Goal: Task Accomplishment & Management: Manage account settings

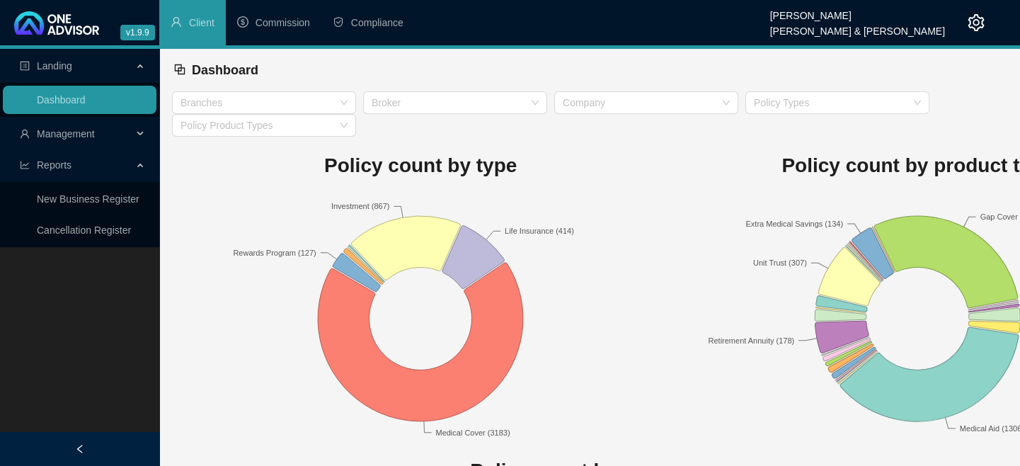
click at [71, 137] on span "Management" at bounding box center [66, 133] width 58 height 11
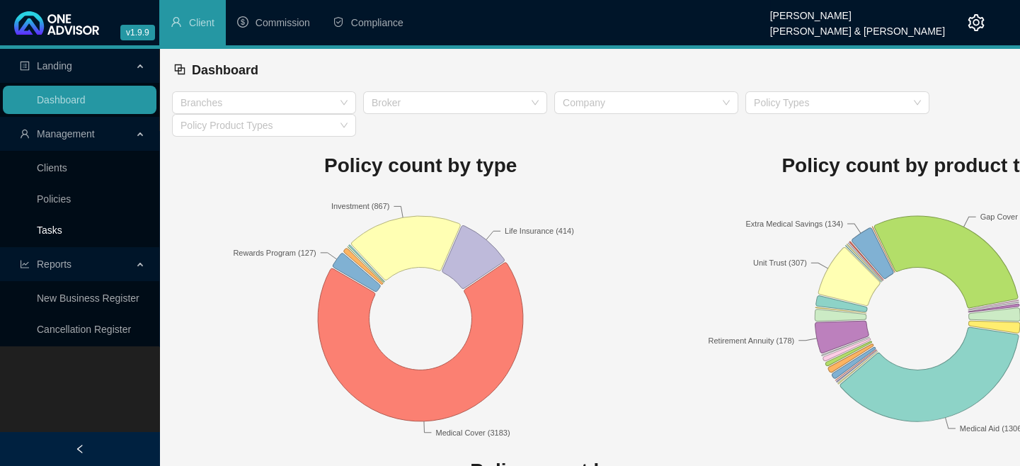
click at [52, 234] on link "Tasks" at bounding box center [49, 229] width 25 height 11
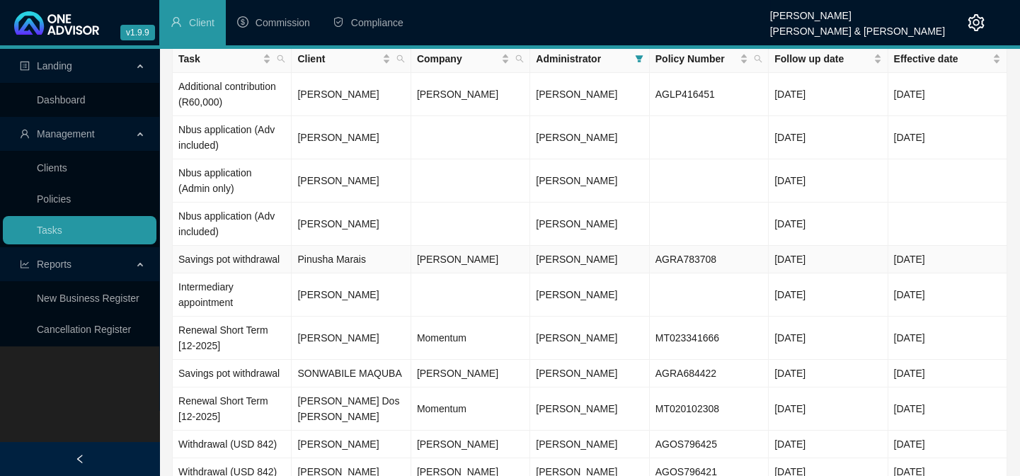
scroll to position [95, 0]
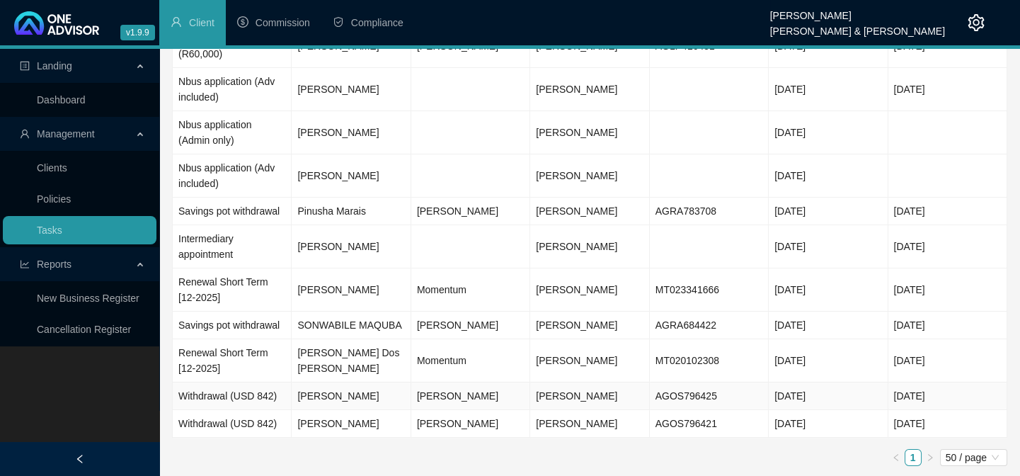
click at [322, 397] on td "[PERSON_NAME]" at bounding box center [351, 396] width 119 height 28
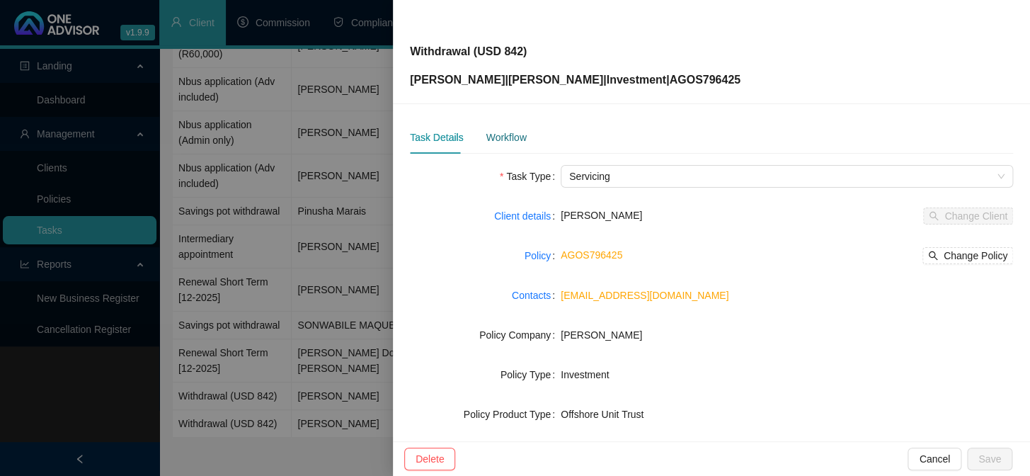
click at [500, 133] on div "Workflow" at bounding box center [506, 138] width 40 height 16
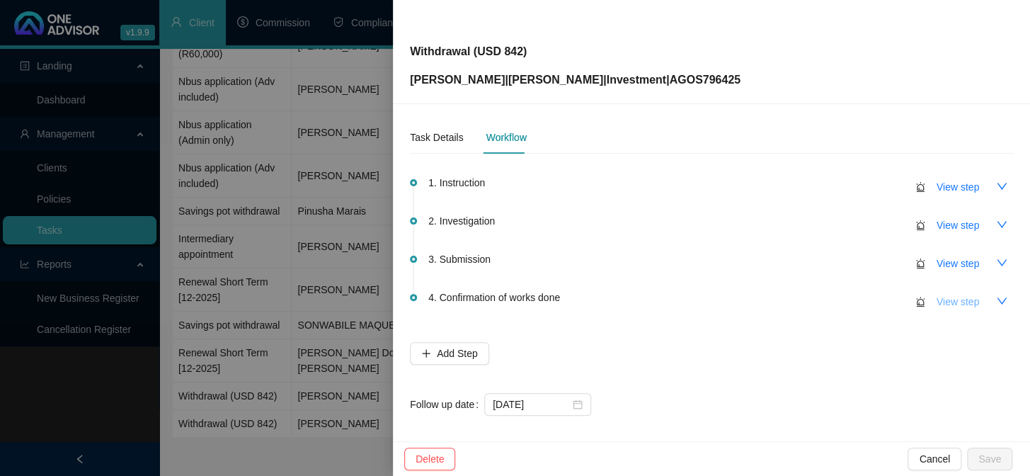
click at [937, 302] on span "View step" at bounding box center [958, 302] width 42 height 16
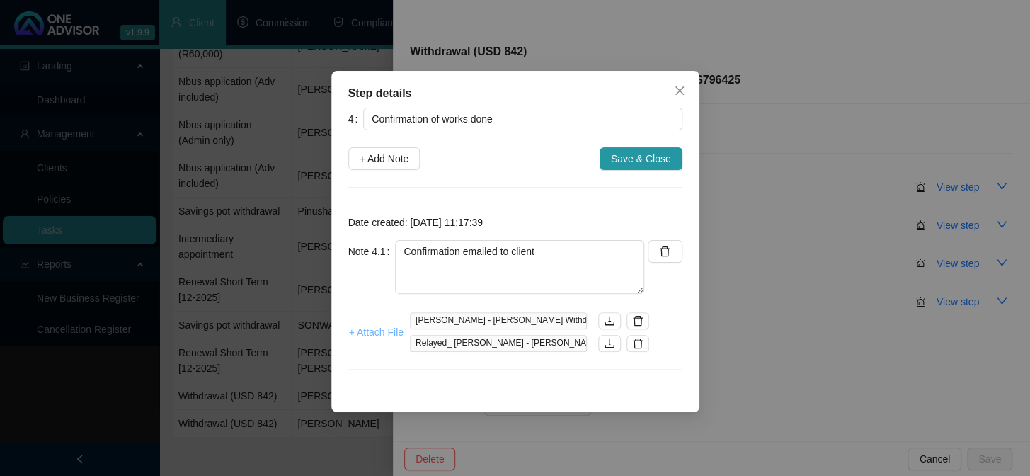
click at [393, 332] on span "+ Attach File" at bounding box center [376, 332] width 55 height 16
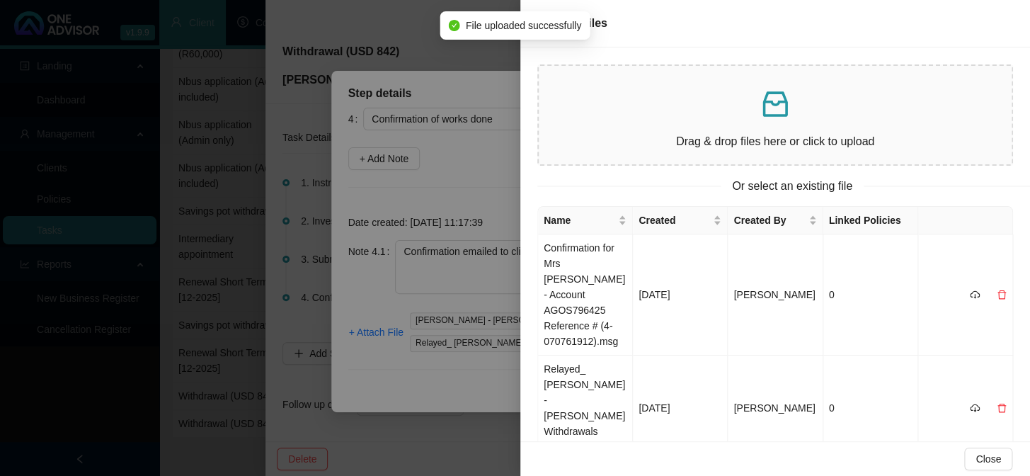
click at [410, 382] on div at bounding box center [515, 238] width 1030 height 476
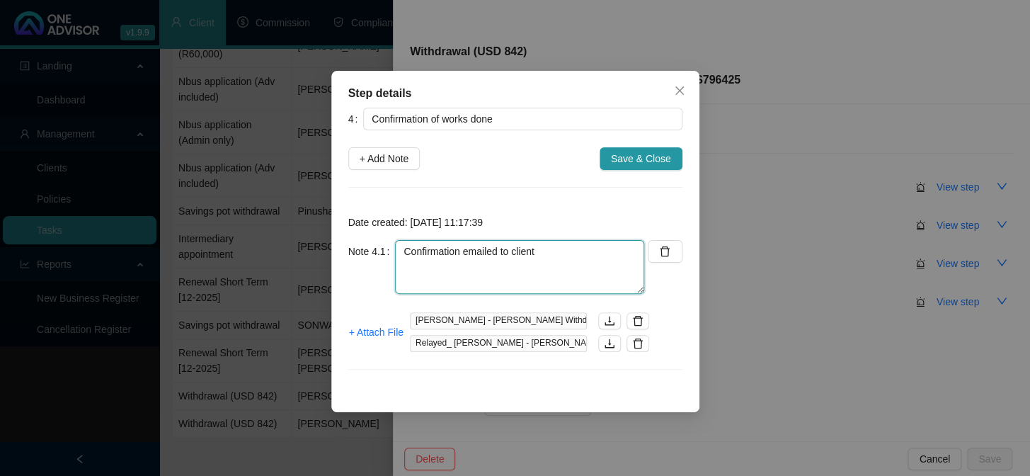
click at [545, 255] on textarea "Confirmation emailed to client" at bounding box center [519, 267] width 249 height 54
click at [375, 328] on span "+ Attach File" at bounding box center [376, 332] width 55 height 16
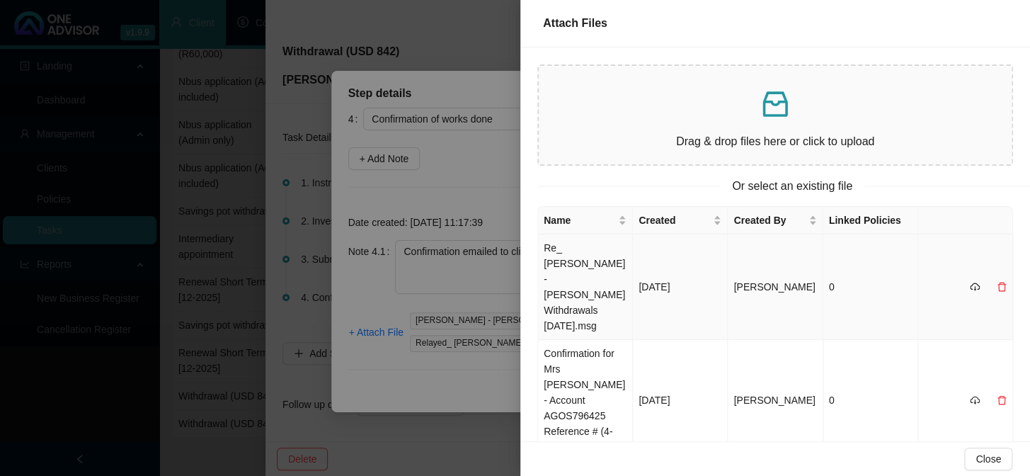
click at [583, 263] on td "Re_ [PERSON_NAME] - [PERSON_NAME] Withdrawals [DATE].msg" at bounding box center [585, 287] width 95 height 106
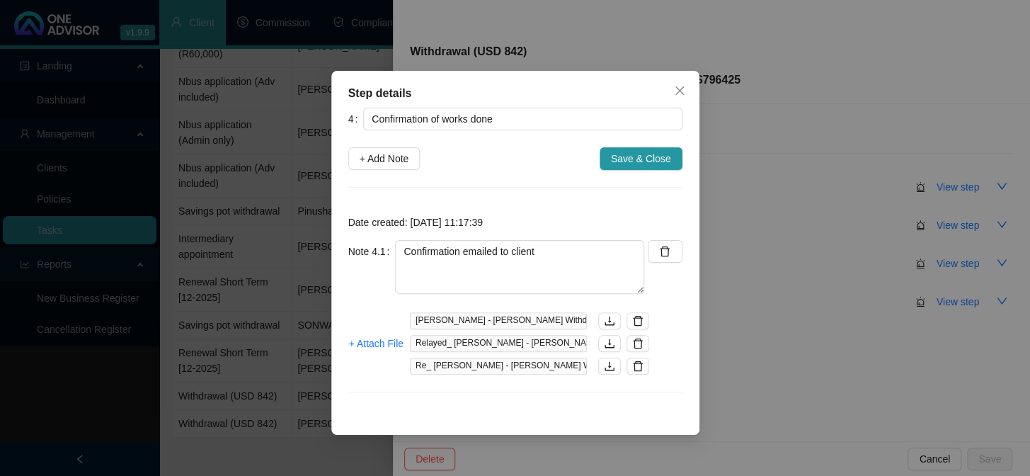
click at [811, 383] on div "Step details 4 Confirmation of works done + Add Note Save & Close Date created:…" at bounding box center [515, 238] width 1030 height 476
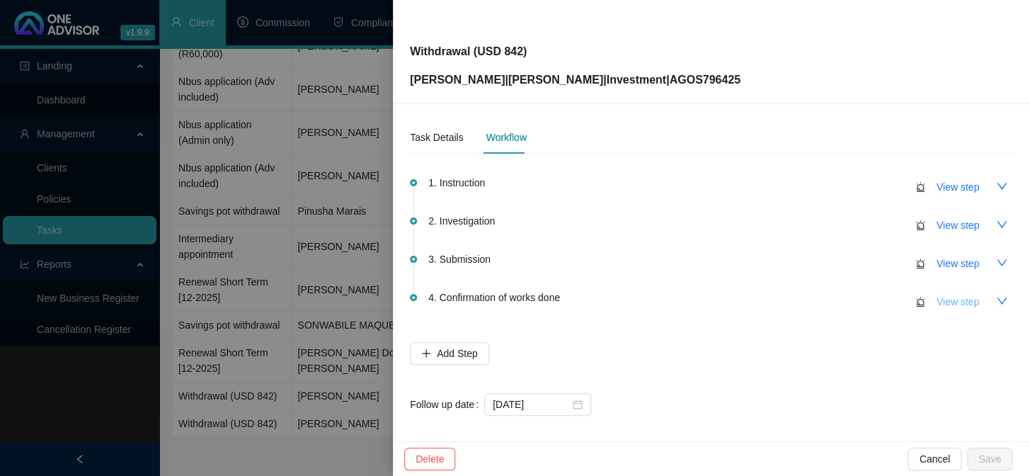
click at [937, 299] on span "View step" at bounding box center [958, 302] width 42 height 16
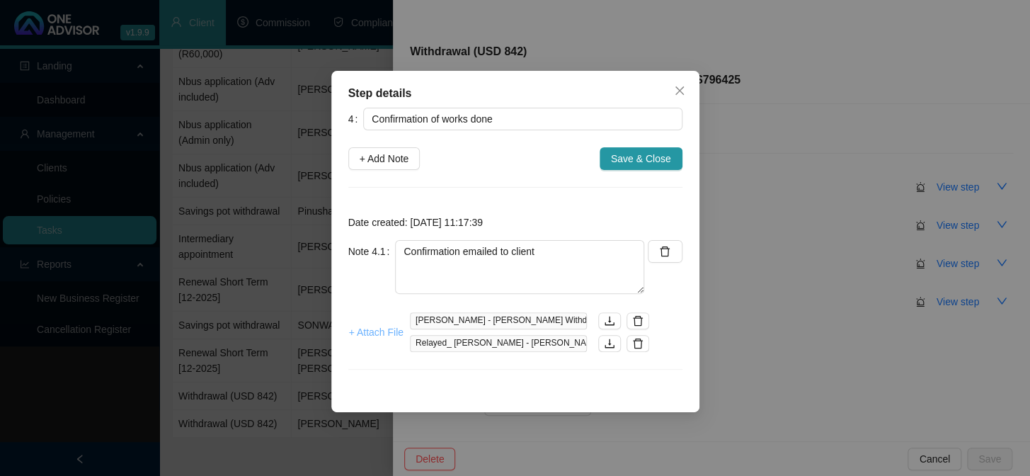
click at [383, 329] on span "+ Attach File" at bounding box center [376, 332] width 55 height 16
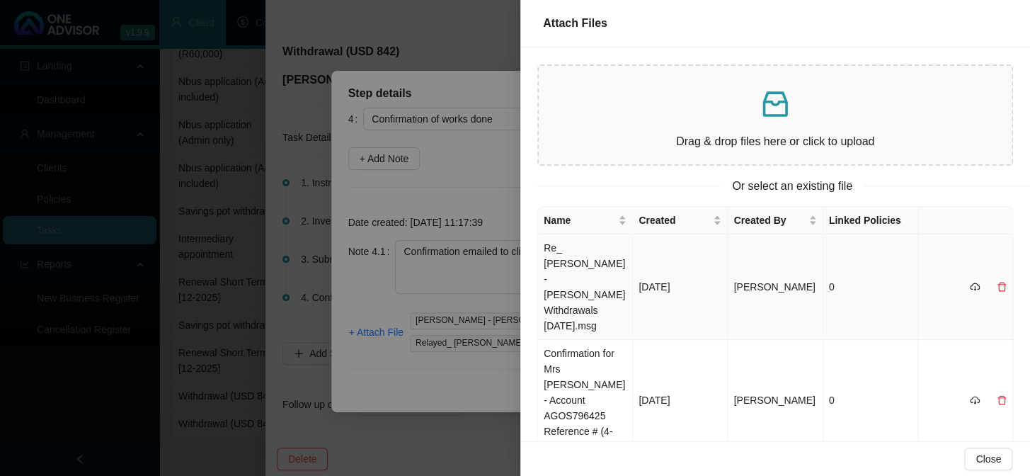
click at [576, 264] on td "Re_ [PERSON_NAME] - [PERSON_NAME] Withdrawals [DATE].msg" at bounding box center [585, 287] width 95 height 106
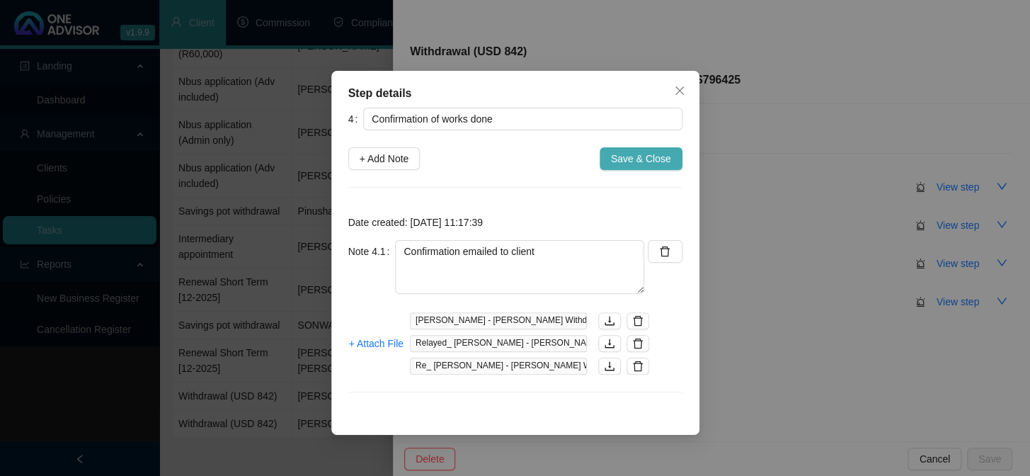
click at [643, 160] on span "Save & Close" at bounding box center [641, 159] width 60 height 16
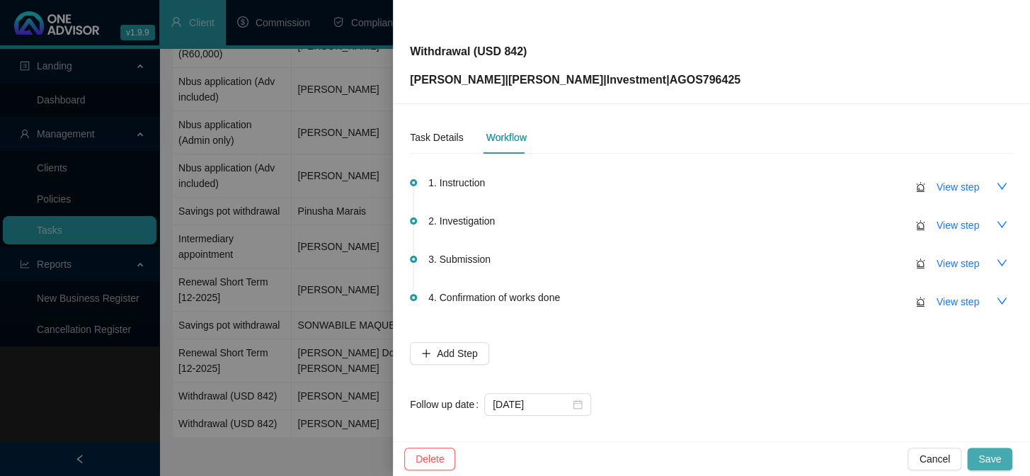
click at [989, 452] on span "Save" at bounding box center [990, 459] width 23 height 16
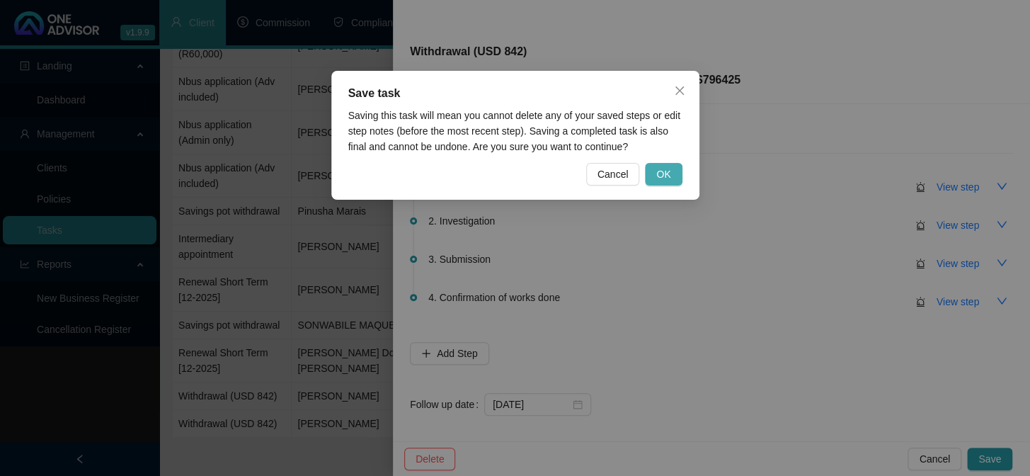
click at [661, 174] on span "OK" at bounding box center [663, 174] width 14 height 16
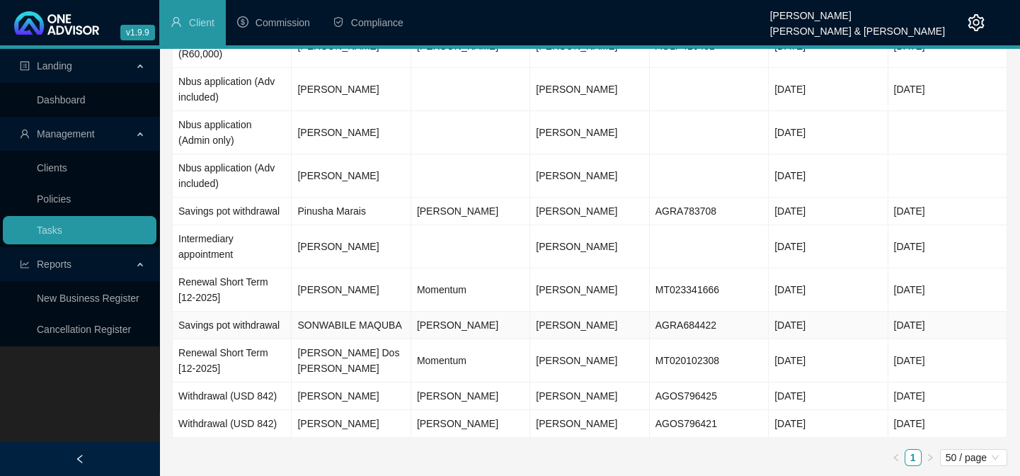
click at [355, 323] on td "SONWABILE MAQUBA" at bounding box center [351, 326] width 119 height 28
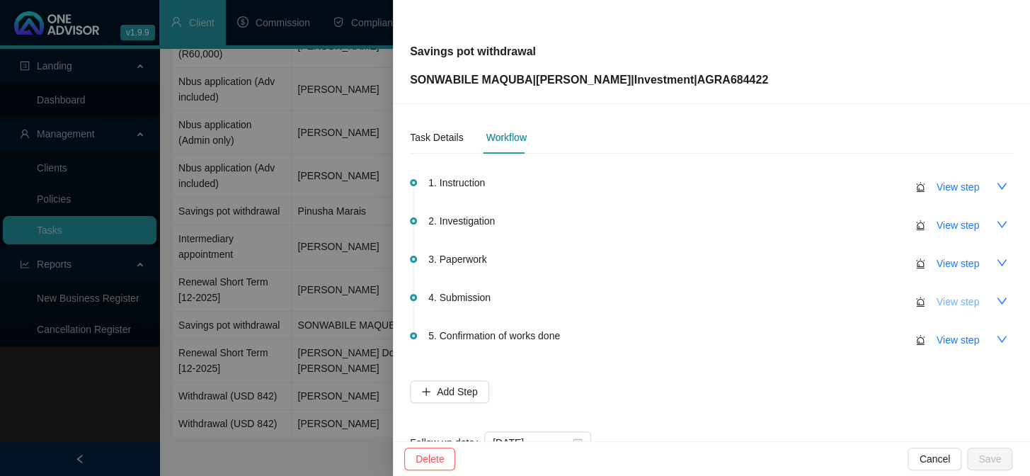
click at [946, 304] on span "View step" at bounding box center [958, 302] width 42 height 16
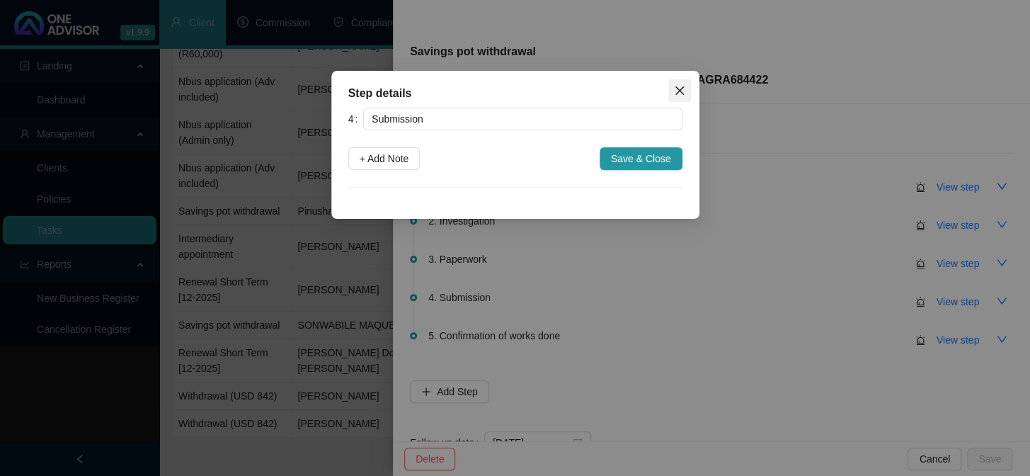
click at [678, 89] on icon "close" at bounding box center [679, 90] width 8 height 8
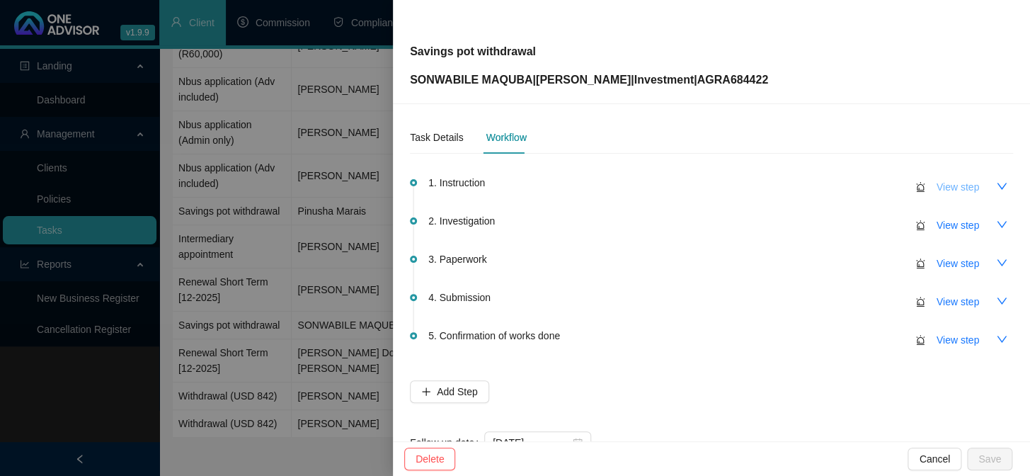
click at [938, 186] on span "View step" at bounding box center [958, 187] width 42 height 16
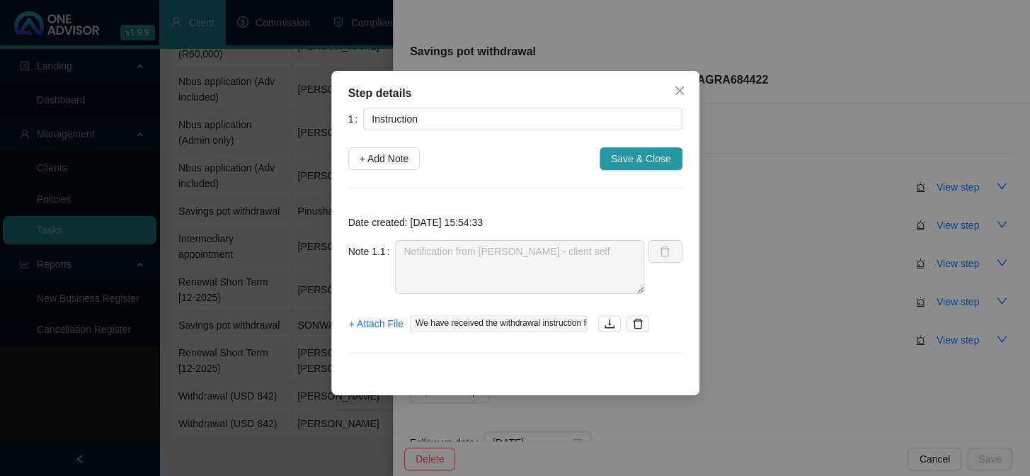
drag, startPoint x: 679, startPoint y: 79, endPoint x: 707, endPoint y: 122, distance: 50.7
click at [679, 81] on button "Close" at bounding box center [679, 90] width 23 height 23
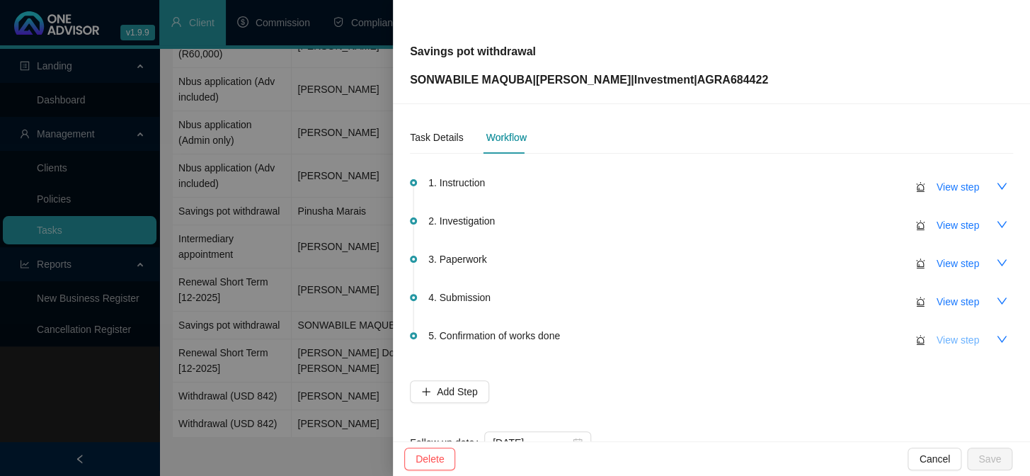
click at [945, 333] on span "View step" at bounding box center [958, 340] width 42 height 16
type input "Confirmation of works done"
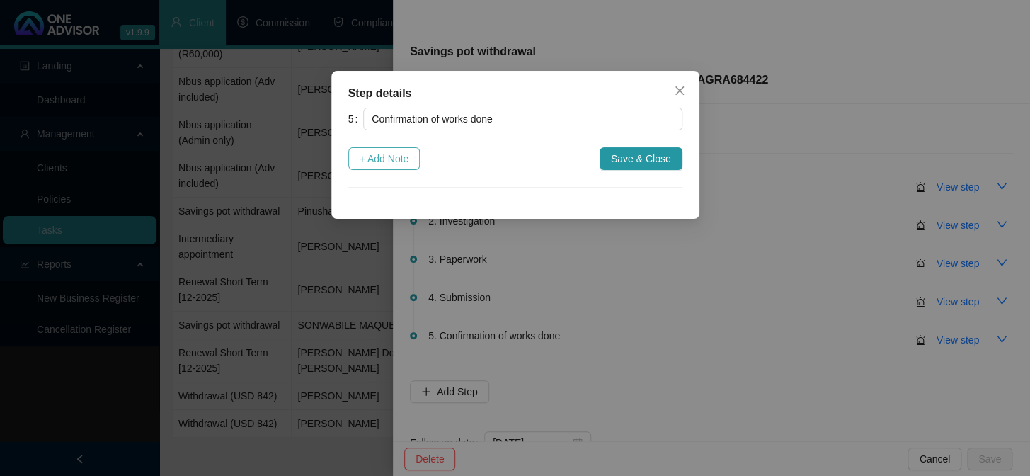
click at [361, 155] on span "+ Add Note" at bounding box center [385, 159] width 50 height 16
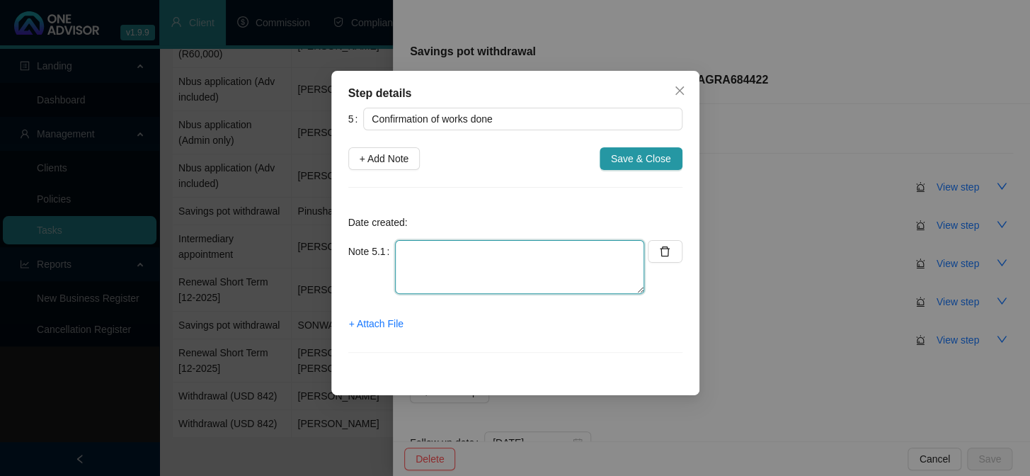
click at [454, 266] on textarea at bounding box center [519, 267] width 249 height 54
type textarea "Completed"
click at [380, 326] on span "+ Attach File" at bounding box center [376, 324] width 55 height 16
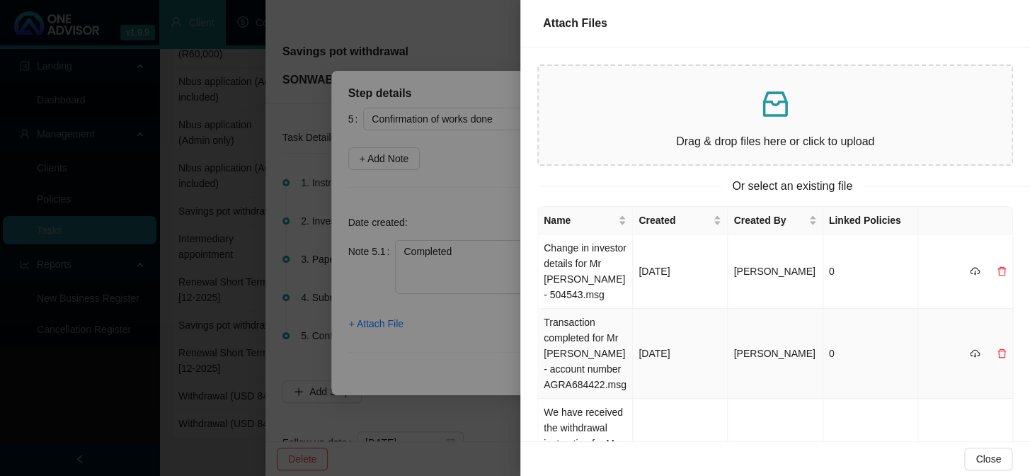
click at [557, 338] on td "Transaction completed for Mr [PERSON_NAME] - account number AGRA684422.msg" at bounding box center [585, 354] width 95 height 90
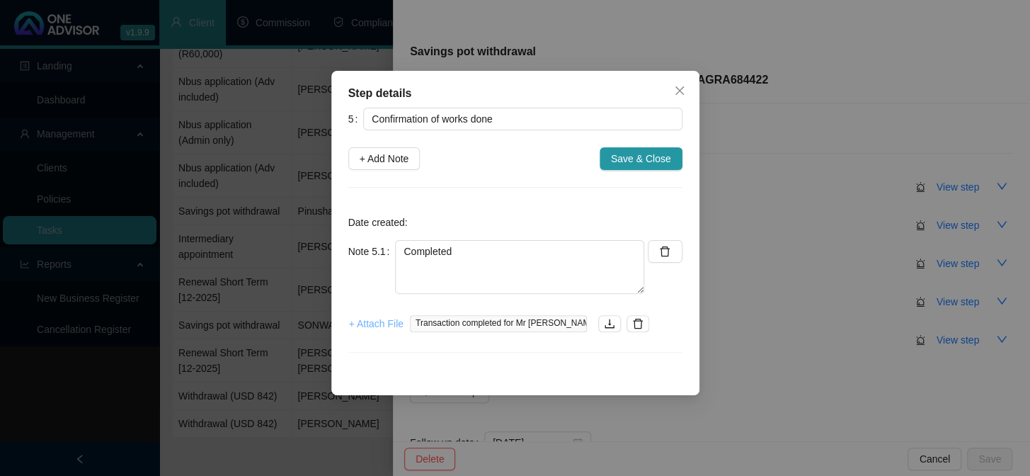
click at [375, 328] on span "+ Attach File" at bounding box center [376, 324] width 55 height 16
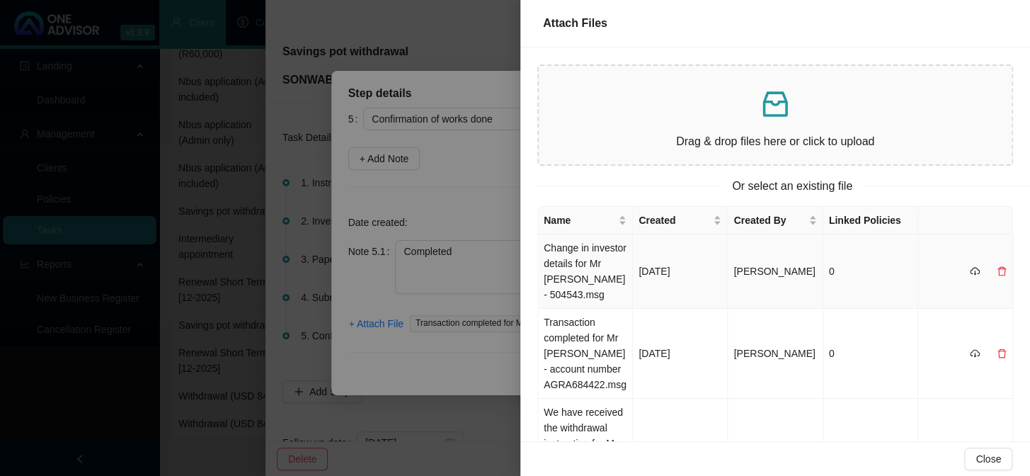
click at [574, 273] on td "Change in investor details for Mr [PERSON_NAME] - 504543.msg" at bounding box center [585, 271] width 95 height 74
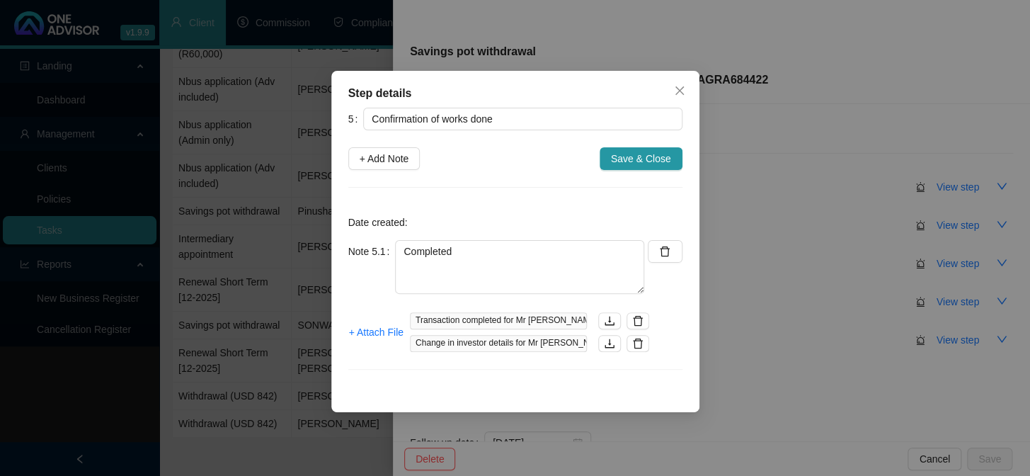
click at [621, 144] on div "5 Confirmation of works done + Add Note Save & Close Date created: Note 5.1 Com…" at bounding box center [515, 247] width 334 height 279
click at [608, 161] on button "Save & Close" at bounding box center [641, 158] width 83 height 23
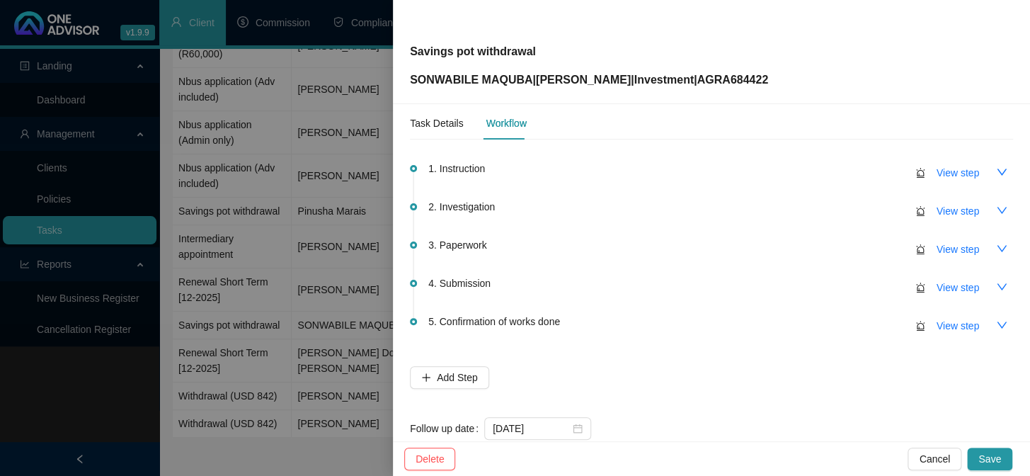
scroll to position [0, 0]
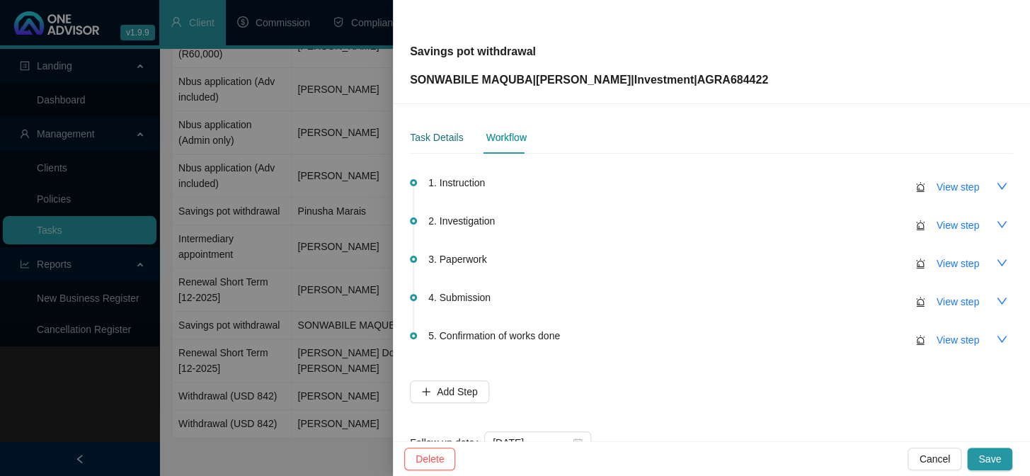
drag, startPoint x: 423, startPoint y: 139, endPoint x: 423, endPoint y: 147, distance: 7.8
click at [423, 140] on div "Task Details" at bounding box center [436, 138] width 53 height 16
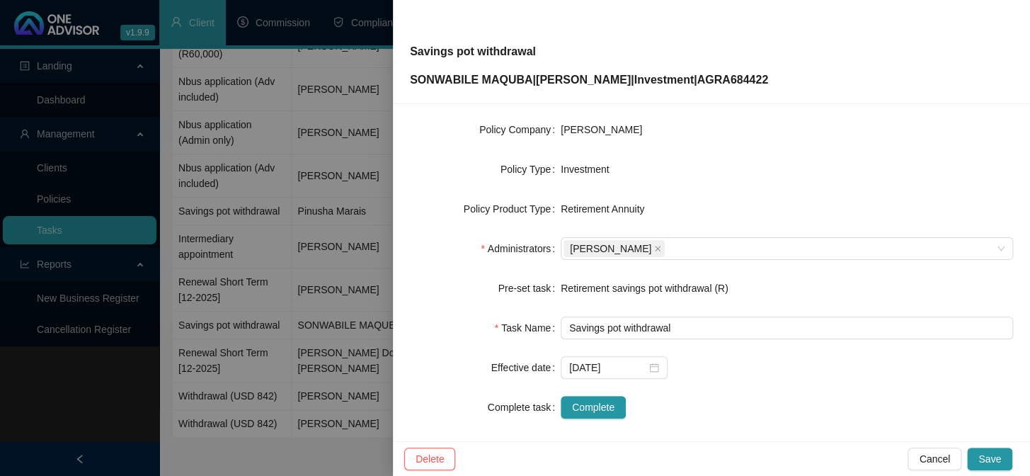
scroll to position [216, 0]
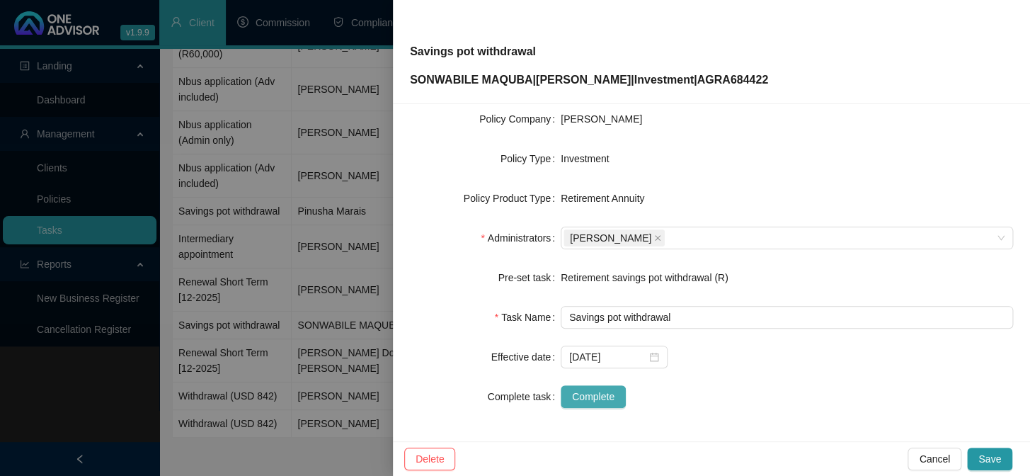
click at [598, 398] on span "Complete" at bounding box center [593, 397] width 42 height 16
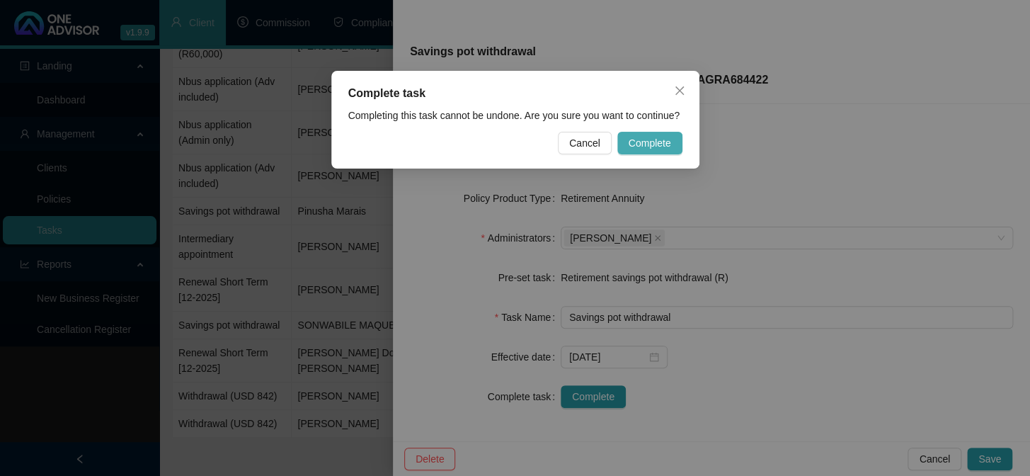
click at [656, 146] on span "Complete" at bounding box center [650, 143] width 42 height 16
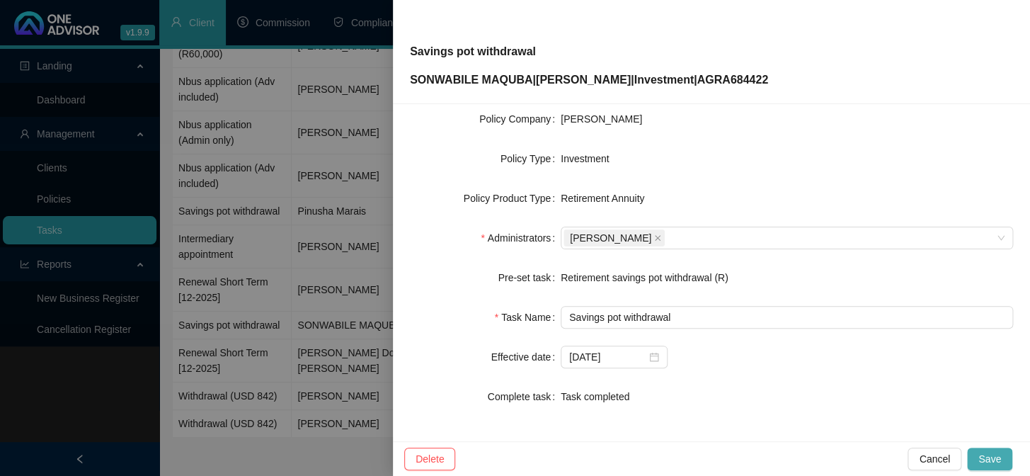
click at [988, 463] on span "Save" at bounding box center [990, 459] width 23 height 16
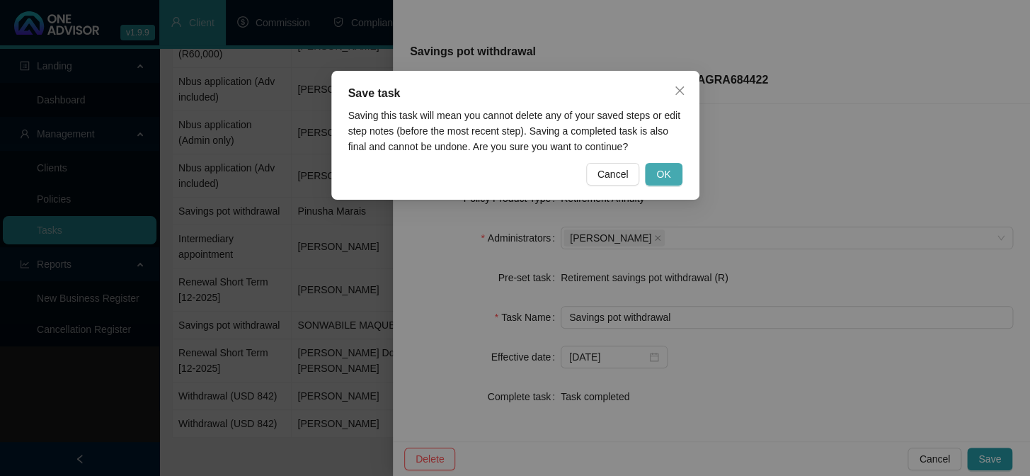
click at [661, 166] on span "OK" at bounding box center [663, 174] width 14 height 16
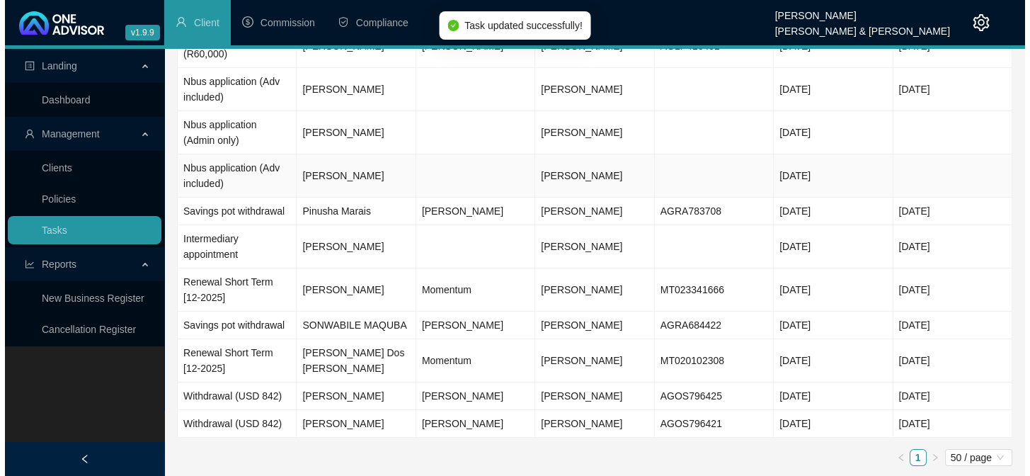
scroll to position [68, 0]
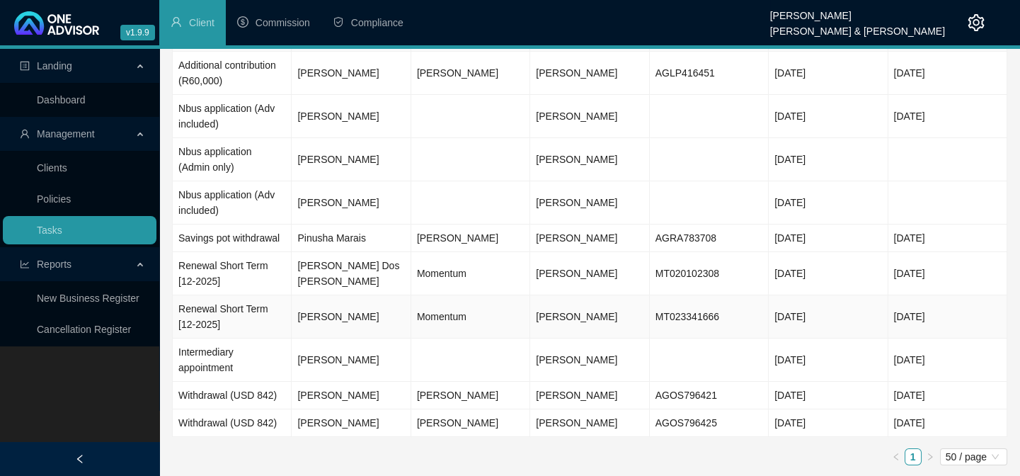
click at [380, 316] on td "[PERSON_NAME]" at bounding box center [351, 316] width 119 height 43
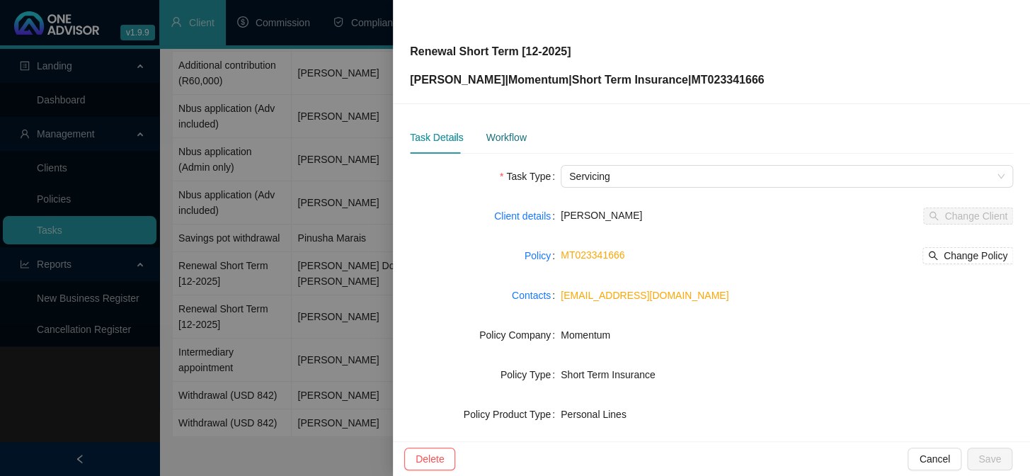
click at [500, 135] on div "Workflow" at bounding box center [506, 138] width 40 height 16
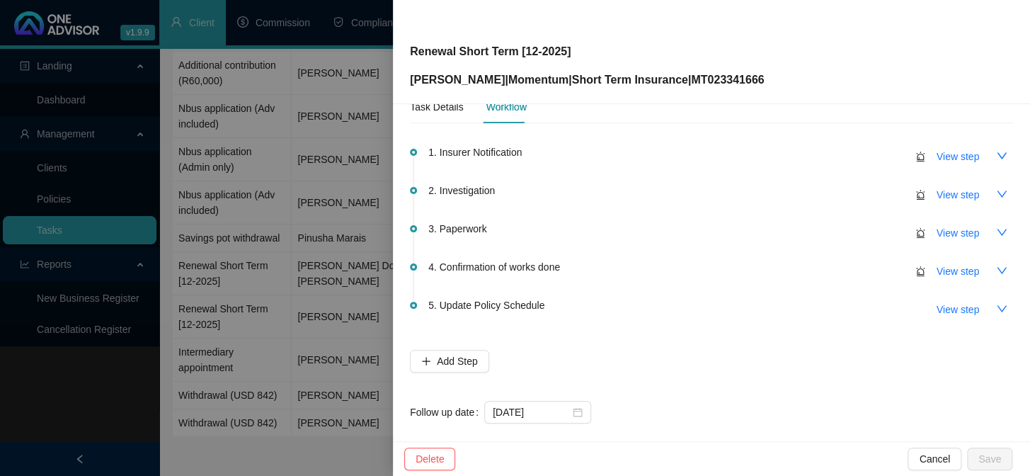
scroll to position [45, 0]
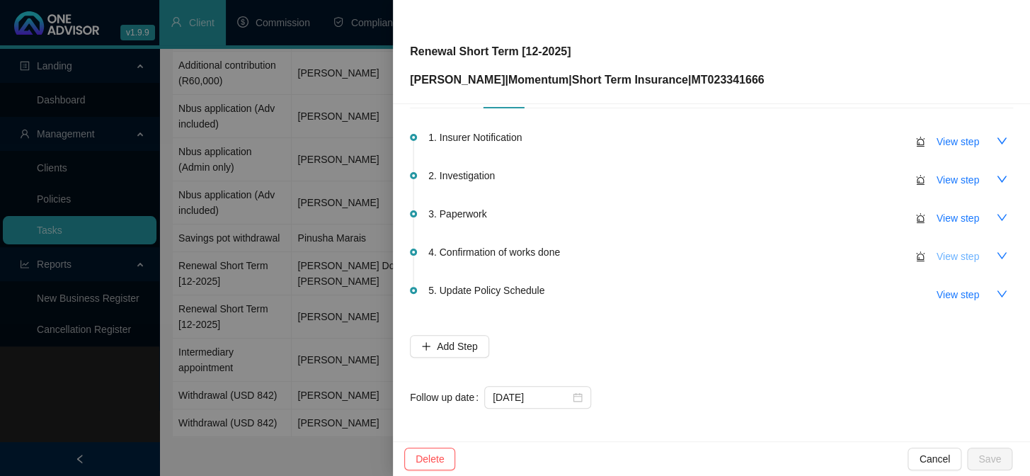
click at [940, 254] on span "View step" at bounding box center [958, 257] width 42 height 16
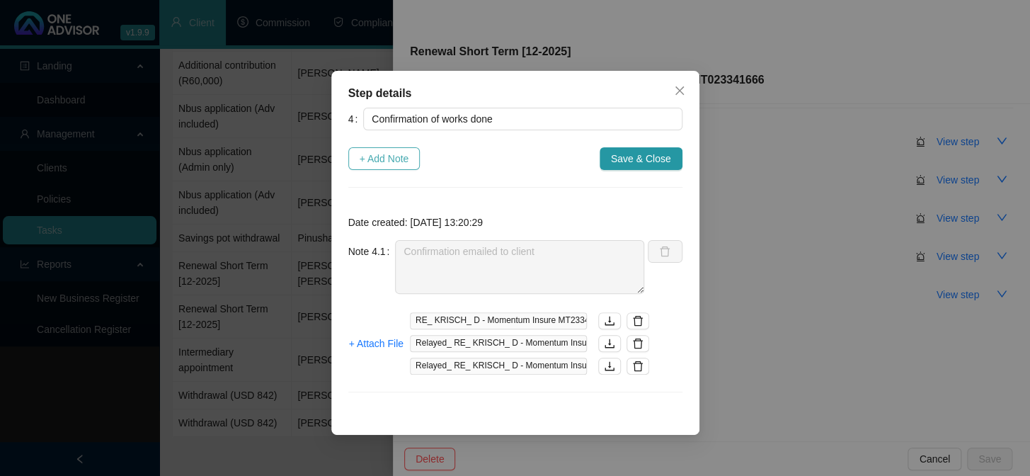
click at [387, 159] on span "+ Add Note" at bounding box center [385, 159] width 50 height 16
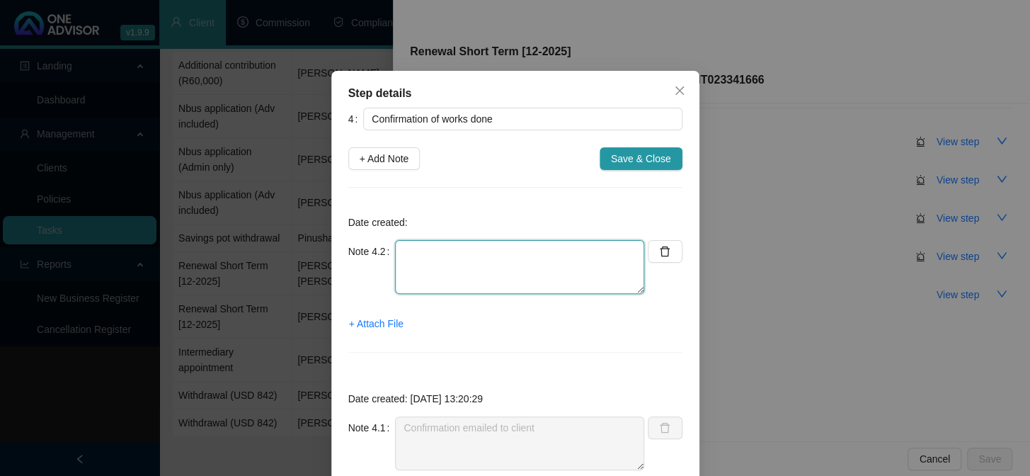
click at [448, 249] on textarea at bounding box center [519, 267] width 249 height 54
type textarea "Acknowledgment from client"
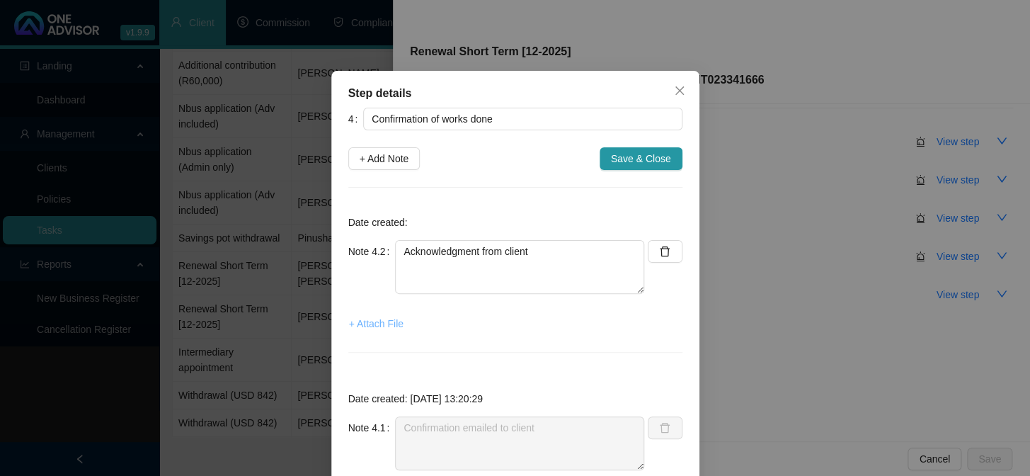
click at [373, 325] on span "+ Attach File" at bounding box center [376, 324] width 55 height 16
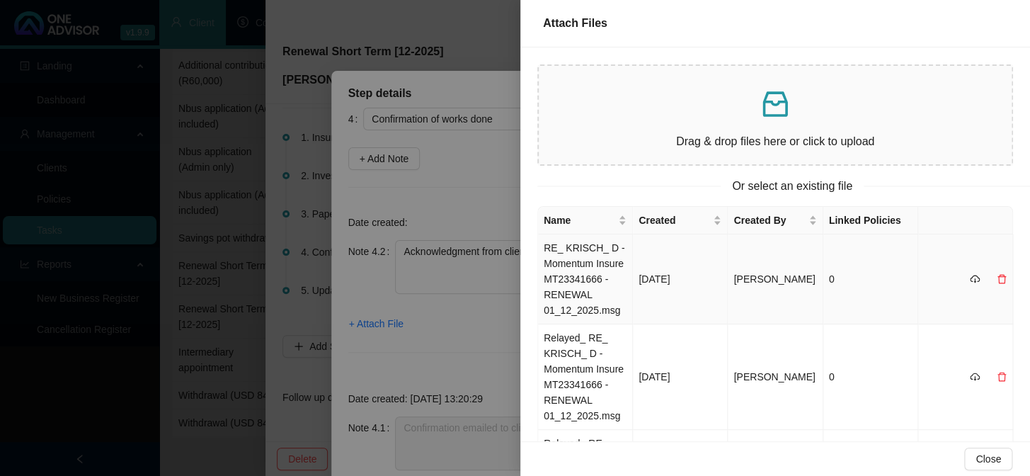
click at [586, 268] on td "RE_ KRISCH_ D - Momentum Insure MT23341666 - RENEWAL 01_12_2025.msg" at bounding box center [585, 279] width 95 height 90
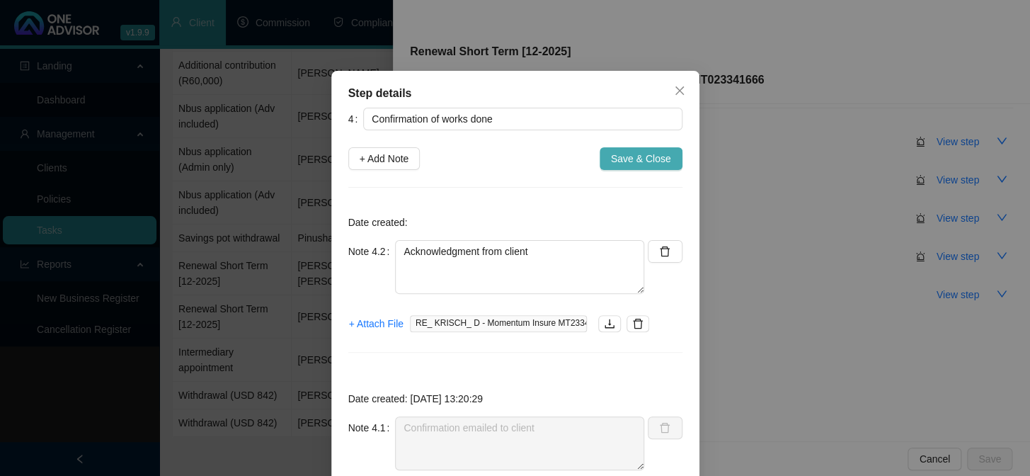
click at [637, 165] on span "Save & Close" at bounding box center [641, 159] width 60 height 16
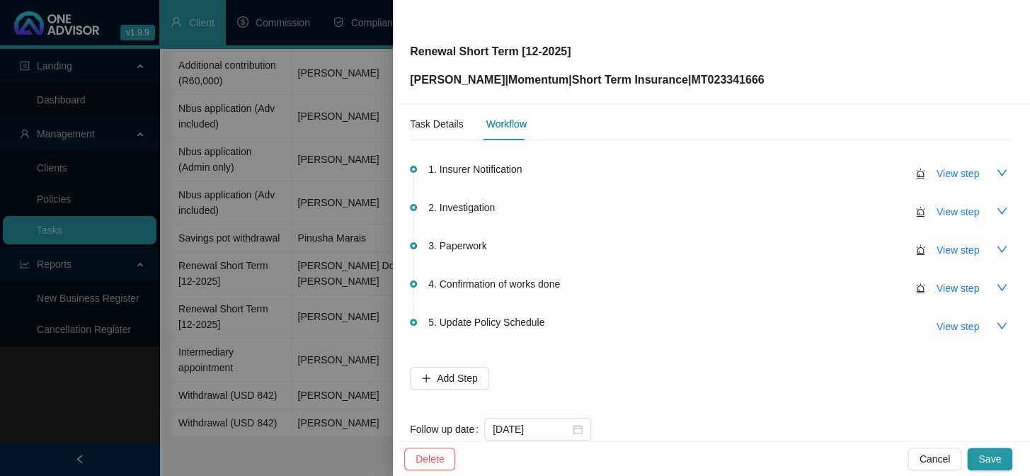
scroll to position [0, 0]
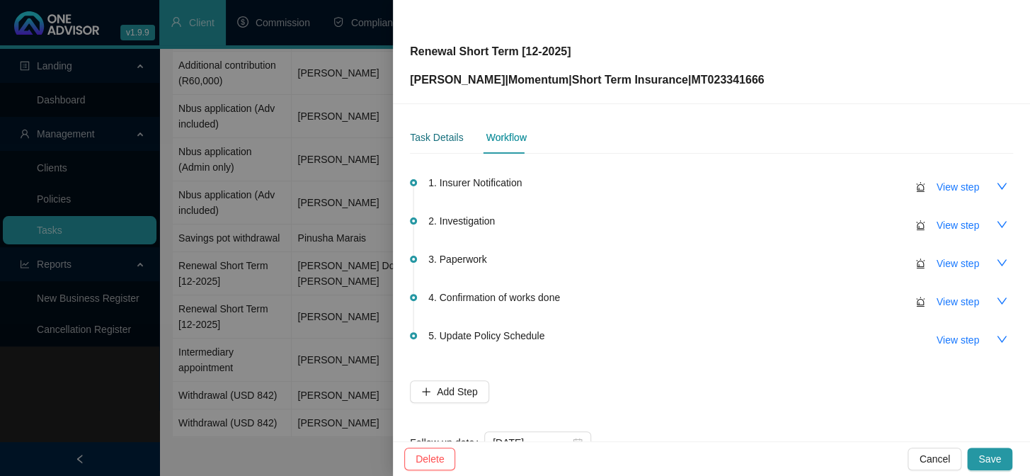
click at [438, 137] on div "Task Details" at bounding box center [436, 138] width 53 height 16
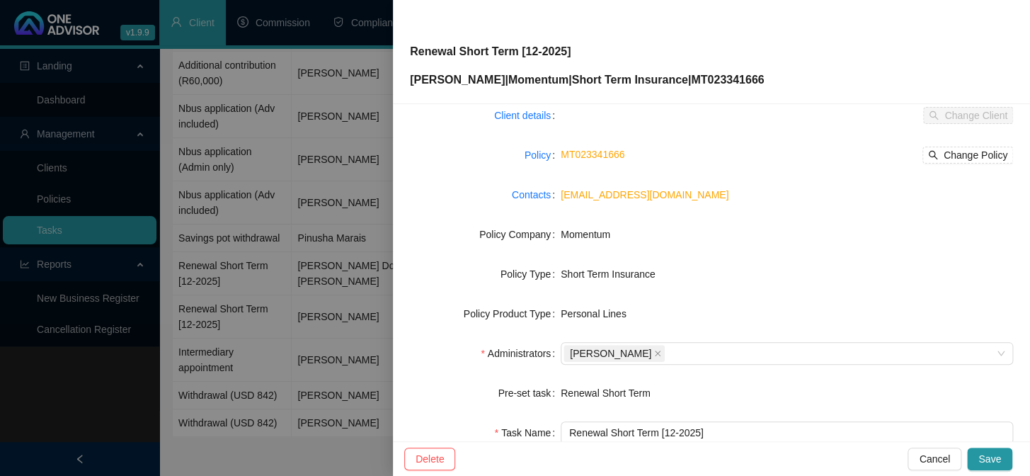
scroll to position [216, 0]
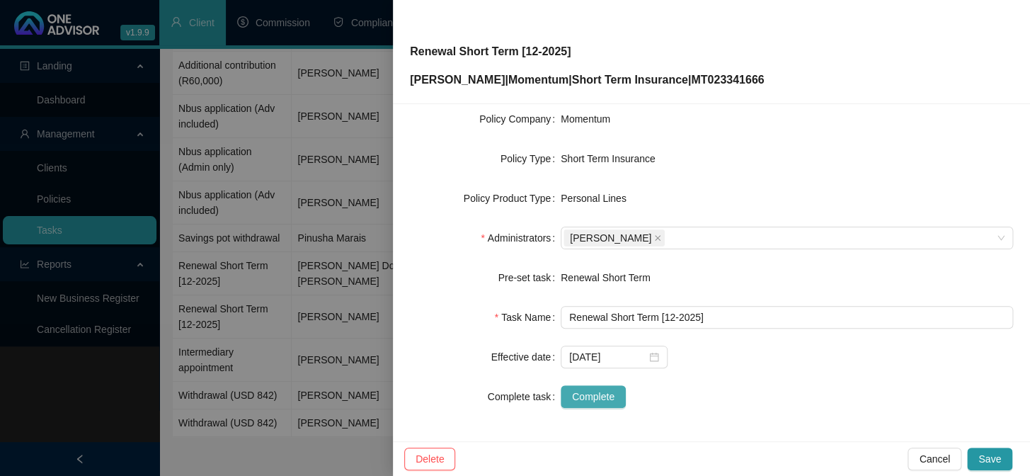
click at [595, 395] on span "Complete" at bounding box center [593, 397] width 42 height 16
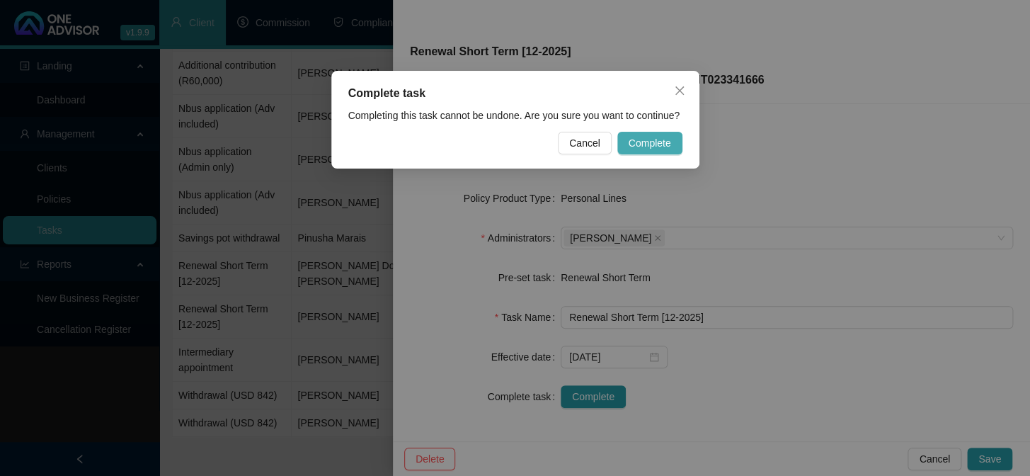
click at [643, 142] on span "Complete" at bounding box center [650, 143] width 42 height 16
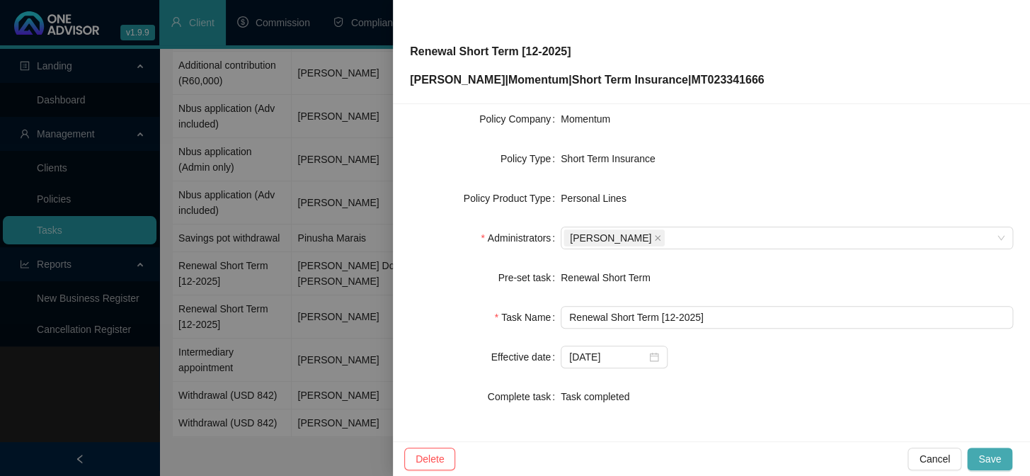
click at [988, 459] on span "Save" at bounding box center [990, 459] width 23 height 16
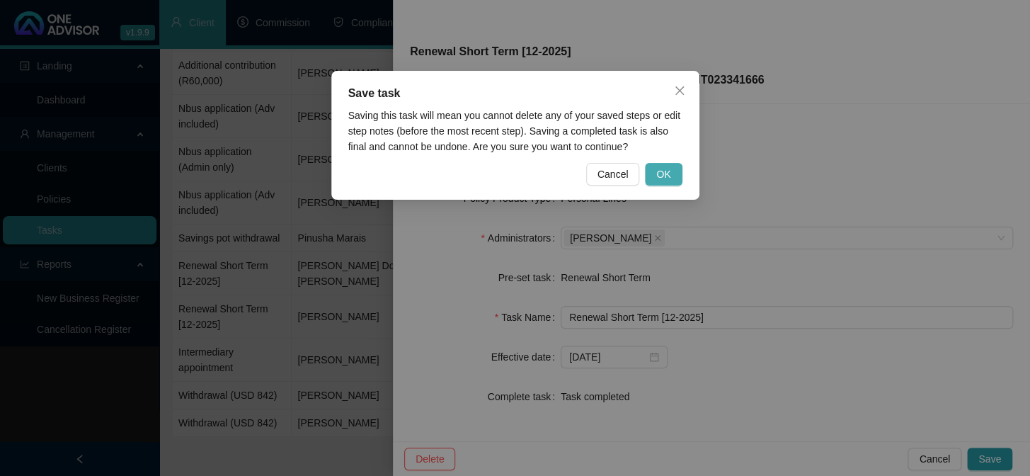
click at [671, 176] on span "OK" at bounding box center [663, 174] width 14 height 16
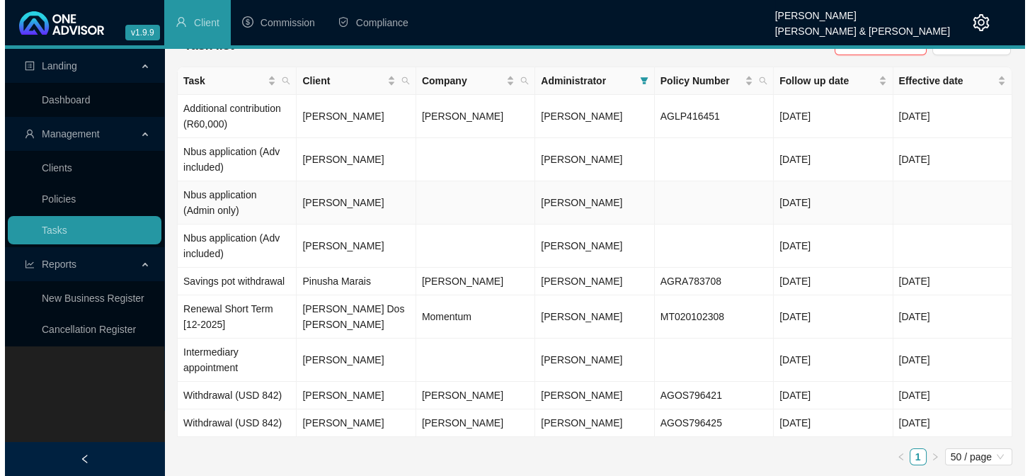
scroll to position [0, 0]
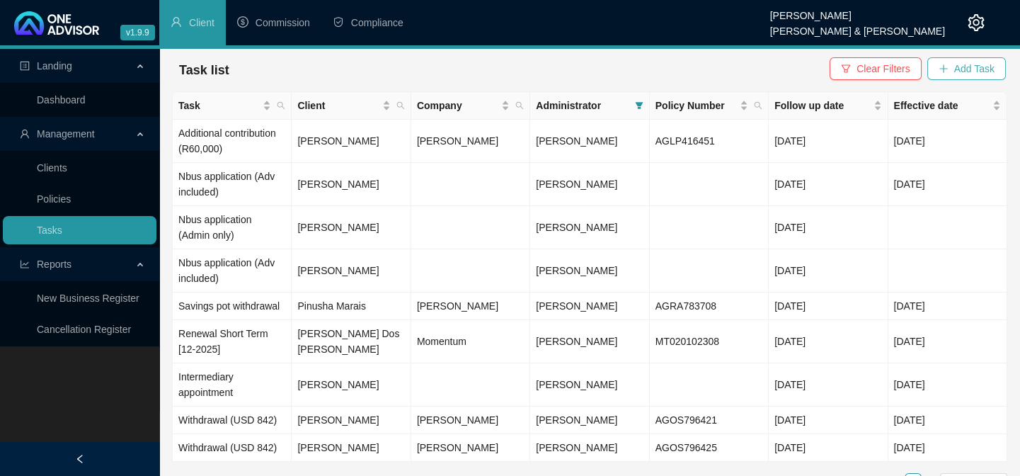
click at [963, 64] on span "Add Task" at bounding box center [975, 69] width 40 height 16
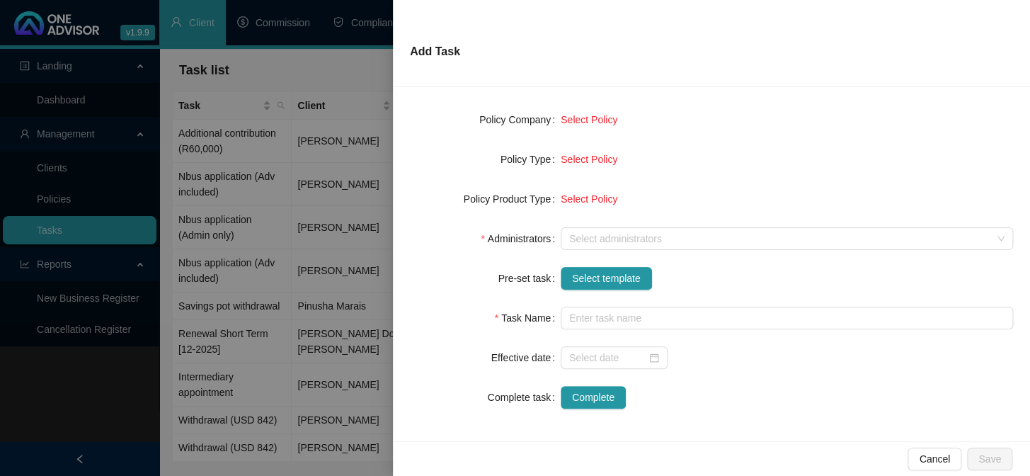
scroll to position [199, 0]
click at [587, 279] on span "Select template" at bounding box center [606, 278] width 69 height 16
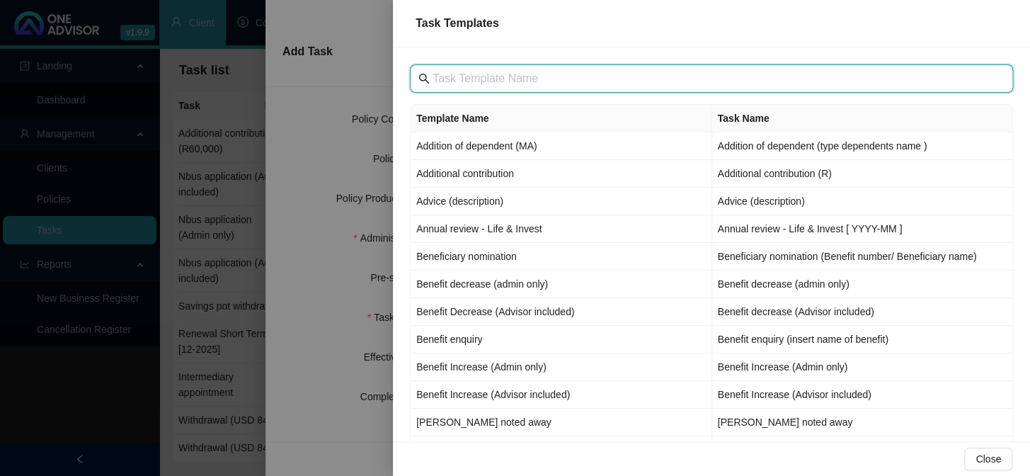
click at [496, 83] on input "text" at bounding box center [713, 78] width 561 height 17
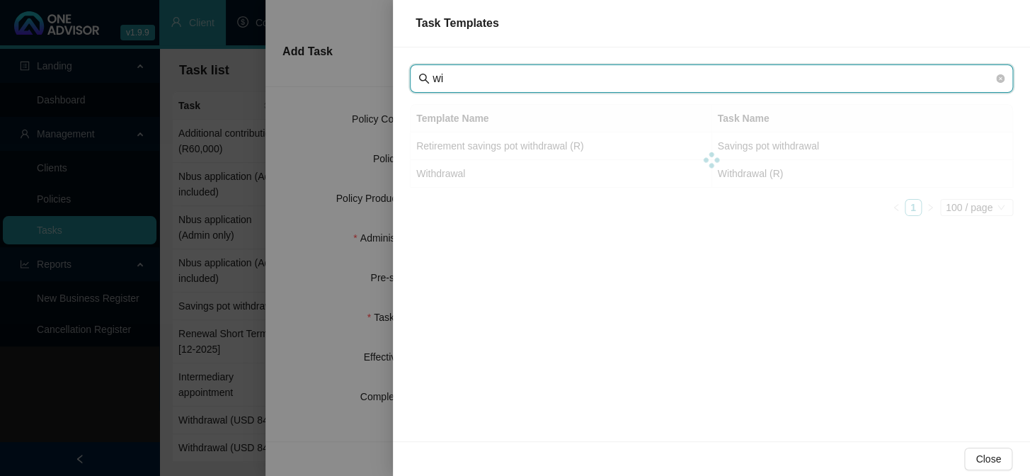
type input "w"
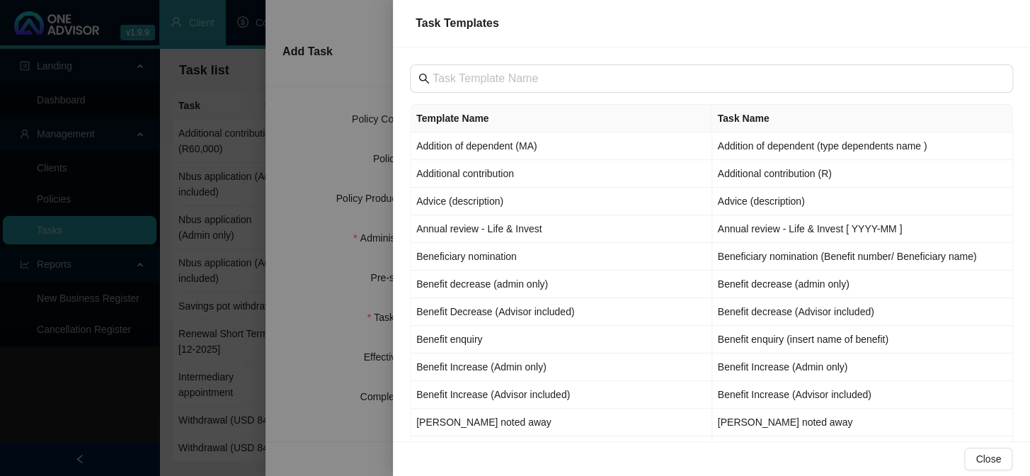
drag, startPoint x: 63, startPoint y: 432, endPoint x: 62, endPoint y: 405, distance: 26.9
click at [62, 425] on div at bounding box center [515, 238] width 1030 height 476
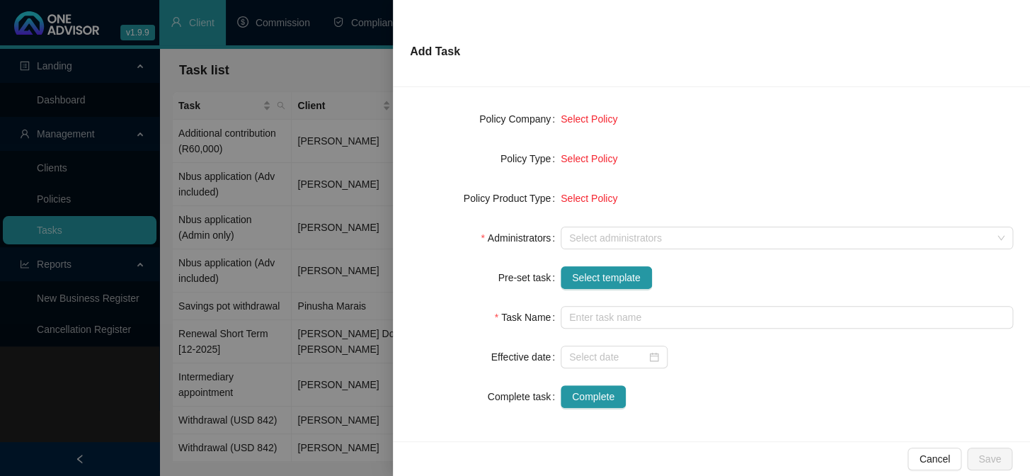
click at [307, 318] on div at bounding box center [515, 238] width 1030 height 476
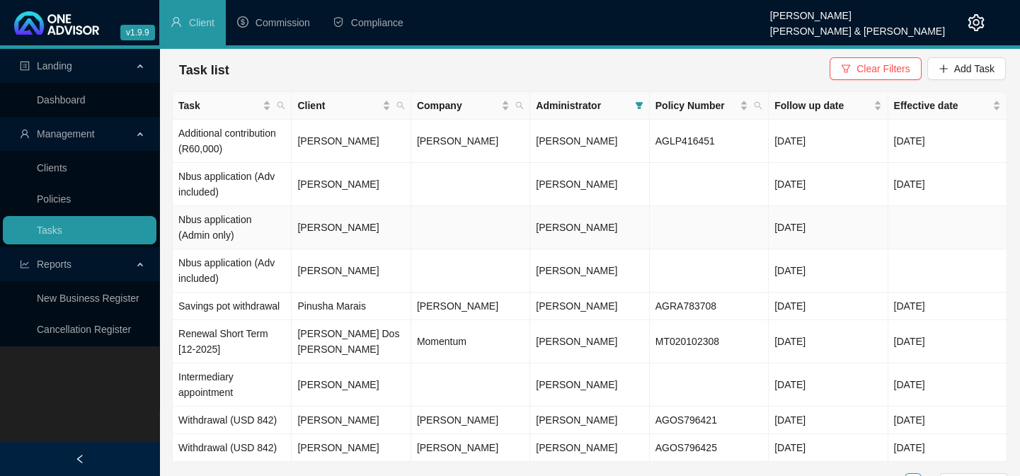
click at [321, 235] on td "[PERSON_NAME]" at bounding box center [351, 227] width 119 height 43
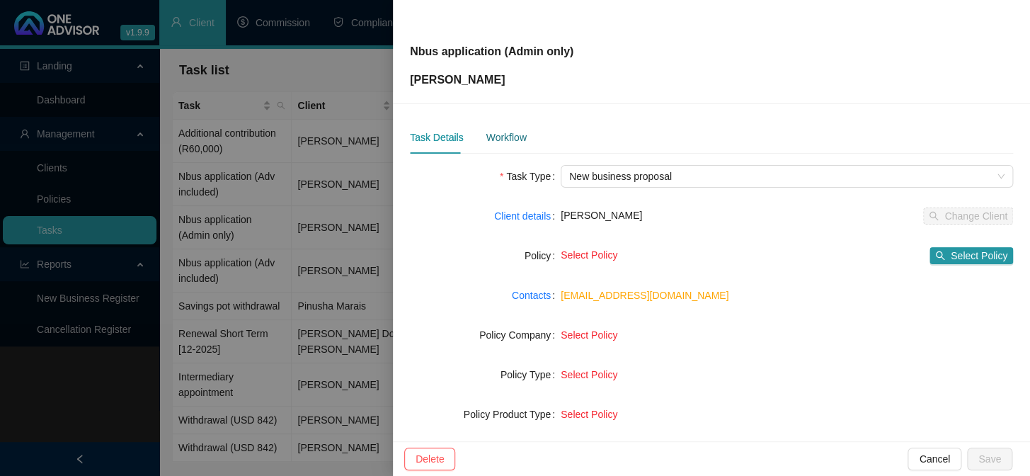
click at [510, 137] on div "Workflow" at bounding box center [506, 138] width 40 height 16
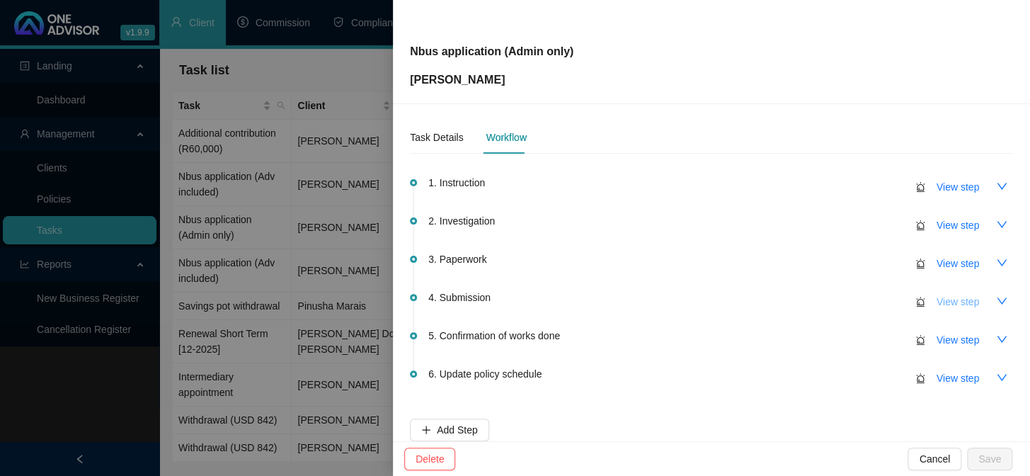
click at [940, 297] on span "View step" at bounding box center [958, 302] width 42 height 16
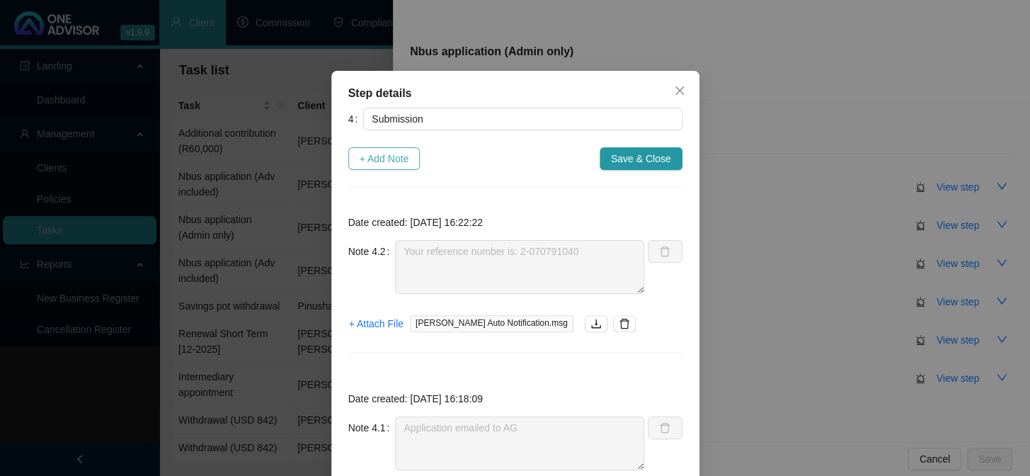
click at [380, 163] on span "+ Add Note" at bounding box center [385, 159] width 50 height 16
type textarea "Your reference number is: 2-070791040"
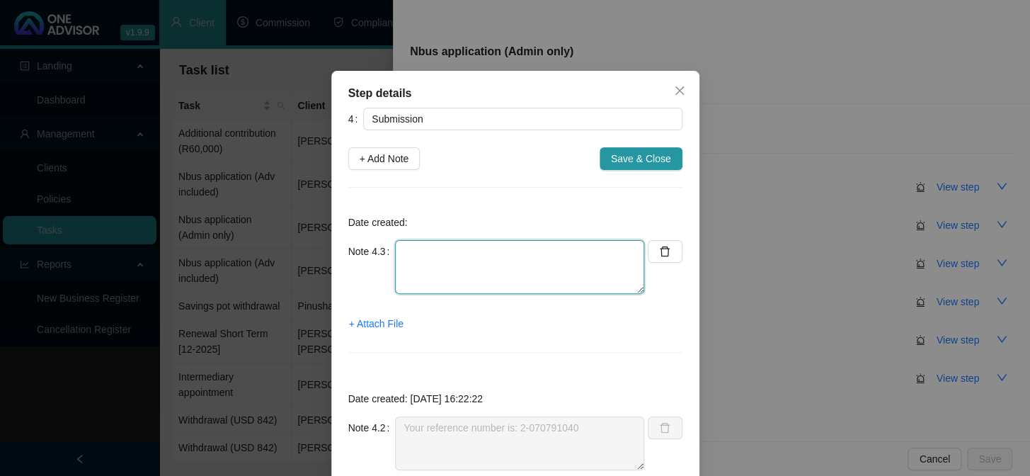
click at [452, 253] on textarea at bounding box center [519, 267] width 249 height 54
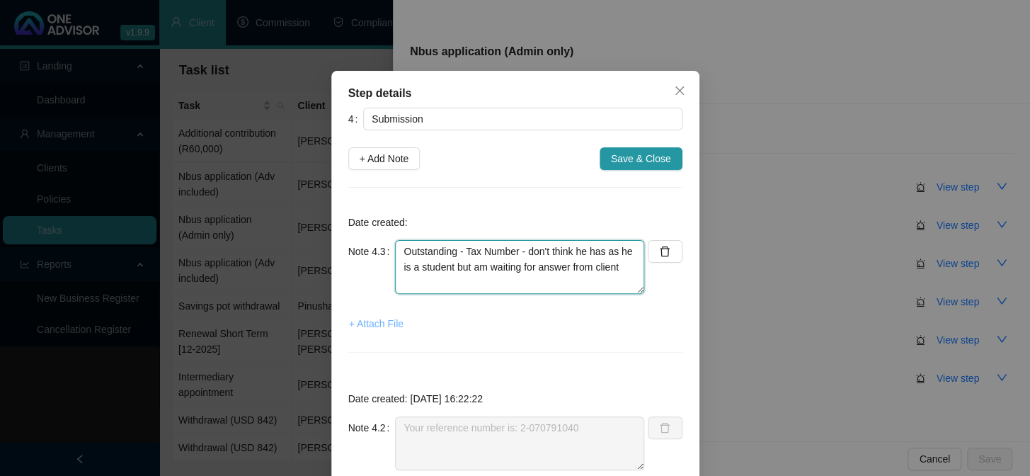
type textarea "Outstanding - Tax Number - don't think he has as he is a student but am waiting…"
click at [380, 318] on span "+ Attach File" at bounding box center [376, 324] width 55 height 16
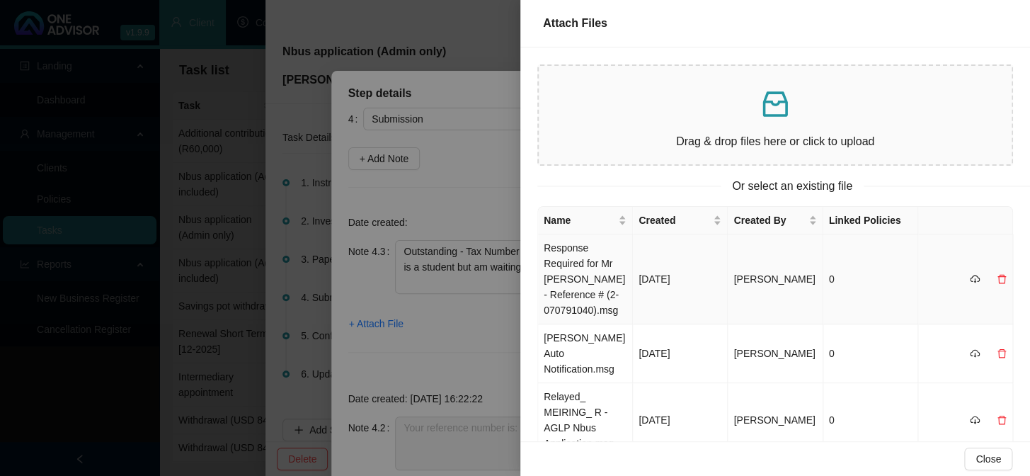
click at [581, 260] on td "Response Required for Mr [PERSON_NAME] - Reference # (2-070791040).msg" at bounding box center [585, 279] width 95 height 90
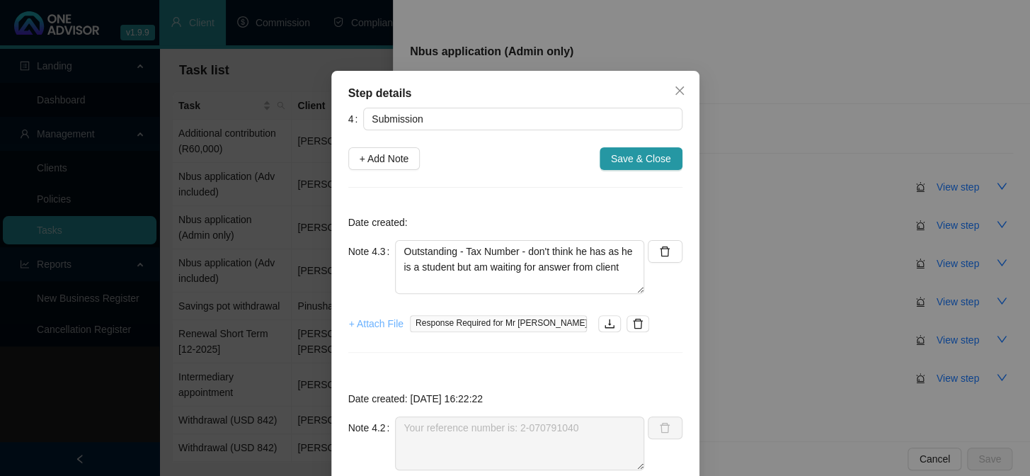
click at [358, 328] on span "+ Attach File" at bounding box center [376, 324] width 55 height 16
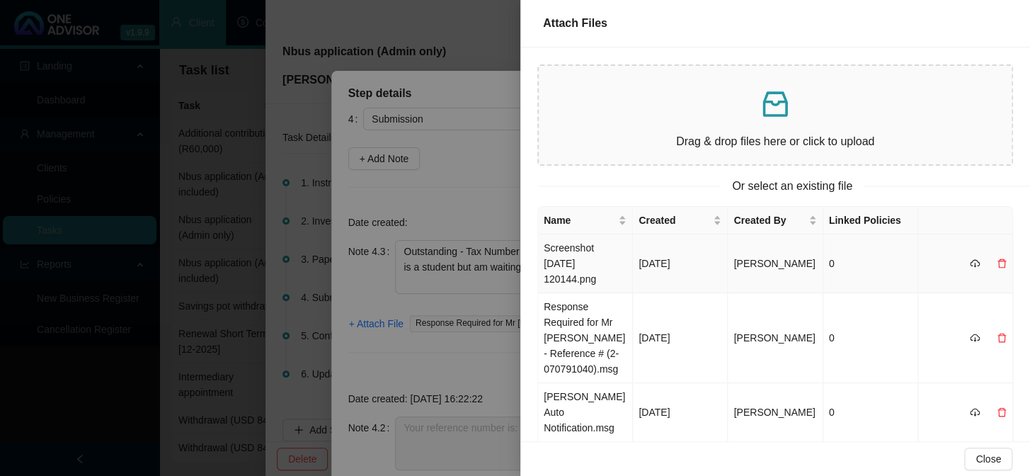
click at [579, 245] on td "Screenshot [DATE] 120144.png" at bounding box center [585, 263] width 95 height 59
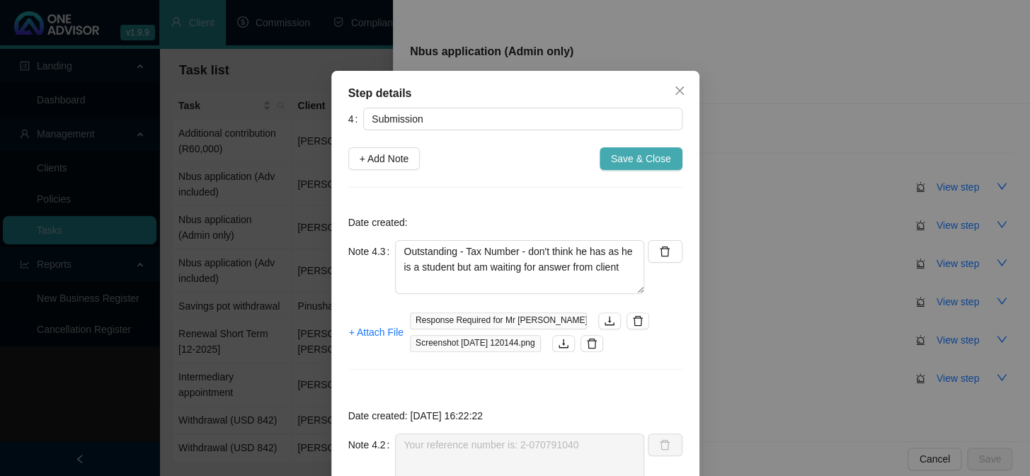
click at [637, 155] on span "Save & Close" at bounding box center [641, 159] width 60 height 16
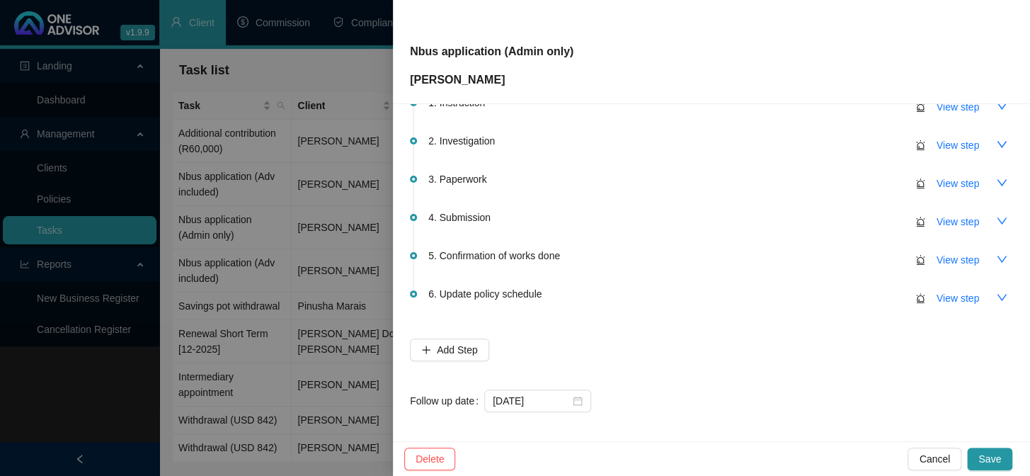
scroll to position [84, 0]
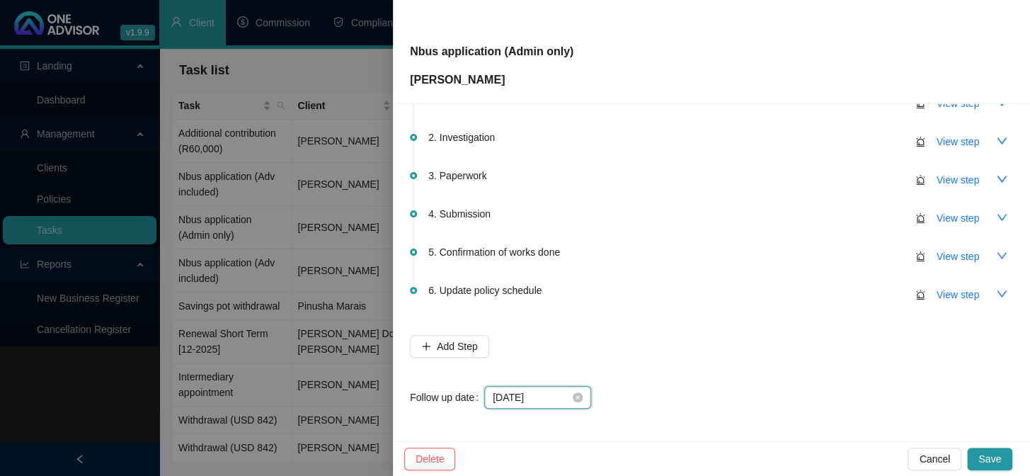
click at [546, 400] on input "[DATE]" at bounding box center [531, 397] width 77 height 16
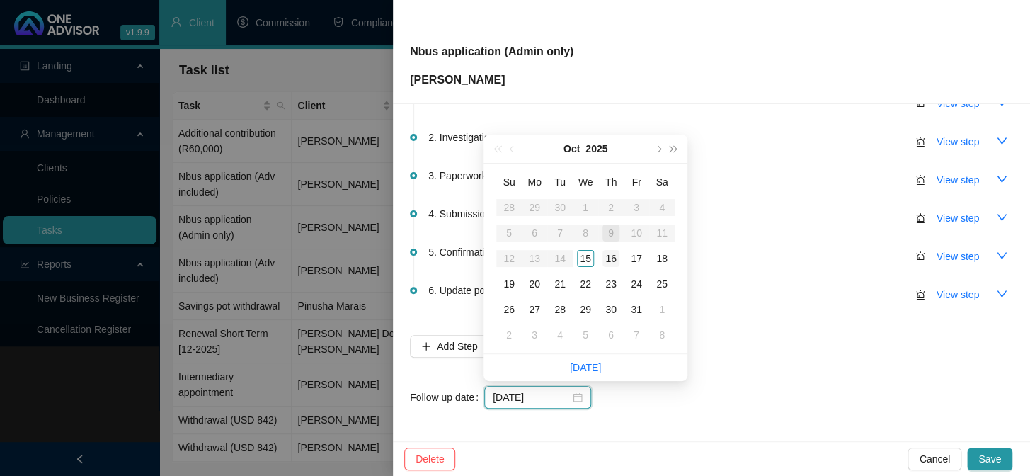
type input "[DATE]"
click at [608, 261] on div "16" at bounding box center [611, 258] width 17 height 17
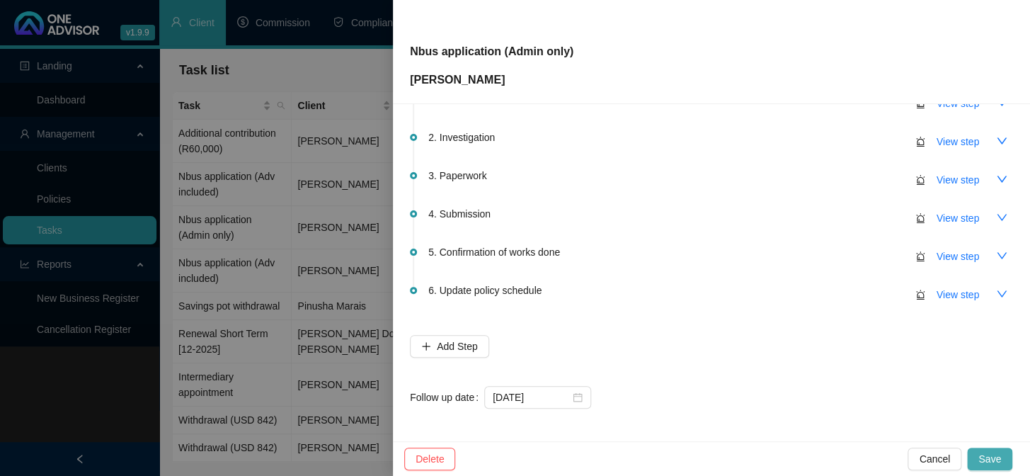
click at [976, 456] on button "Save" at bounding box center [989, 459] width 45 height 23
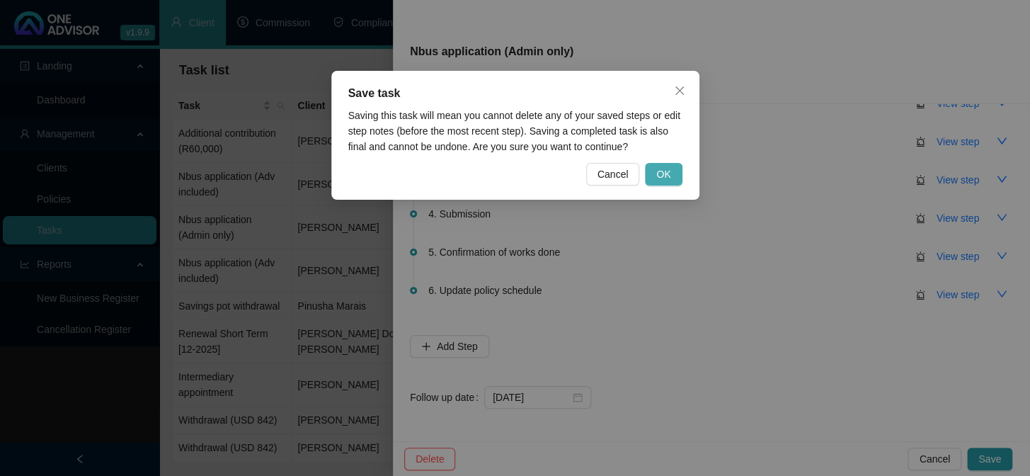
click at [662, 166] on span "OK" at bounding box center [663, 174] width 14 height 16
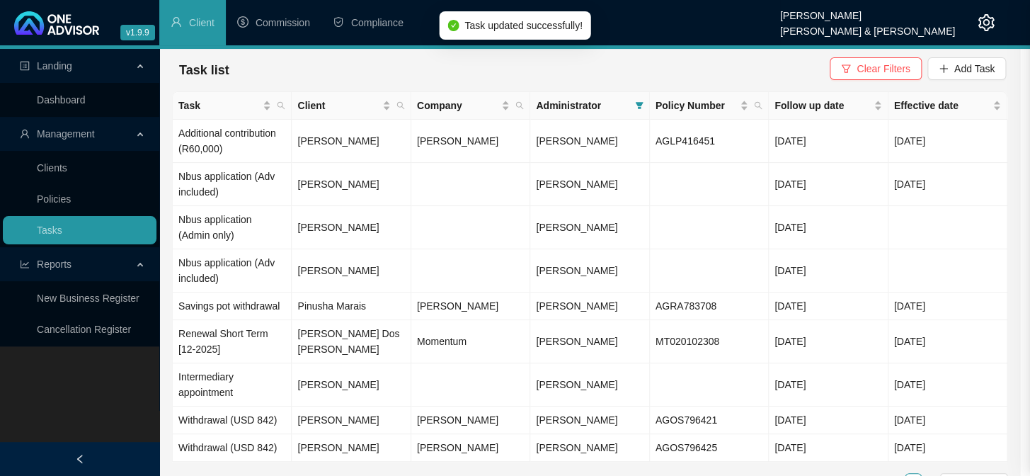
scroll to position [0, 0]
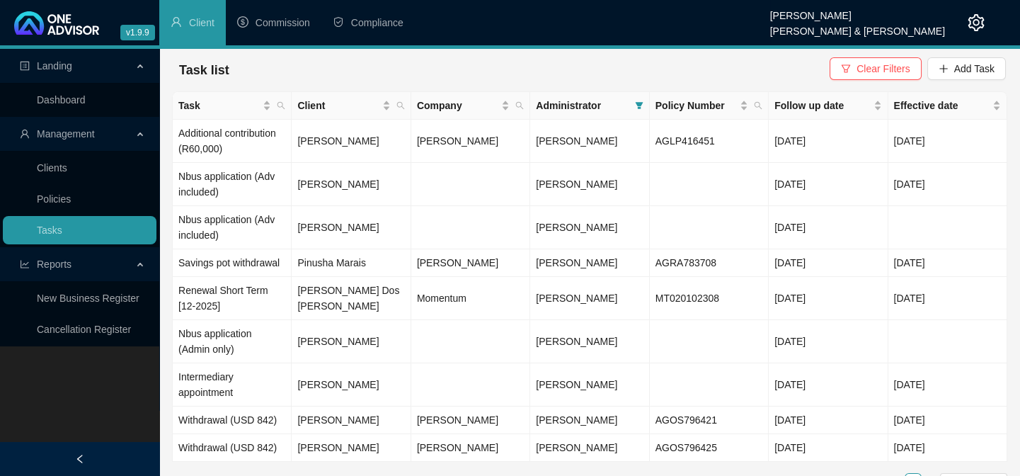
click at [414, 465] on div "Task Client Company Administrator Policy Number Follow up date Effective date A…" at bounding box center [590, 290] width 836 height 399
click at [21, 405] on div "Landing Dashboard Management Clients Policies Tasks Reports New Business Regist…" at bounding box center [79, 287] width 159 height 476
click at [959, 62] on span "Add Task" at bounding box center [975, 69] width 40 height 16
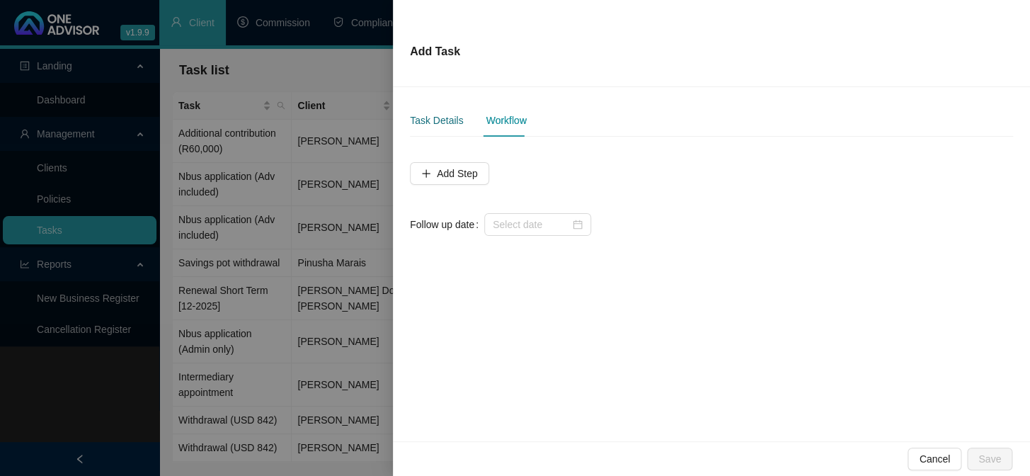
click at [443, 120] on div "Task Details" at bounding box center [436, 121] width 53 height 16
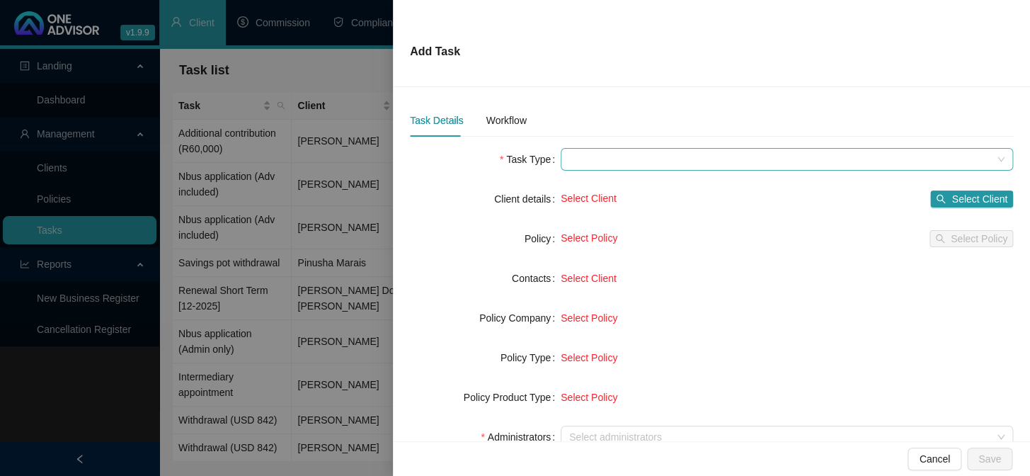
click at [586, 164] on span at bounding box center [786, 159] width 435 height 21
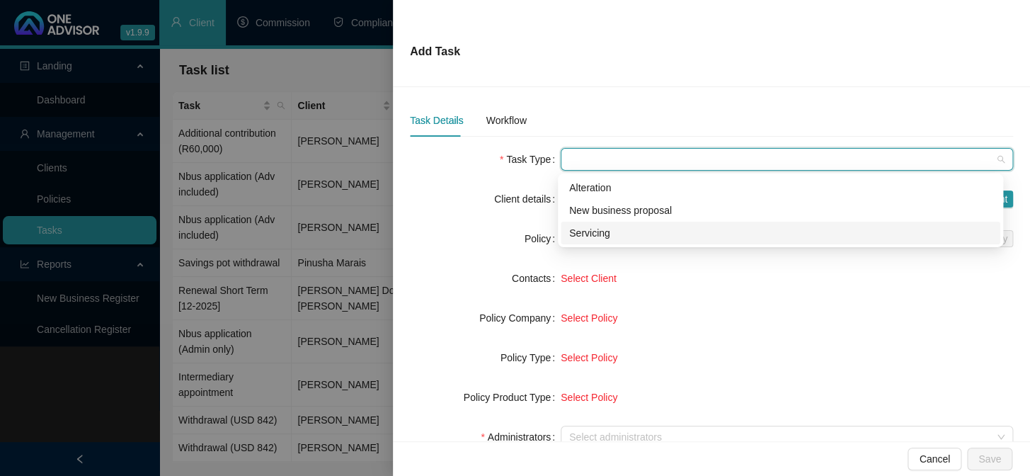
click at [590, 237] on div "Servicing" at bounding box center [780, 233] width 423 height 16
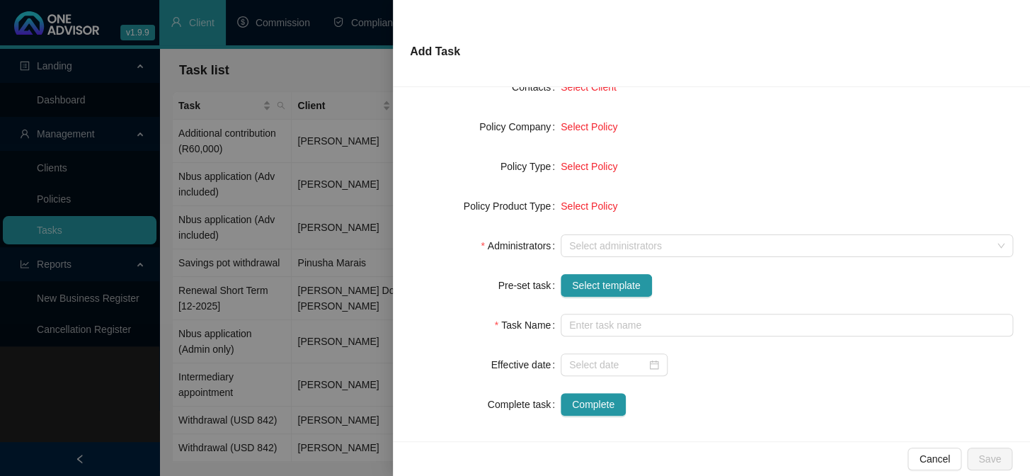
scroll to position [193, 0]
click at [595, 287] on span "Select template" at bounding box center [606, 284] width 69 height 16
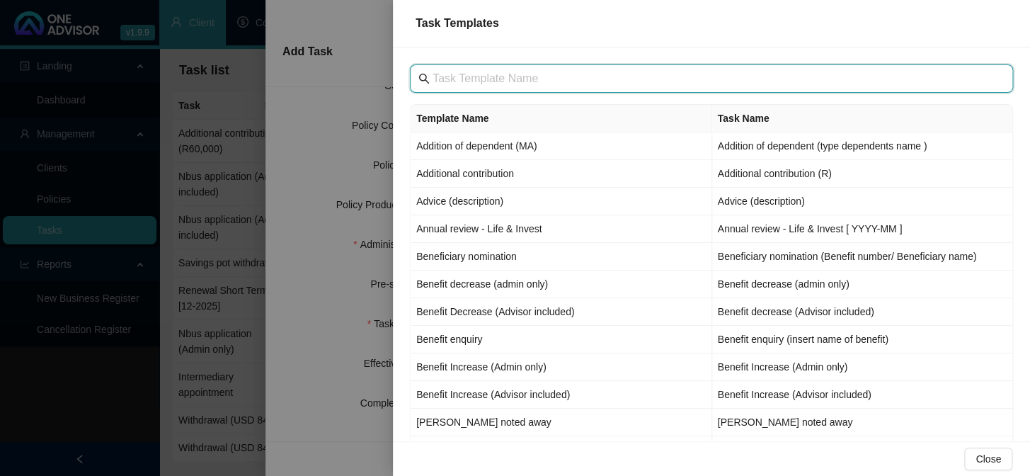
click at [496, 81] on input "text" at bounding box center [713, 78] width 561 height 17
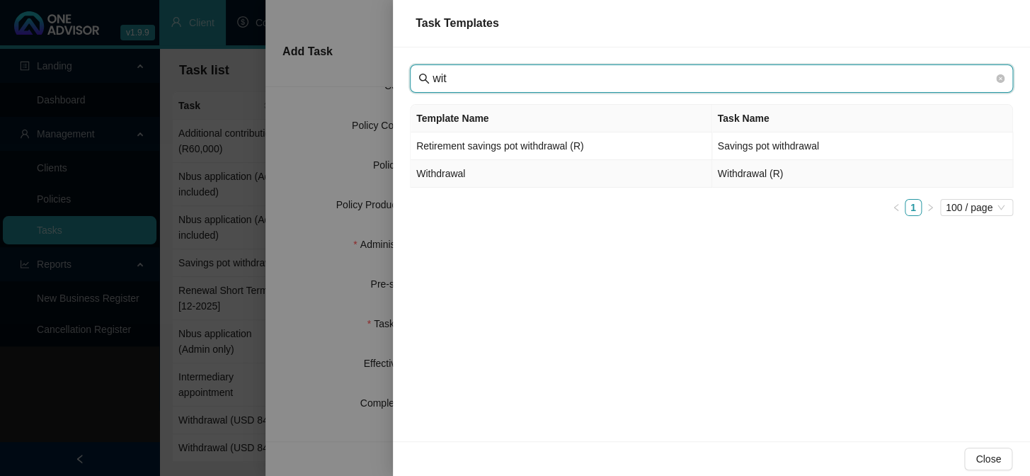
type input "wit"
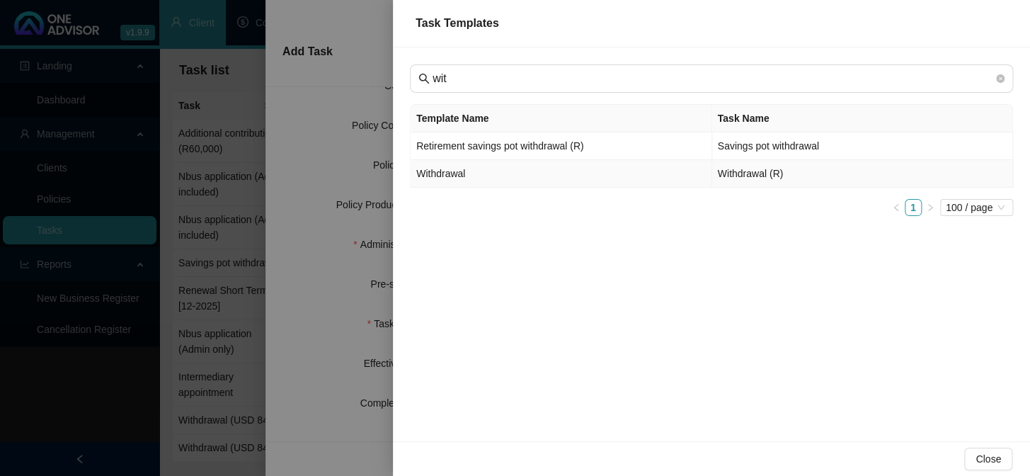
click at [452, 174] on td "Withdrawal" at bounding box center [562, 174] width 302 height 28
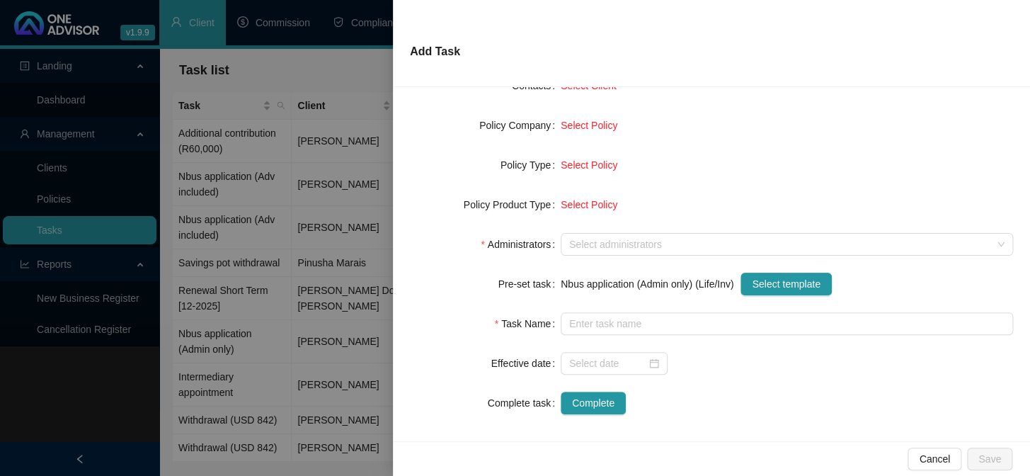
type input "Withdrawal (R)"
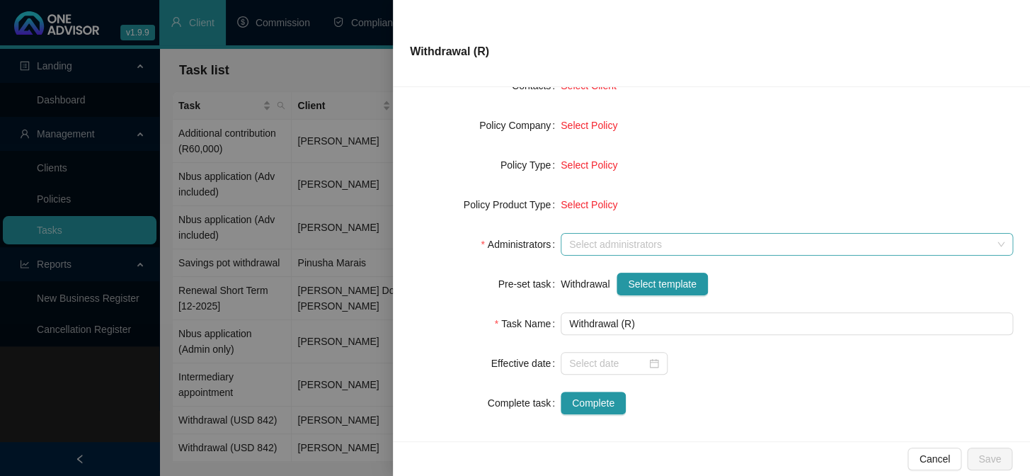
click at [632, 251] on div "Select administrators" at bounding box center [787, 244] width 452 height 23
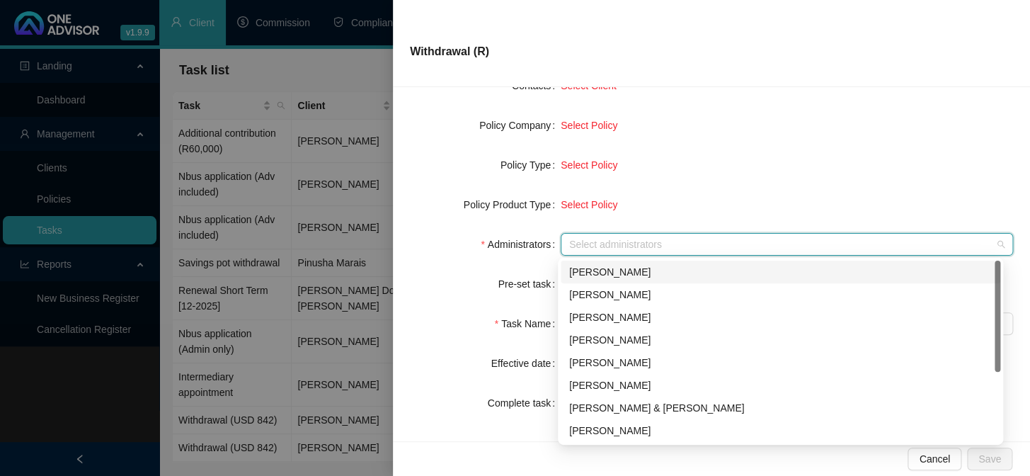
scroll to position [113, 0]
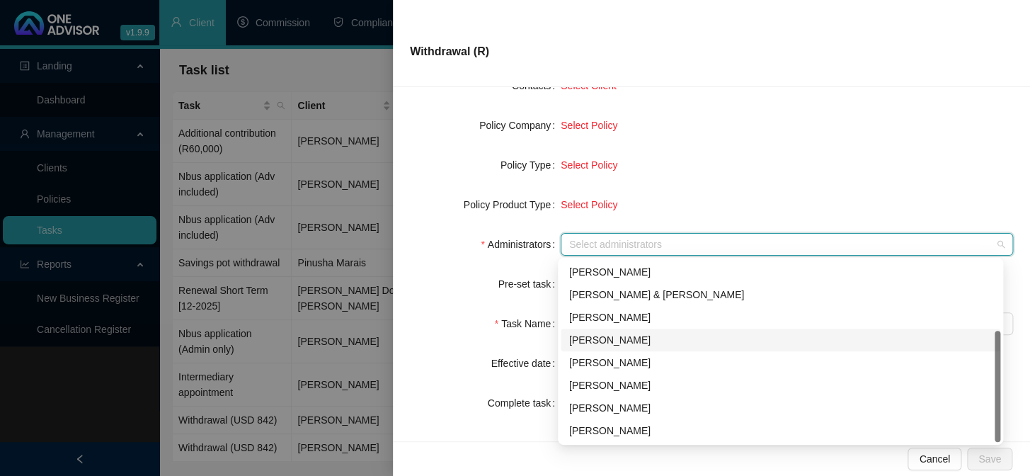
click at [611, 334] on div "[PERSON_NAME]" at bounding box center [780, 340] width 423 height 16
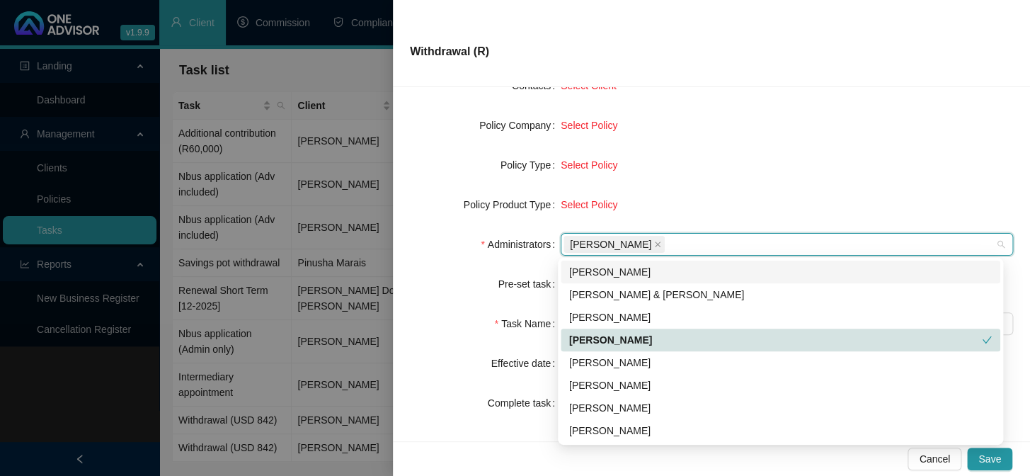
click at [699, 181] on form "Task Type Servicing Client details Select Client Select Client Policy Select Po…" at bounding box center [711, 184] width 603 height 459
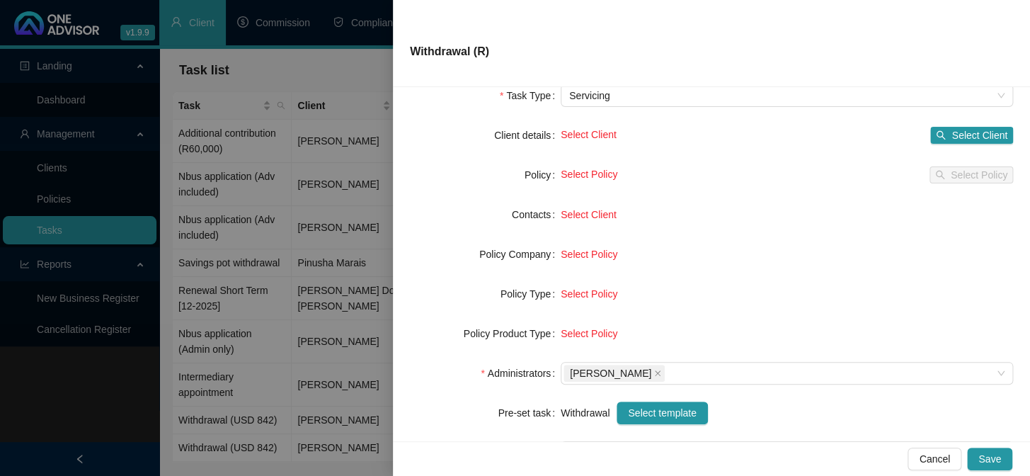
scroll to position [0, 0]
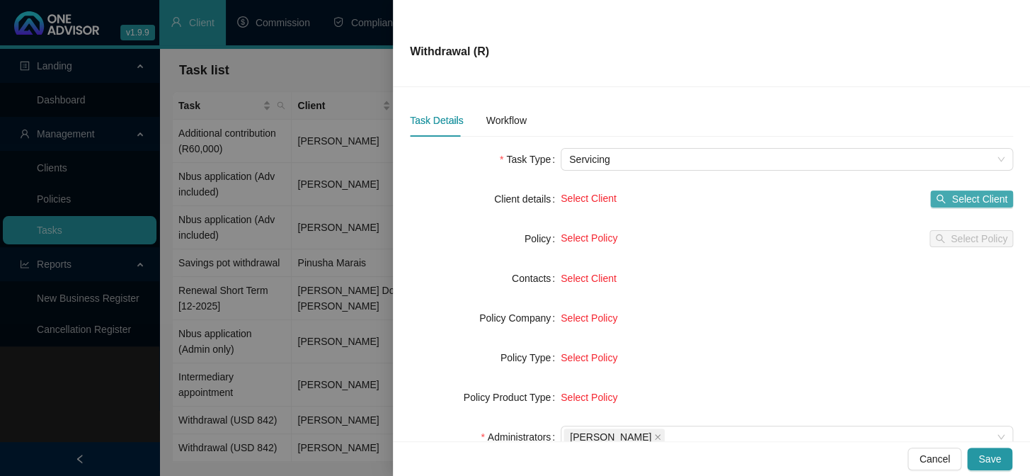
click at [952, 204] on span "Select Client" at bounding box center [980, 199] width 56 height 16
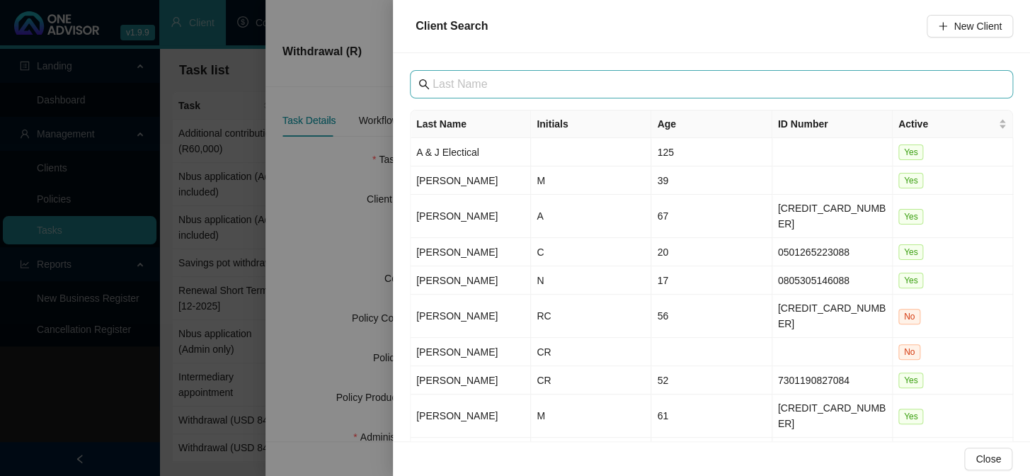
click at [479, 92] on span at bounding box center [711, 84] width 603 height 28
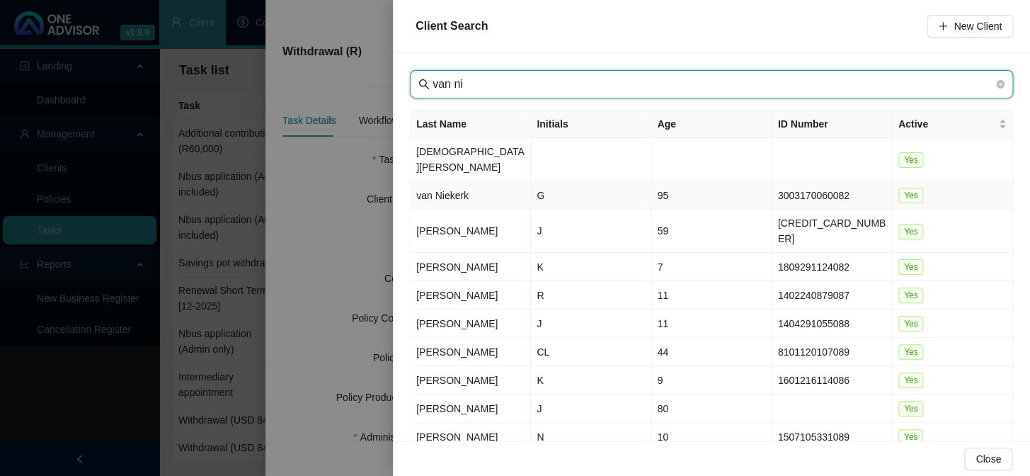
type input "van ni"
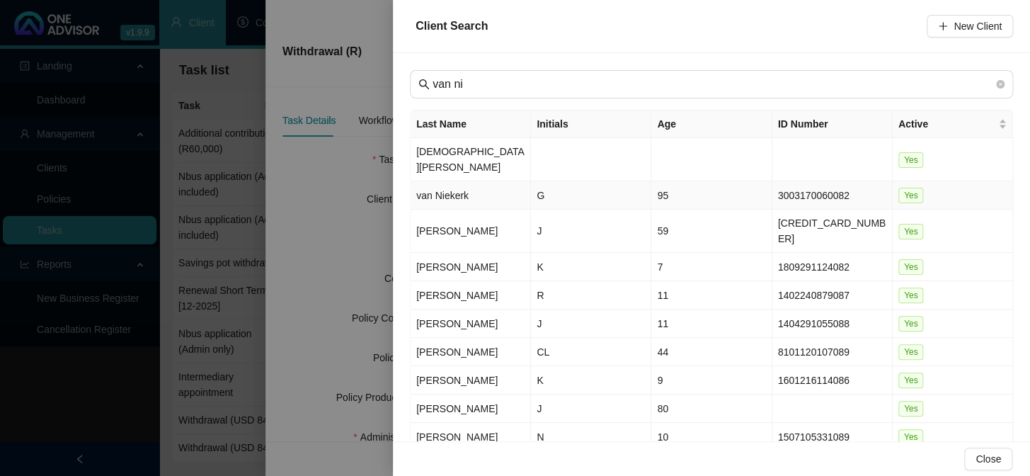
click at [458, 181] on td "van Niekerk" at bounding box center [471, 195] width 120 height 28
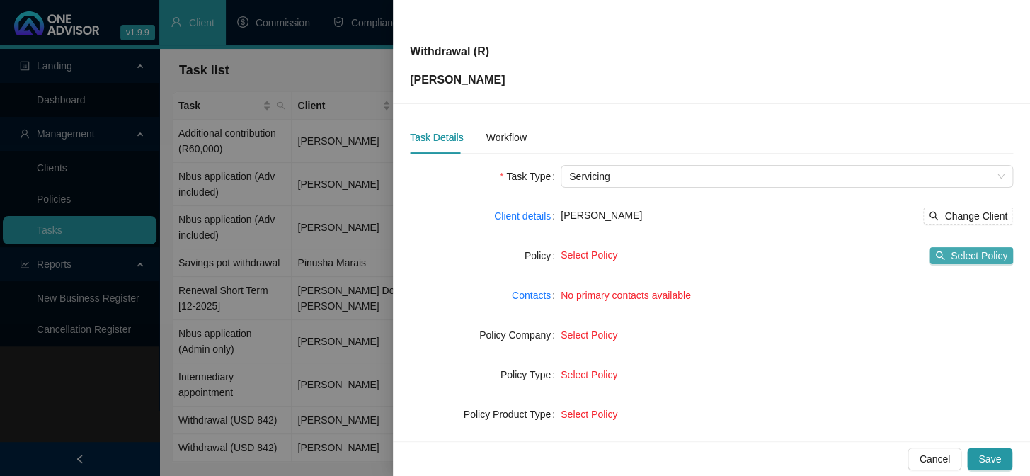
click at [972, 249] on span "Select Policy" at bounding box center [979, 256] width 57 height 16
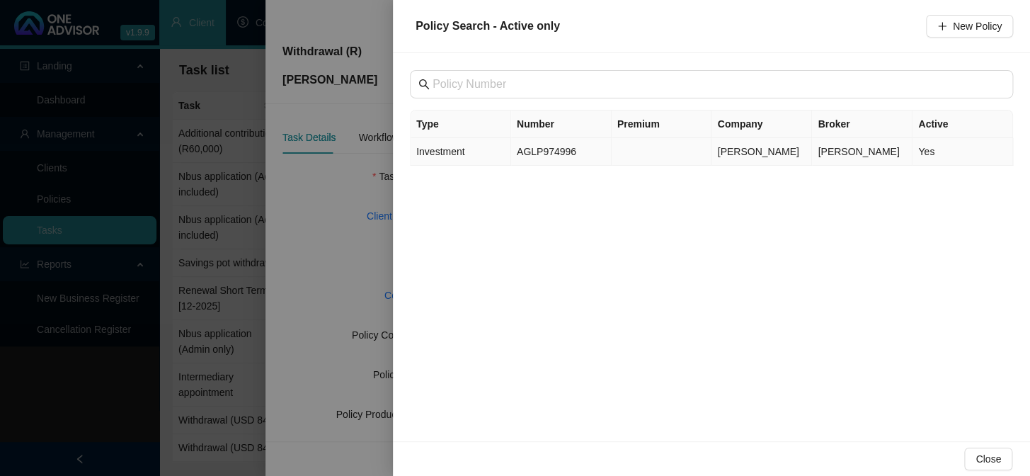
click at [535, 149] on td "AGLP974996" at bounding box center [561, 152] width 101 height 28
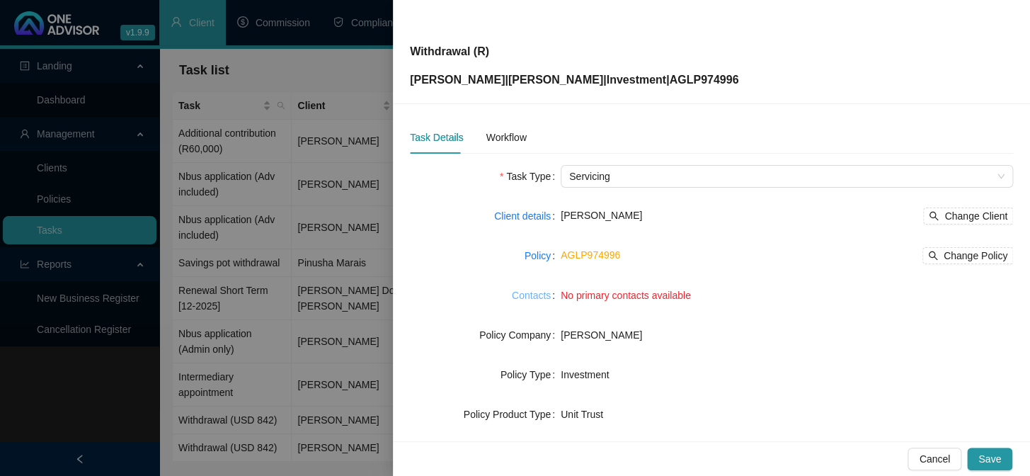
click at [535, 296] on link "Contacts" at bounding box center [531, 295] width 39 height 16
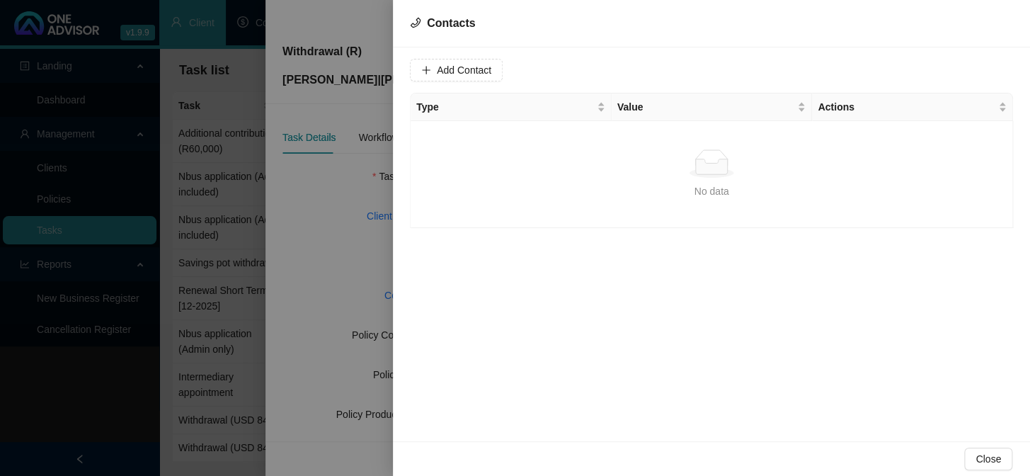
click at [287, 281] on div at bounding box center [515, 238] width 1030 height 476
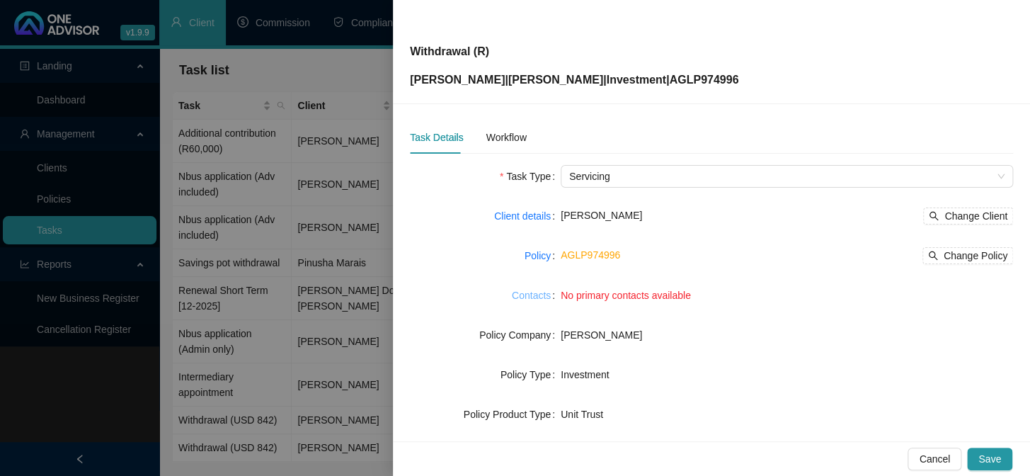
click at [518, 297] on link "Contacts" at bounding box center [531, 295] width 39 height 16
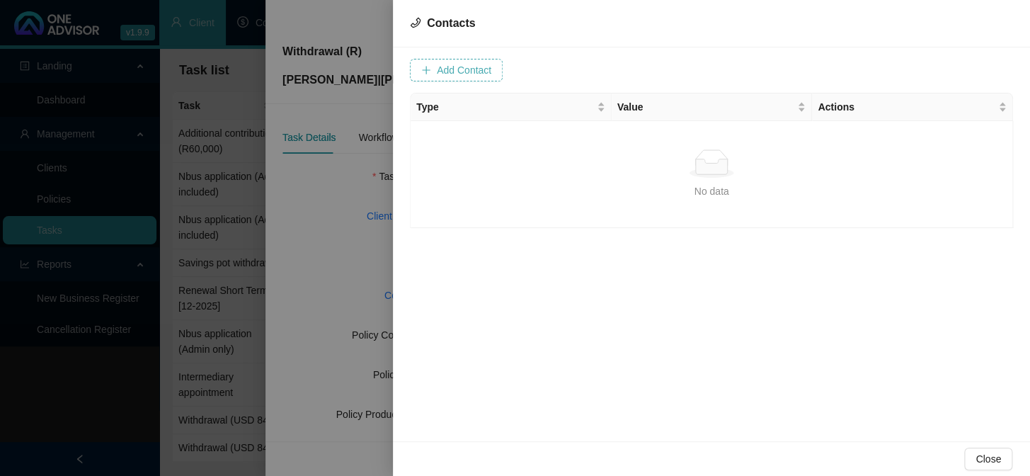
click at [486, 73] on span "Add Contact" at bounding box center [464, 70] width 55 height 16
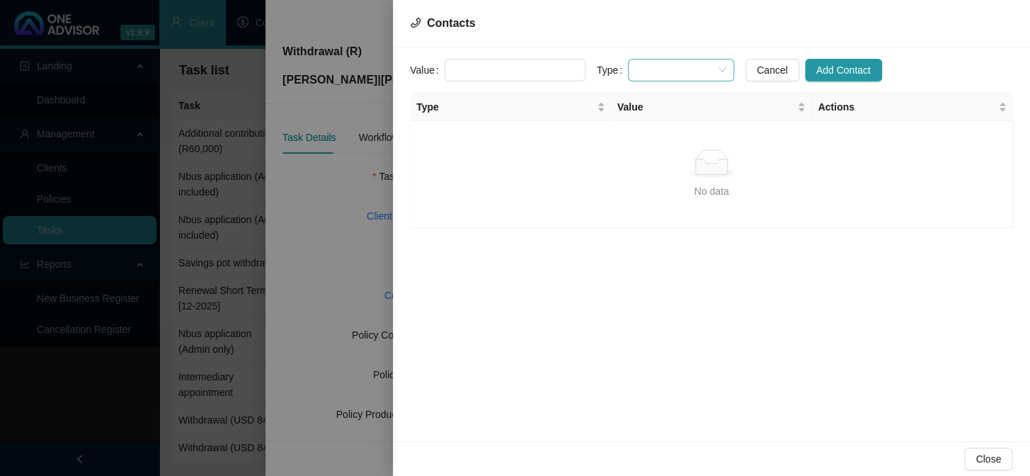
click at [705, 71] on span at bounding box center [681, 69] width 89 height 21
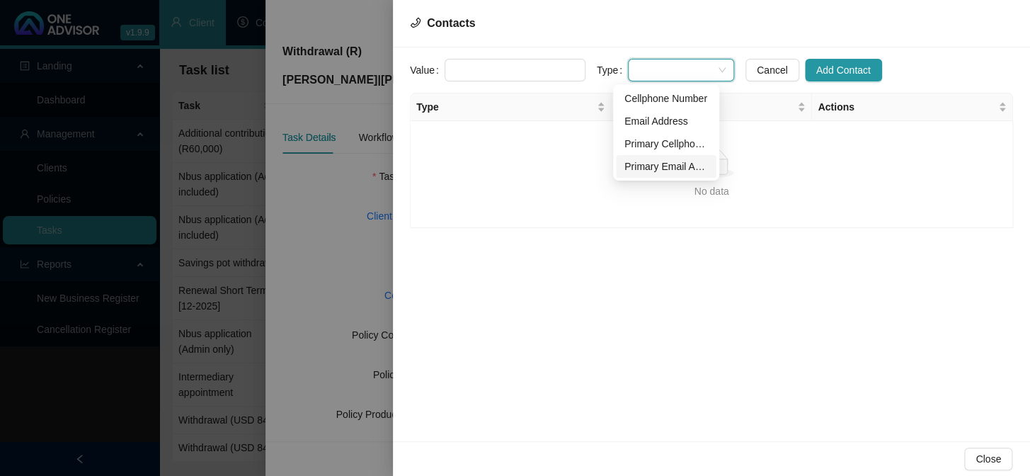
click at [646, 164] on div "Primary Email Address" at bounding box center [667, 167] width 84 height 16
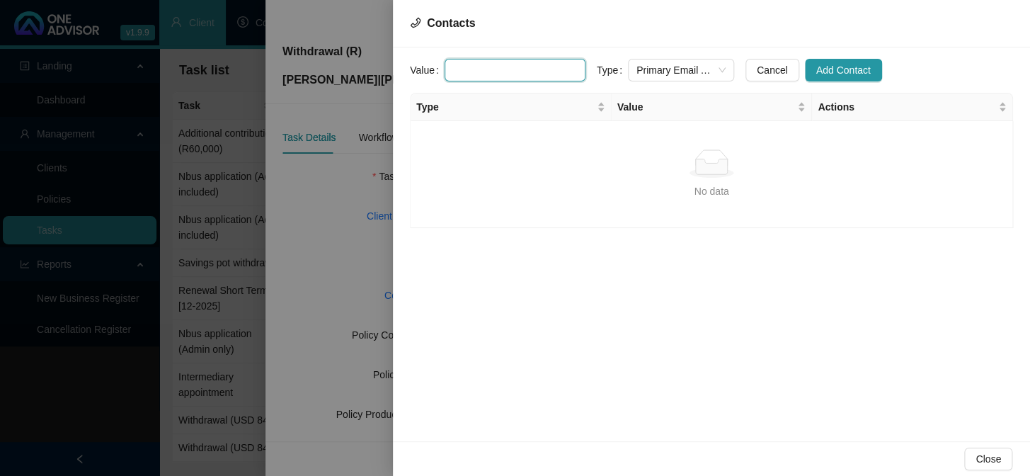
click at [467, 73] on input "text" at bounding box center [515, 70] width 141 height 23
type input "[EMAIL_ADDRESS][DOMAIN_NAME]"
click at [811, 60] on button "Add Contact" at bounding box center [843, 70] width 77 height 23
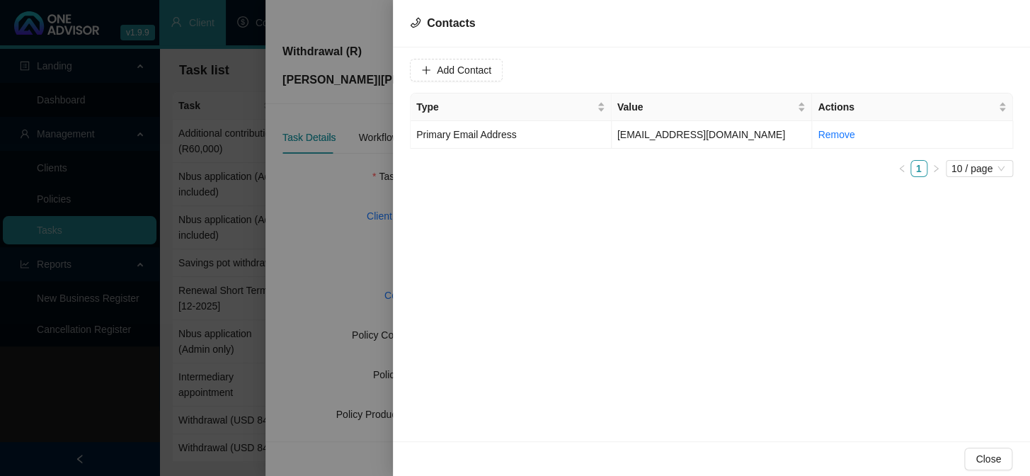
click at [322, 248] on div at bounding box center [515, 238] width 1030 height 476
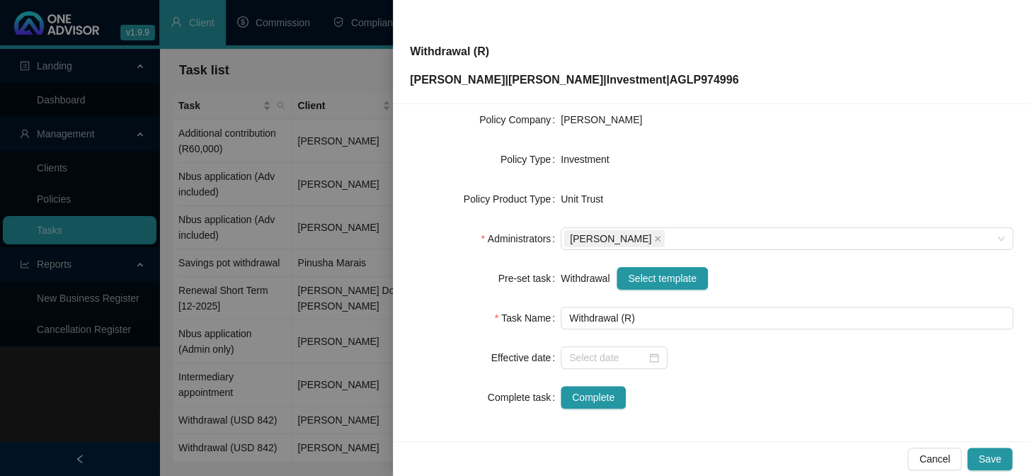
scroll to position [216, 0]
click at [615, 360] on input at bounding box center [607, 357] width 77 height 16
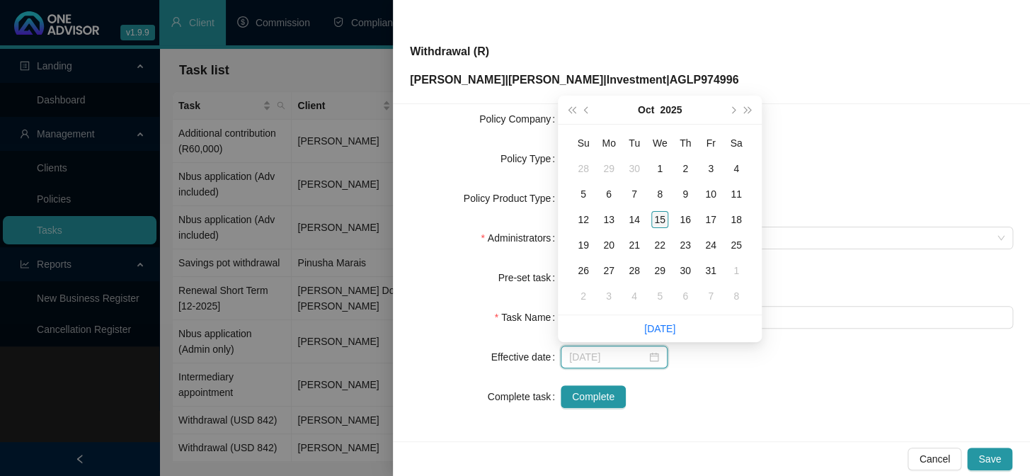
type input "[DATE]"
click at [660, 224] on div "15" at bounding box center [659, 219] width 17 height 17
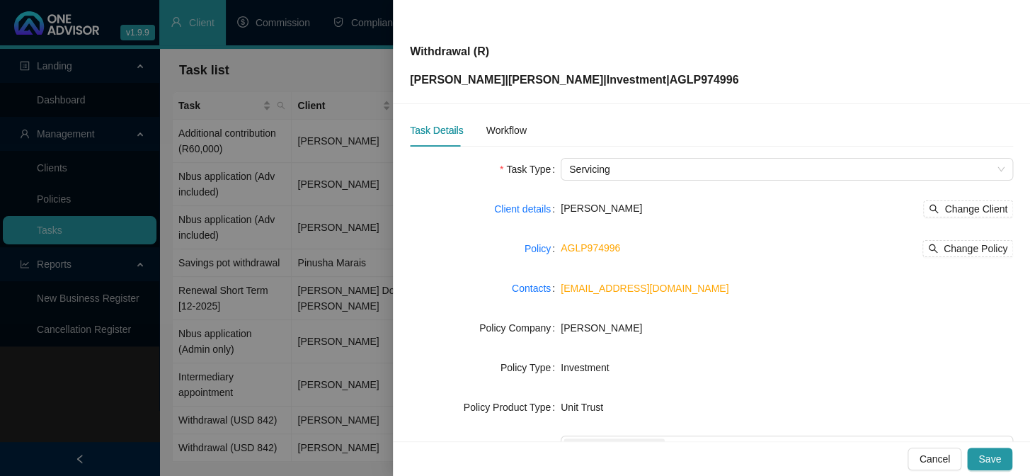
scroll to position [0, 0]
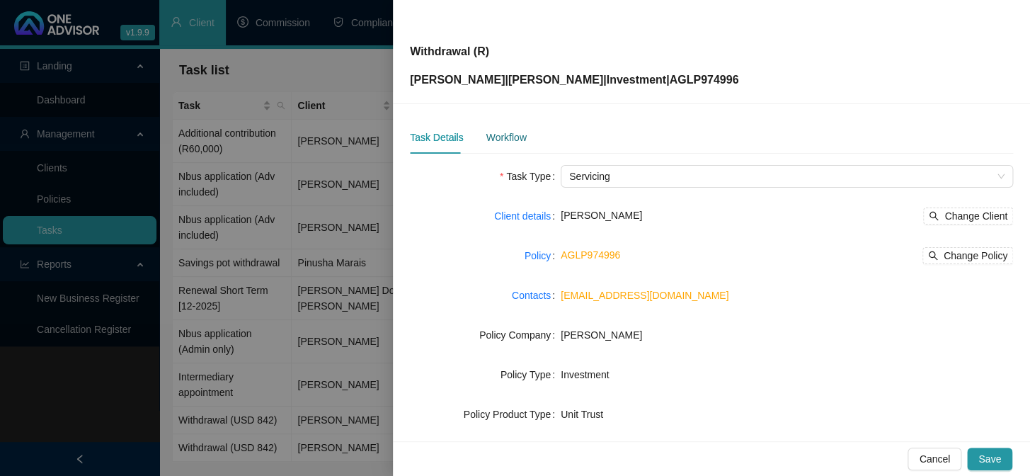
click at [508, 142] on div "Workflow" at bounding box center [506, 138] width 40 height 16
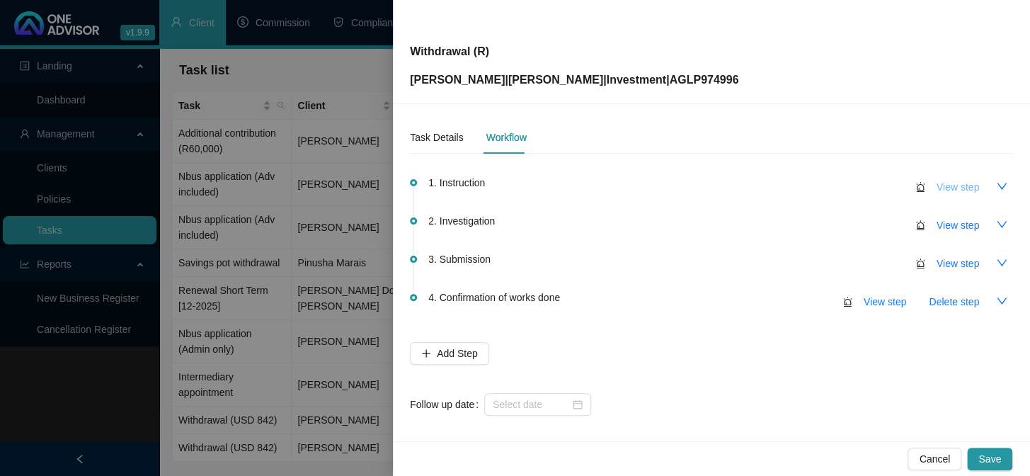
click at [937, 183] on span "View step" at bounding box center [958, 187] width 42 height 16
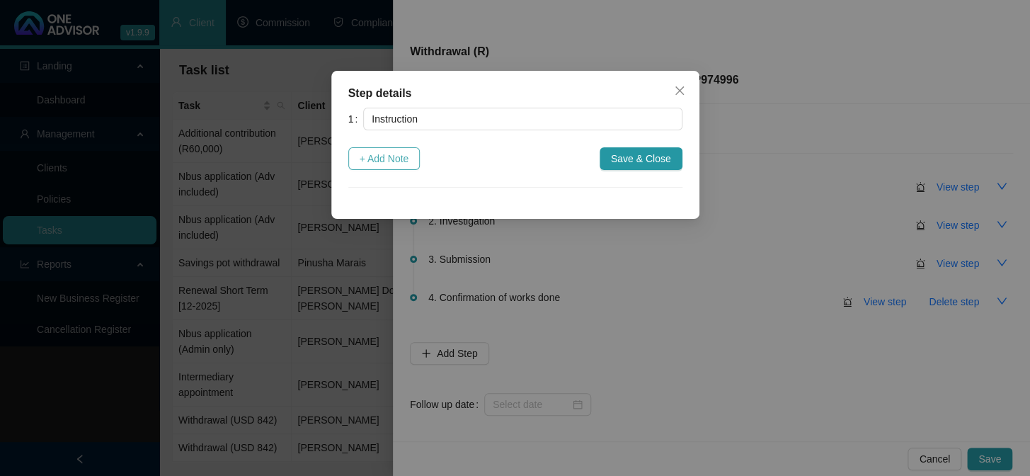
click at [377, 164] on span "+ Add Note" at bounding box center [385, 159] width 50 height 16
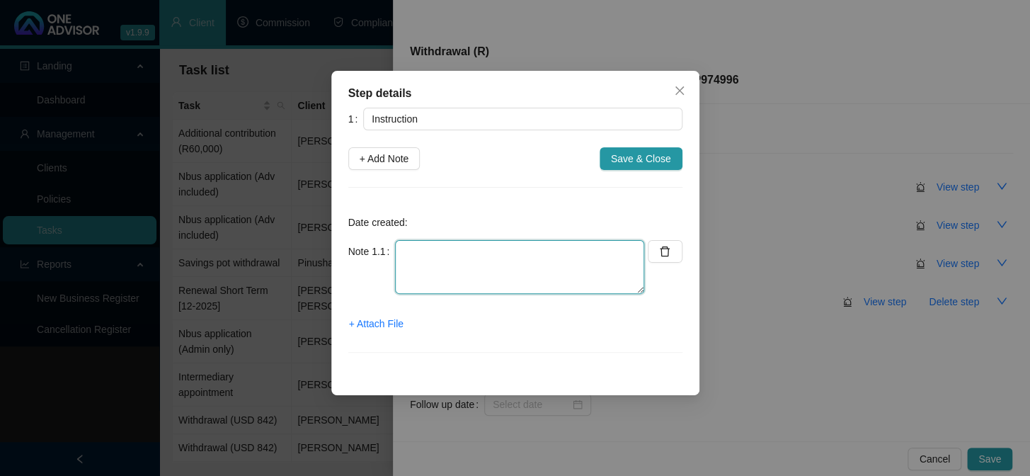
click at [462, 269] on textarea at bounding box center [519, 267] width 249 height 54
click at [535, 255] on textarea "Email from [PERSON_NAME] to [PERSON_NAME]" at bounding box center [519, 267] width 249 height 54
paste textarea "Mom has had to do substantial repairs to her house. She already has a loan acco…"
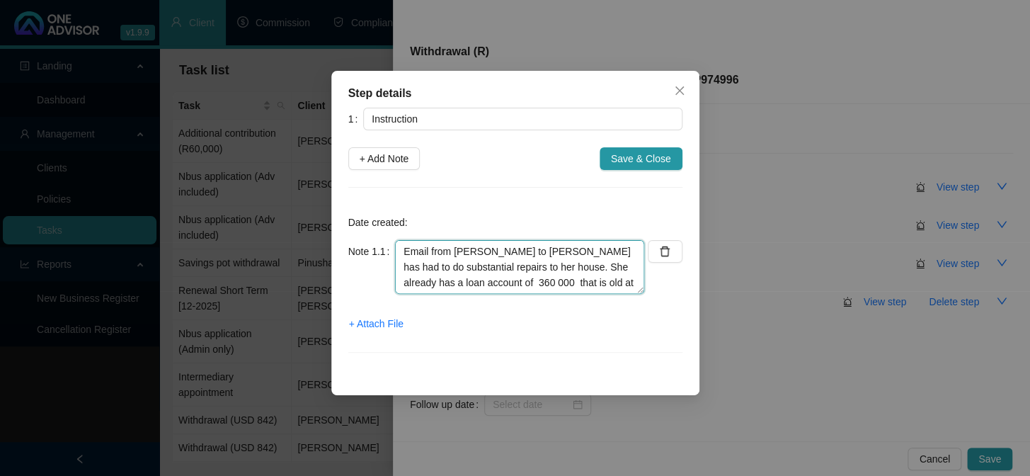
scroll to position [42, 0]
type textarea "Email from [PERSON_NAME] to [PERSON_NAME] has had to do substantial repairs to …"
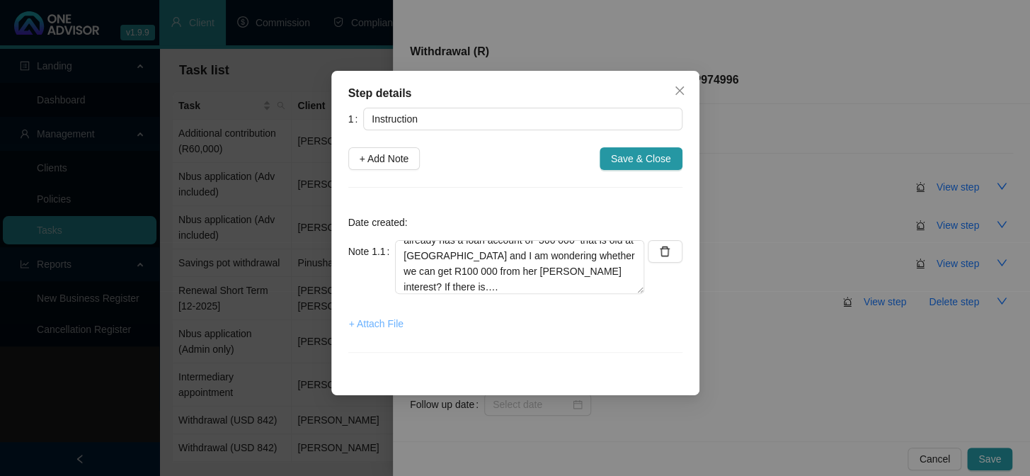
click at [385, 319] on span "+ Attach File" at bounding box center [376, 324] width 55 height 16
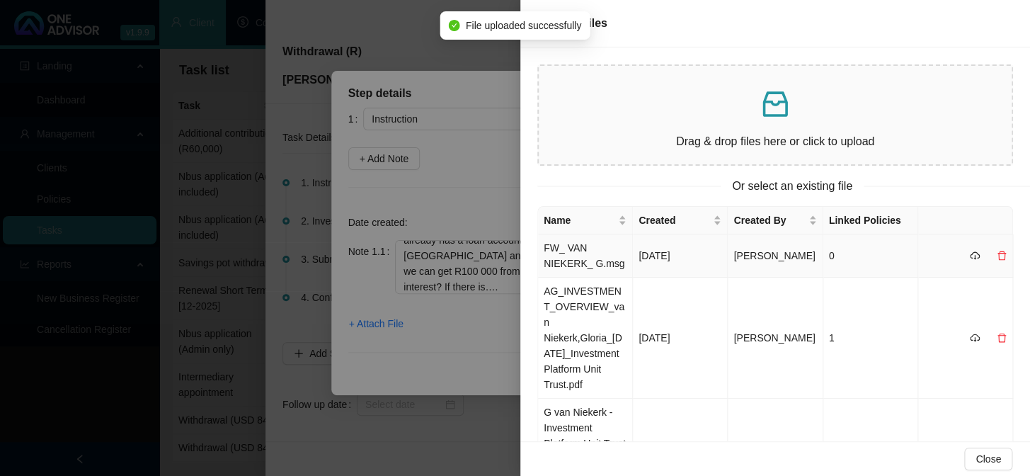
click at [559, 245] on td "FW_ VAN NIEKERK_ G.msg" at bounding box center [585, 255] width 95 height 43
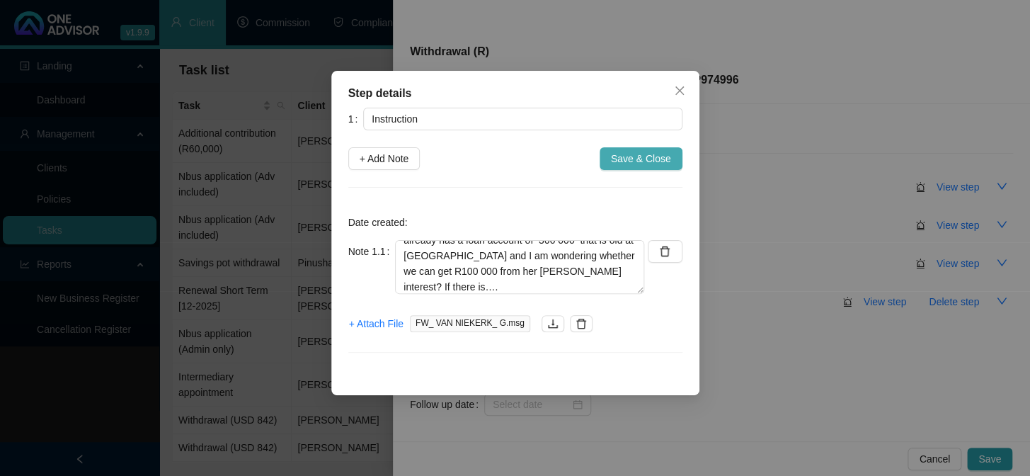
click at [637, 154] on span "Save & Close" at bounding box center [641, 159] width 60 height 16
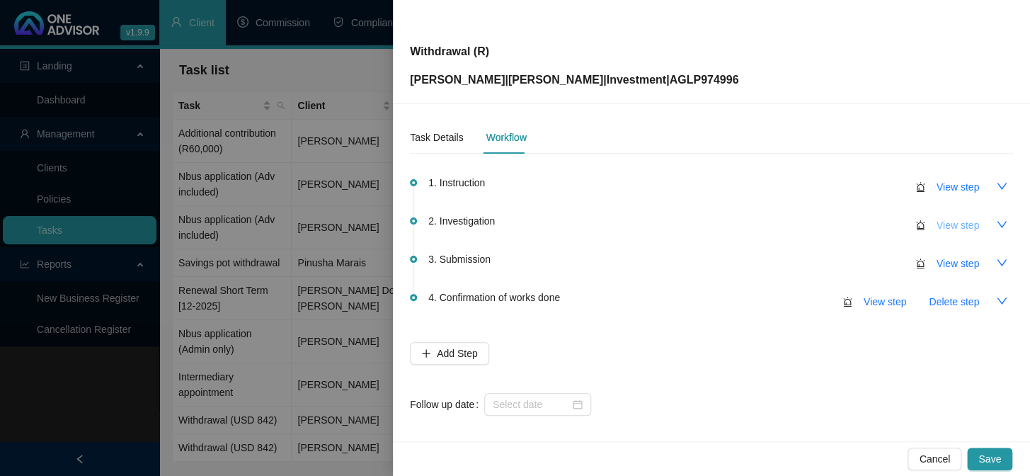
click at [964, 224] on span "View step" at bounding box center [958, 225] width 42 height 16
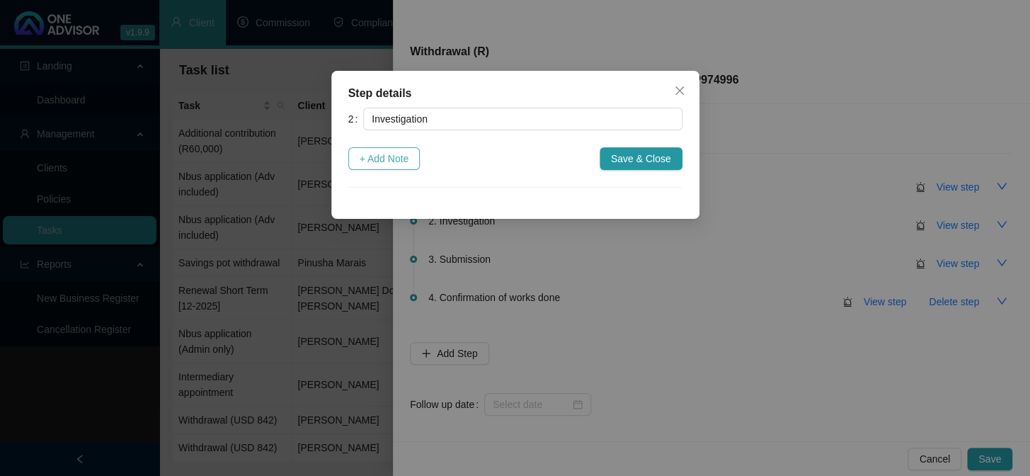
click at [396, 159] on span "+ Add Note" at bounding box center [385, 159] width 50 height 16
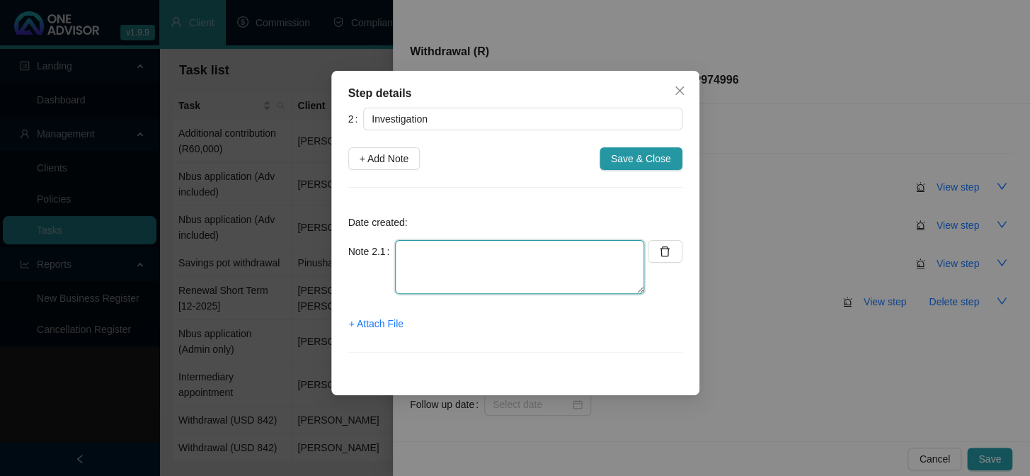
click at [457, 248] on textarea at bounding box center [519, 267] width 249 height 54
click at [432, 255] on textarea "[PERSON_NAME]" at bounding box center [519, 267] width 249 height 54
click at [368, 321] on span "+ Attach File" at bounding box center [376, 324] width 55 height 16
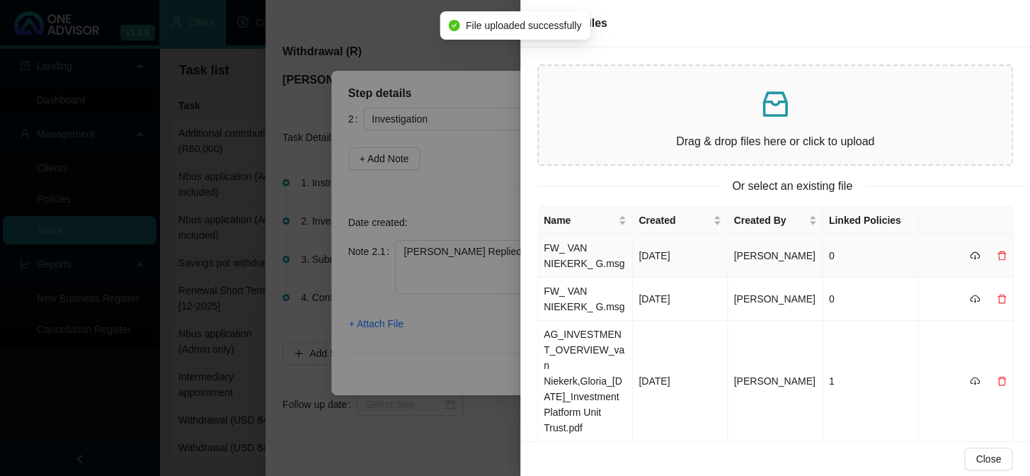
click at [569, 256] on td "FW_ VAN NIEKERK_ G.msg" at bounding box center [585, 255] width 95 height 43
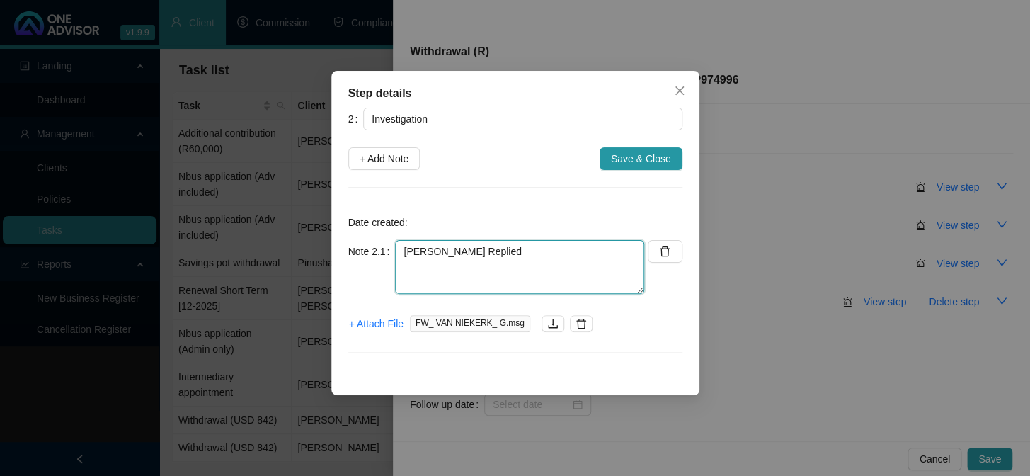
click at [453, 284] on textarea "[PERSON_NAME] Replied" at bounding box center [519, 267] width 249 height 54
click at [496, 254] on textarea "[PERSON_NAME] Replied" at bounding box center [519, 267] width 249 height 54
paste textarea "We are plenty ahead. She started with R2,2m and withdrawn R426,000 since the be…"
type textarea "[PERSON_NAME] Replied We are plenty ahead. She started with R2,2m and withdrawn…"
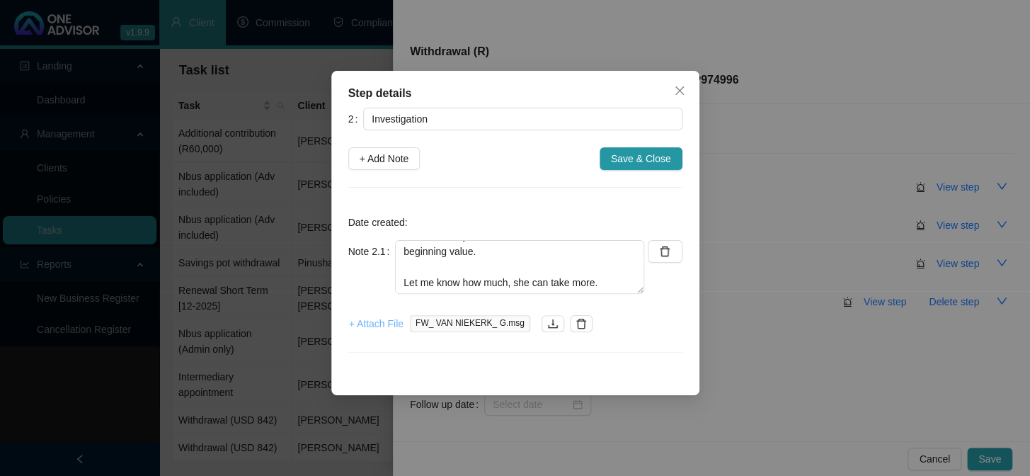
click at [374, 324] on span "+ Attach File" at bounding box center [376, 324] width 55 height 16
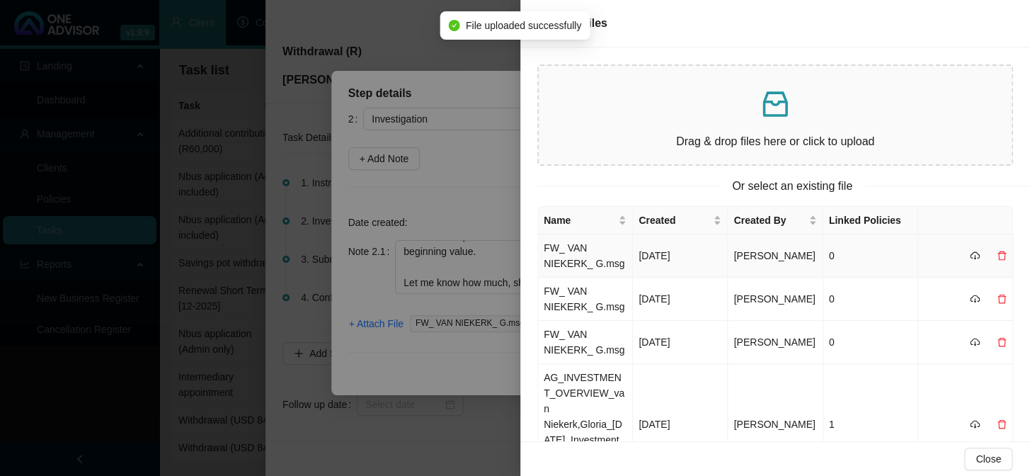
click at [997, 256] on icon "delete" at bounding box center [1002, 256] width 10 height 10
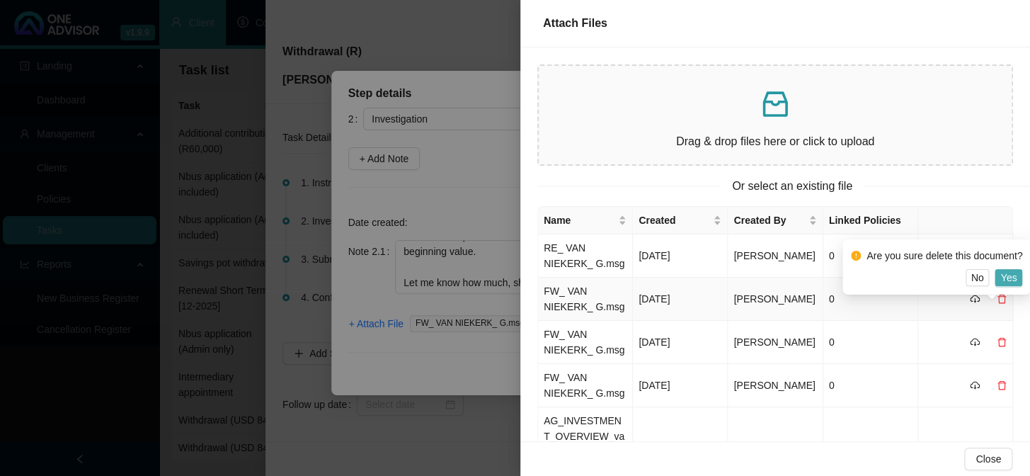
click at [1009, 280] on span "Yes" at bounding box center [1009, 278] width 16 height 16
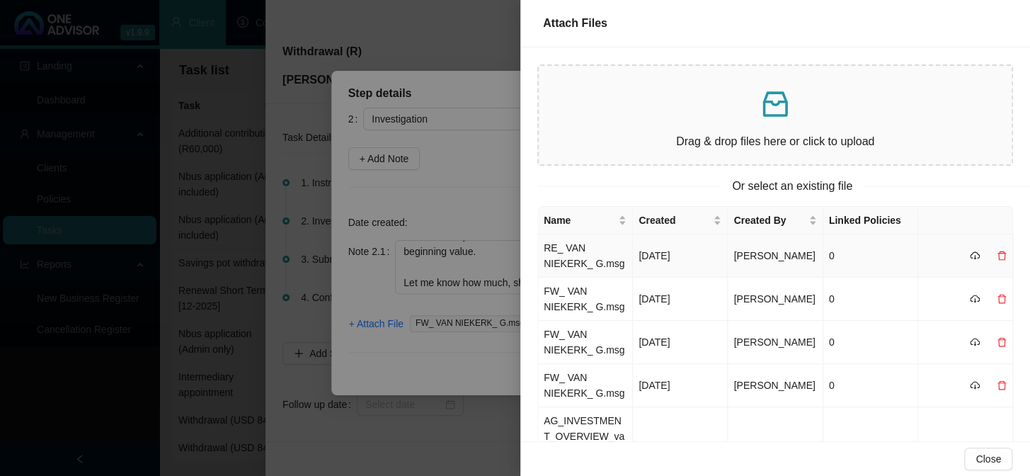
click at [546, 256] on td "RE_ VAN NIEKERK_ G.msg" at bounding box center [585, 255] width 95 height 43
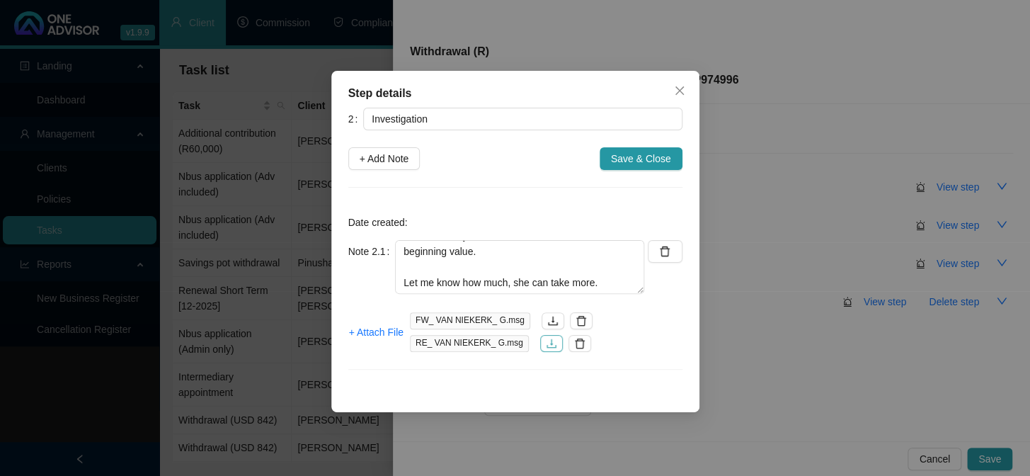
click at [546, 347] on icon "download" at bounding box center [551, 343] width 11 height 11
click at [646, 152] on span "Save & Close" at bounding box center [641, 159] width 60 height 16
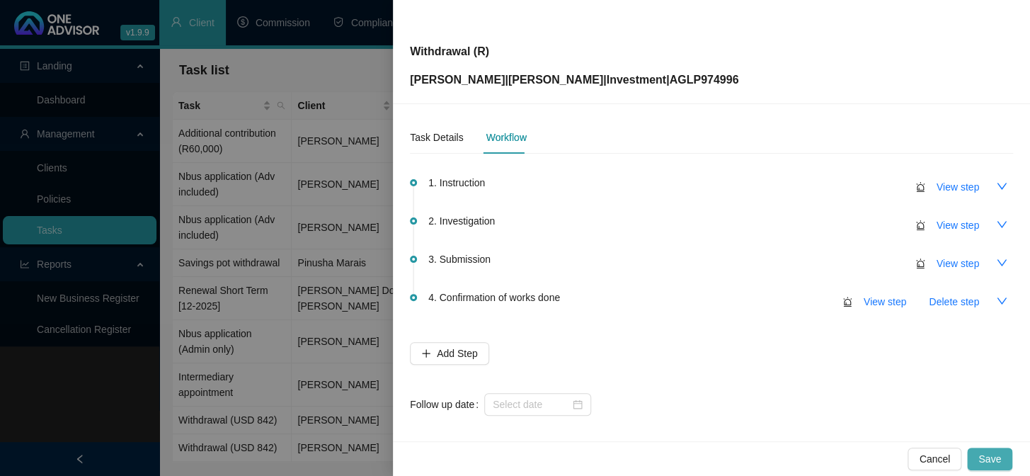
click at [993, 455] on span "Save" at bounding box center [990, 459] width 23 height 16
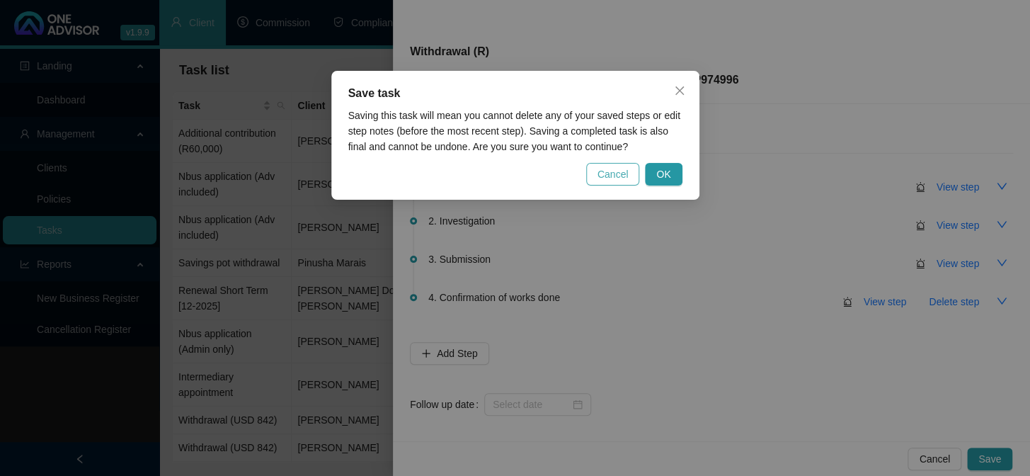
click at [627, 168] on span "Cancel" at bounding box center [613, 174] width 31 height 16
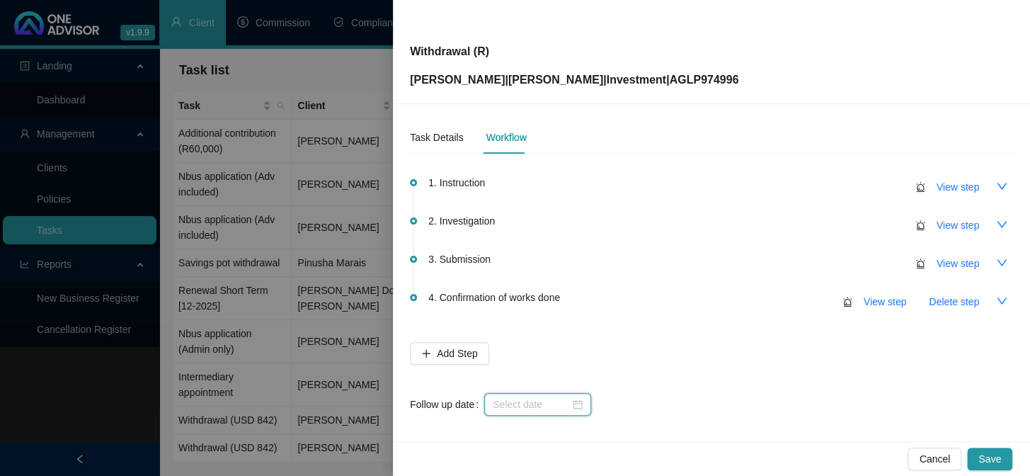
click at [522, 399] on input at bounding box center [531, 405] width 77 height 16
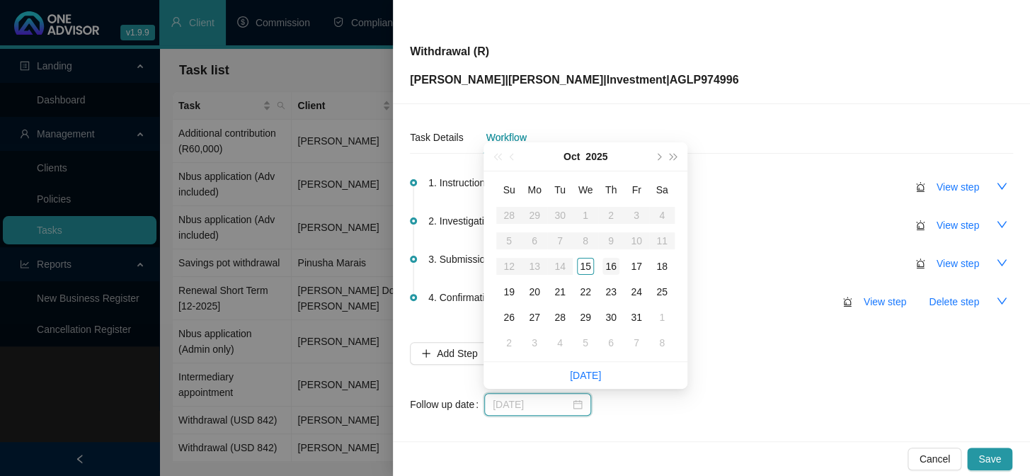
type input "[DATE]"
click at [608, 267] on div "16" at bounding box center [611, 266] width 17 height 17
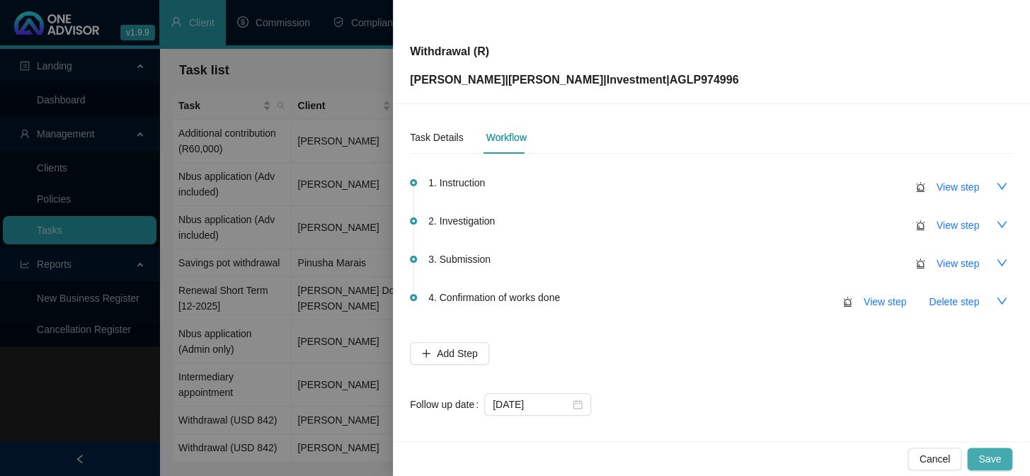
click at [996, 461] on span "Save" at bounding box center [990, 459] width 23 height 16
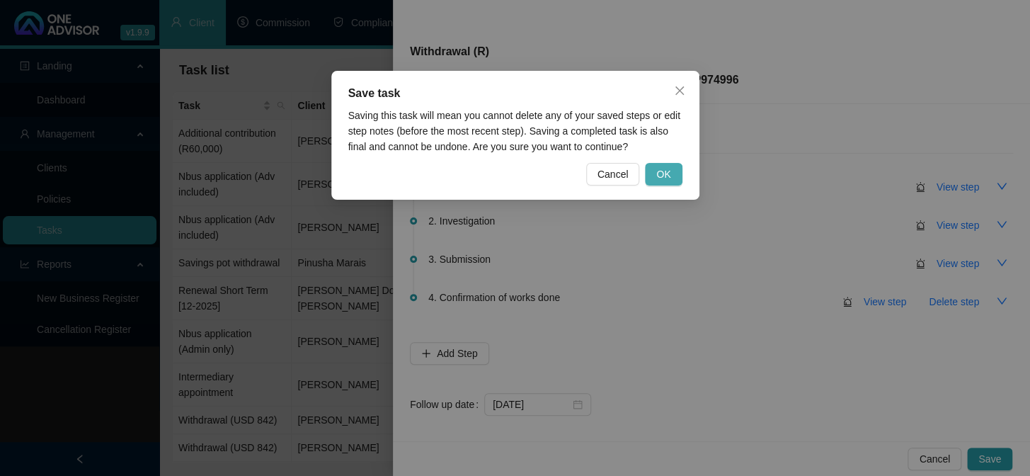
click at [661, 168] on span "OK" at bounding box center [663, 174] width 14 height 16
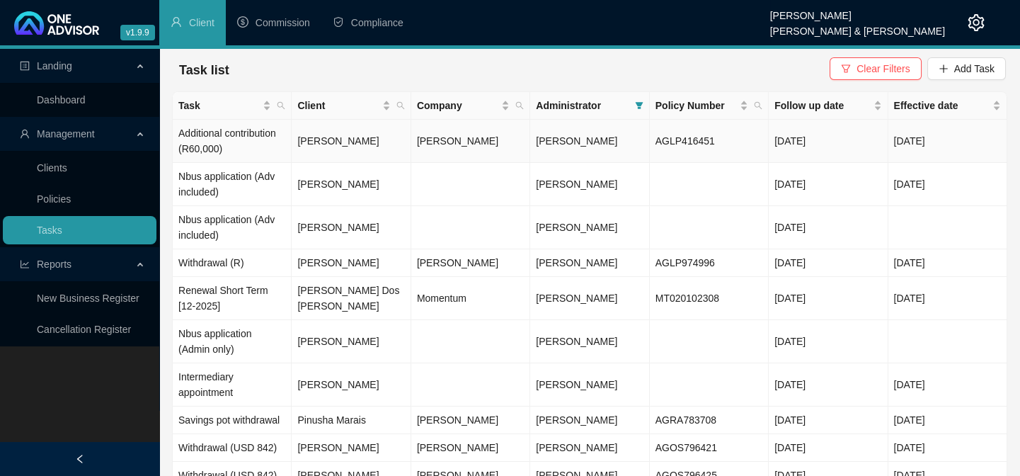
click at [232, 134] on td "Additional contribution (R60,000)" at bounding box center [232, 141] width 119 height 43
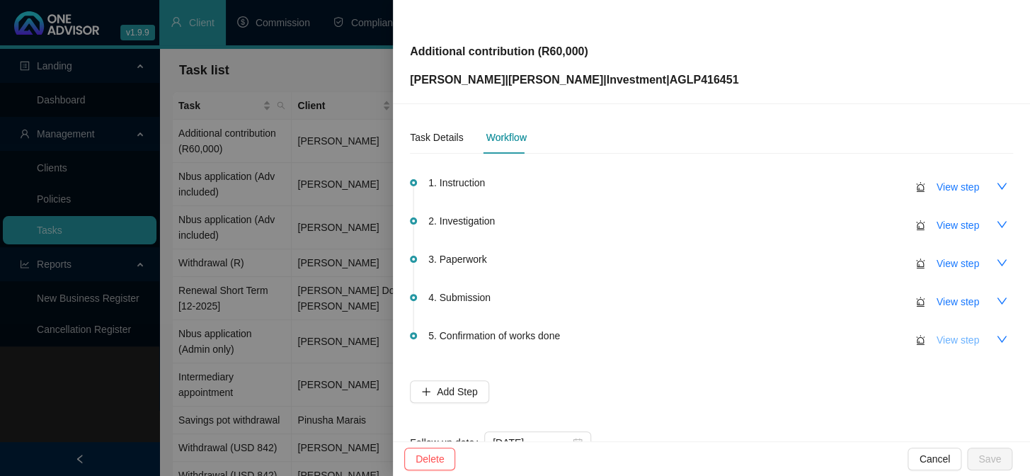
click at [938, 343] on span "View step" at bounding box center [958, 340] width 42 height 16
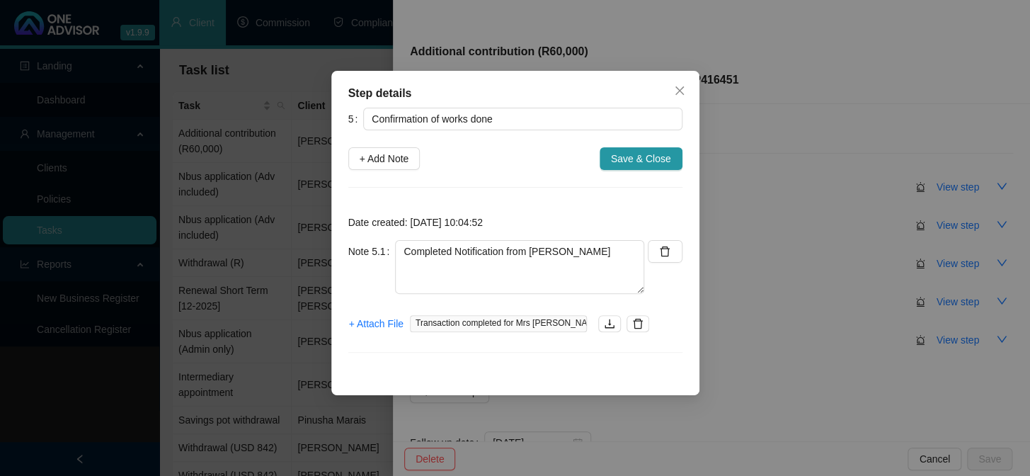
drag, startPoint x: 809, startPoint y: 246, endPoint x: 818, endPoint y: 244, distance: 8.8
click at [810, 246] on div "Step details 5 Confirmation of works done + Add Note Save & Close Date created:…" at bounding box center [515, 238] width 1030 height 476
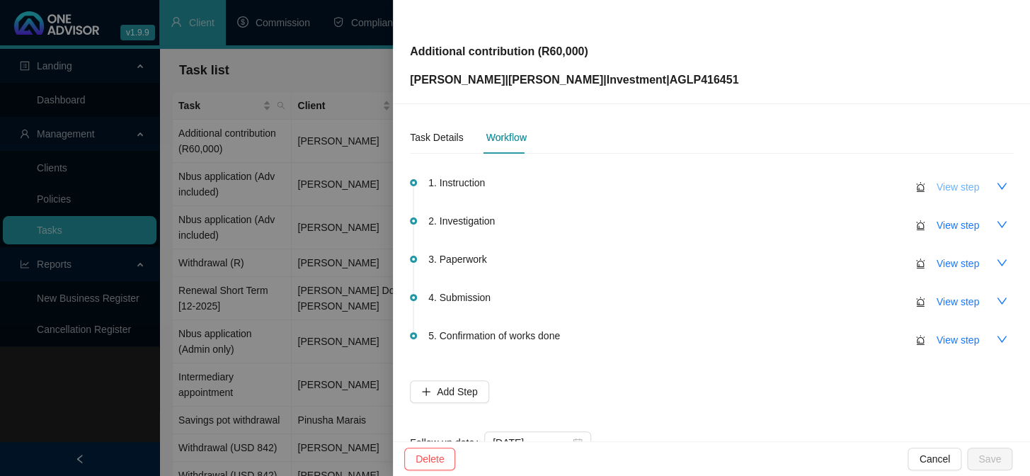
click at [963, 183] on span "View step" at bounding box center [958, 187] width 42 height 16
type input "Instruction"
type textarea "Additional Contribution notification from [PERSON_NAME] -[PERSON_NAME] or Clien…"
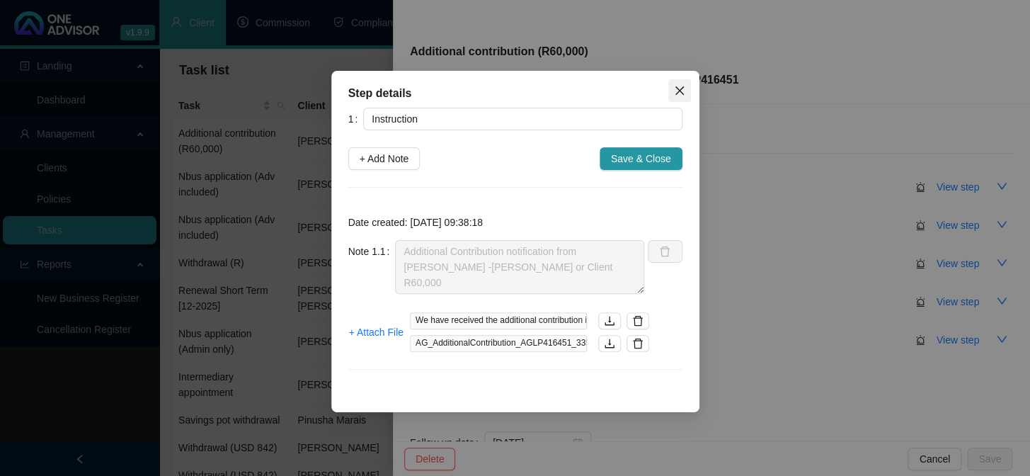
click at [676, 87] on icon "close" at bounding box center [679, 90] width 8 height 8
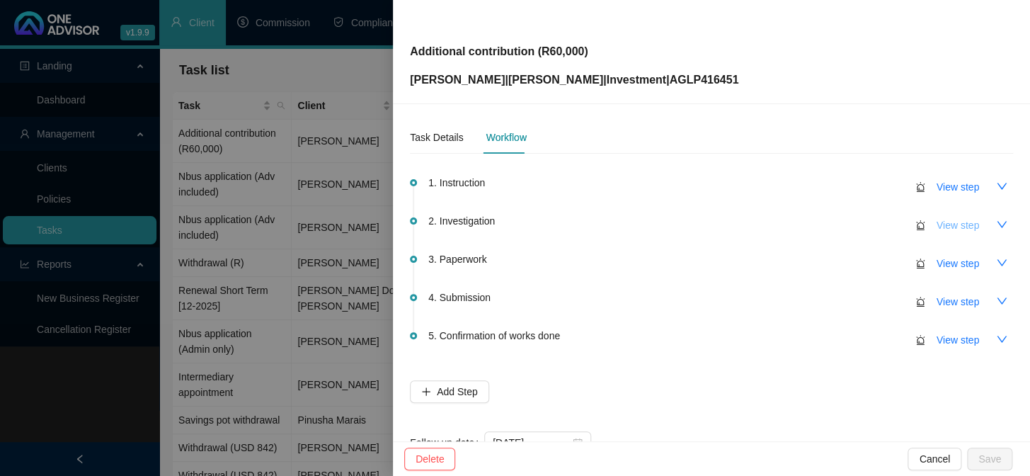
click at [943, 217] on span "View step" at bounding box center [958, 225] width 42 height 16
type input "Investigation"
type textarea "Requested instruction from client from [PERSON_NAME]"
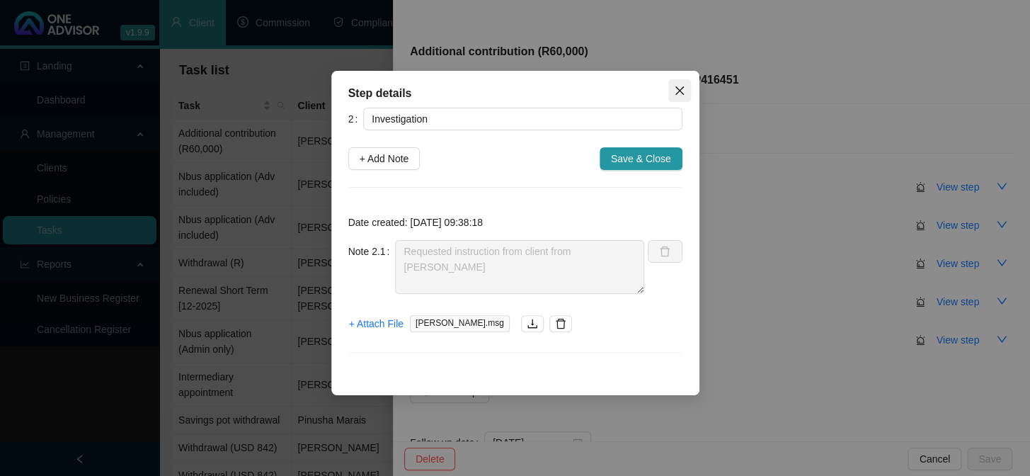
click at [678, 81] on button "Close" at bounding box center [679, 90] width 23 height 23
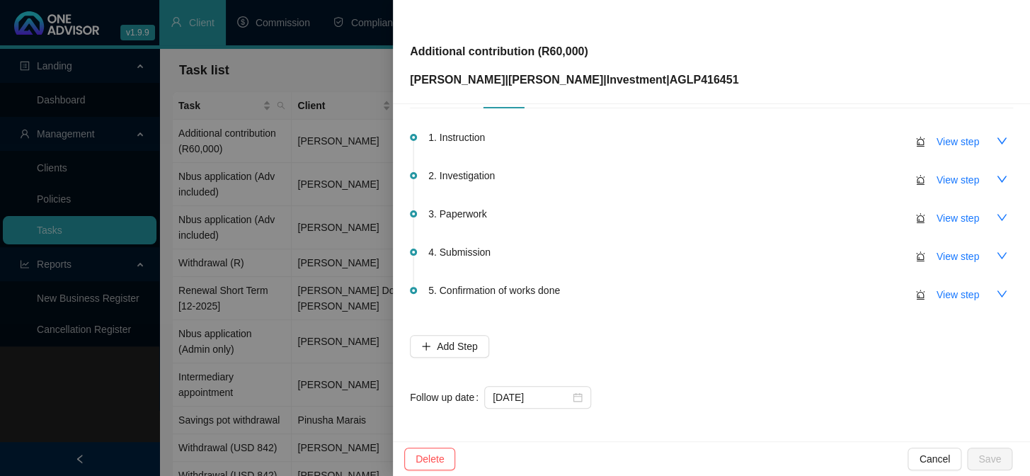
scroll to position [0, 0]
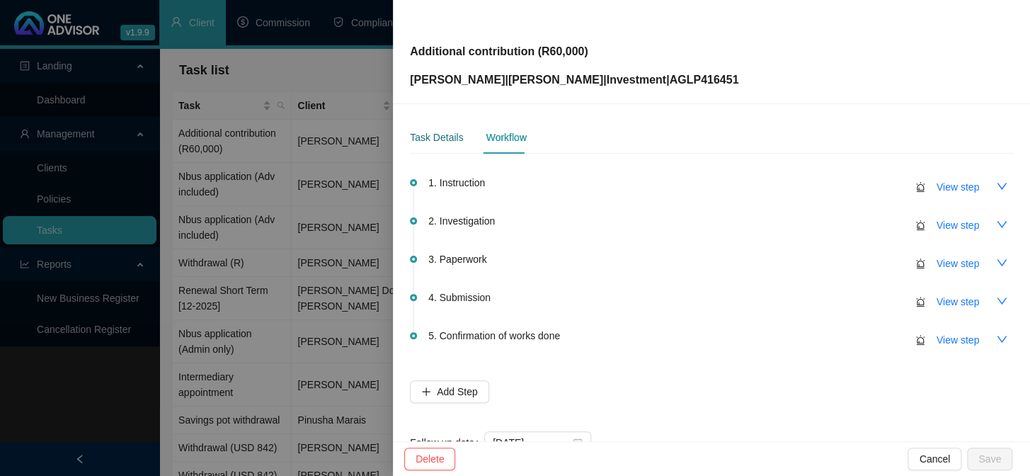
click at [446, 139] on div "Task Details" at bounding box center [436, 138] width 53 height 16
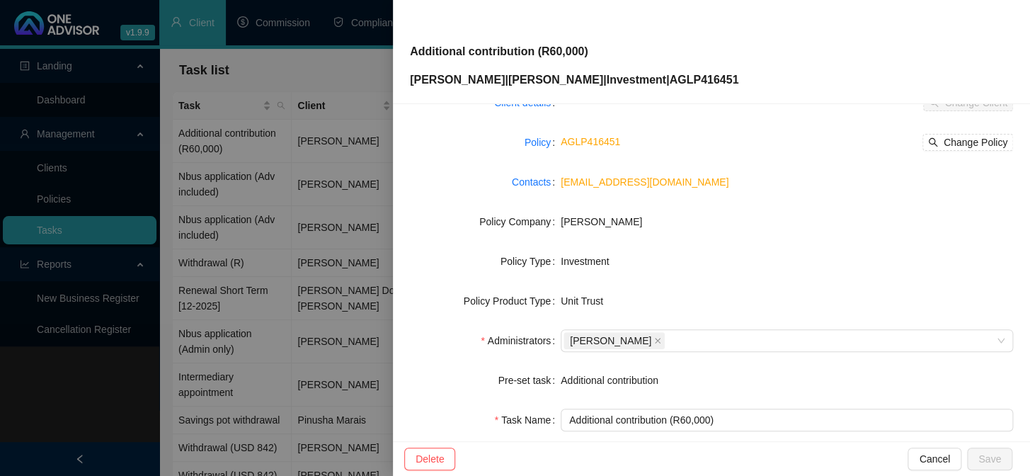
scroll to position [216, 0]
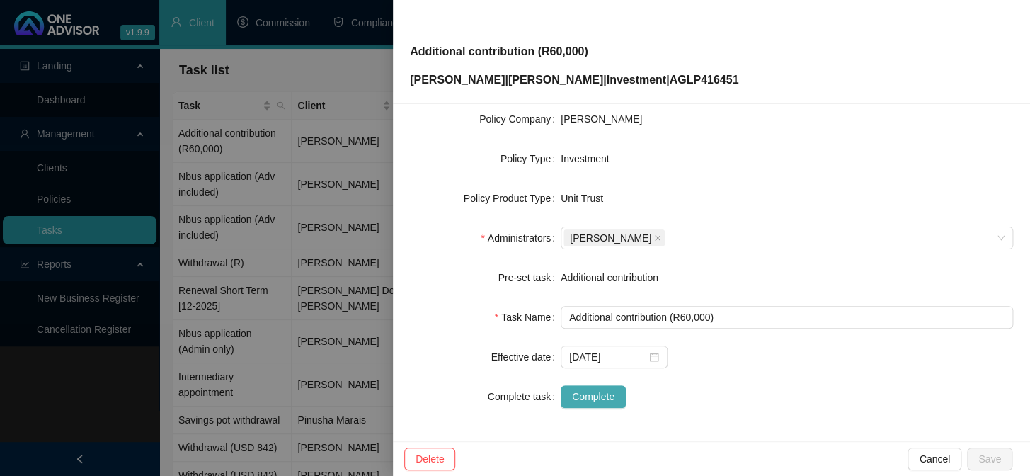
click at [581, 400] on span "Complete" at bounding box center [593, 397] width 42 height 16
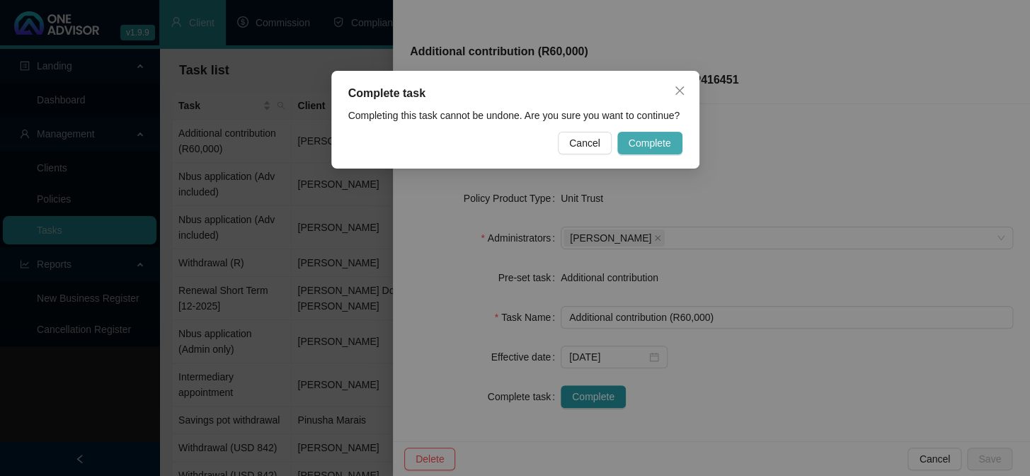
click at [646, 139] on span "Complete" at bounding box center [650, 143] width 42 height 16
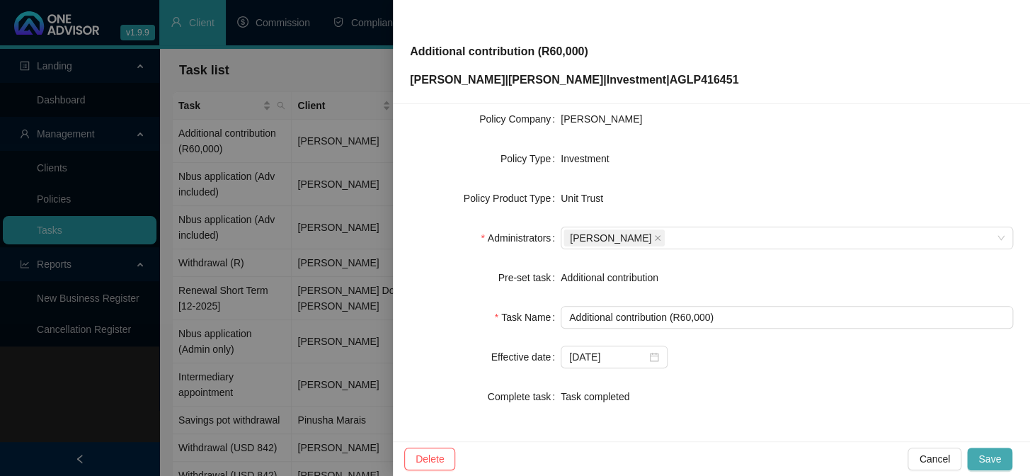
click at [998, 460] on span "Save" at bounding box center [990, 459] width 23 height 16
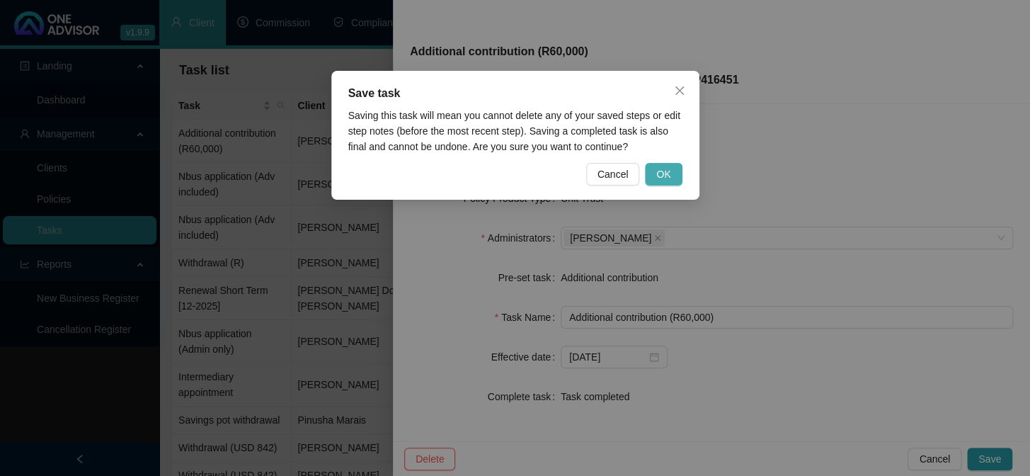
click at [656, 172] on button "OK" at bounding box center [663, 174] width 37 height 23
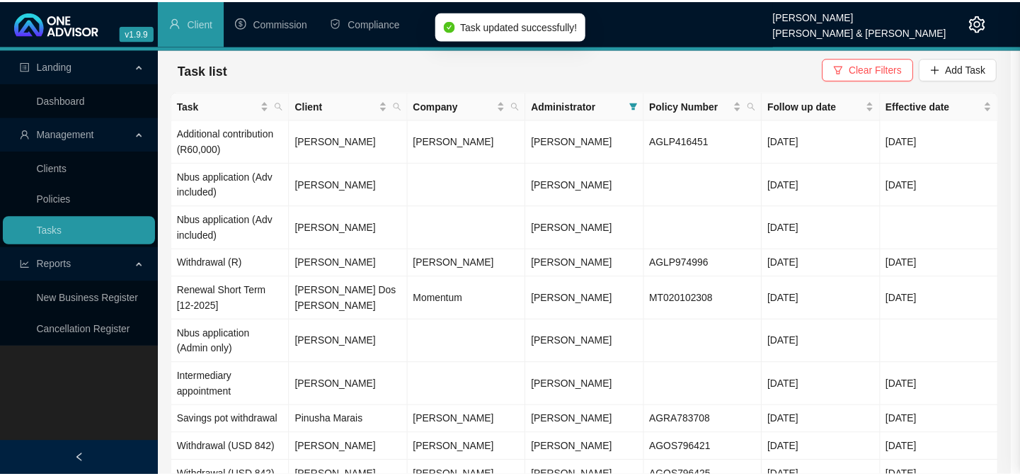
scroll to position [199, 0]
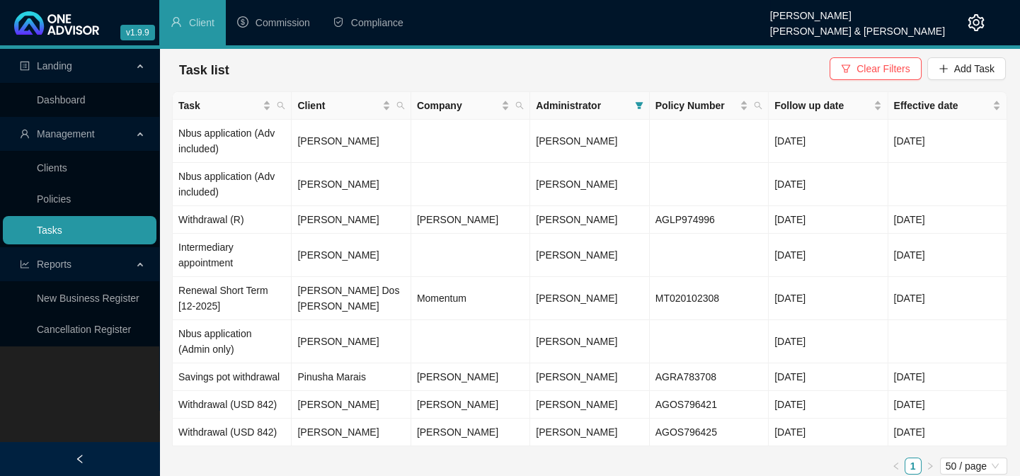
click at [37, 236] on link "Tasks" at bounding box center [49, 229] width 25 height 11
